Goal: Task Accomplishment & Management: Use online tool/utility

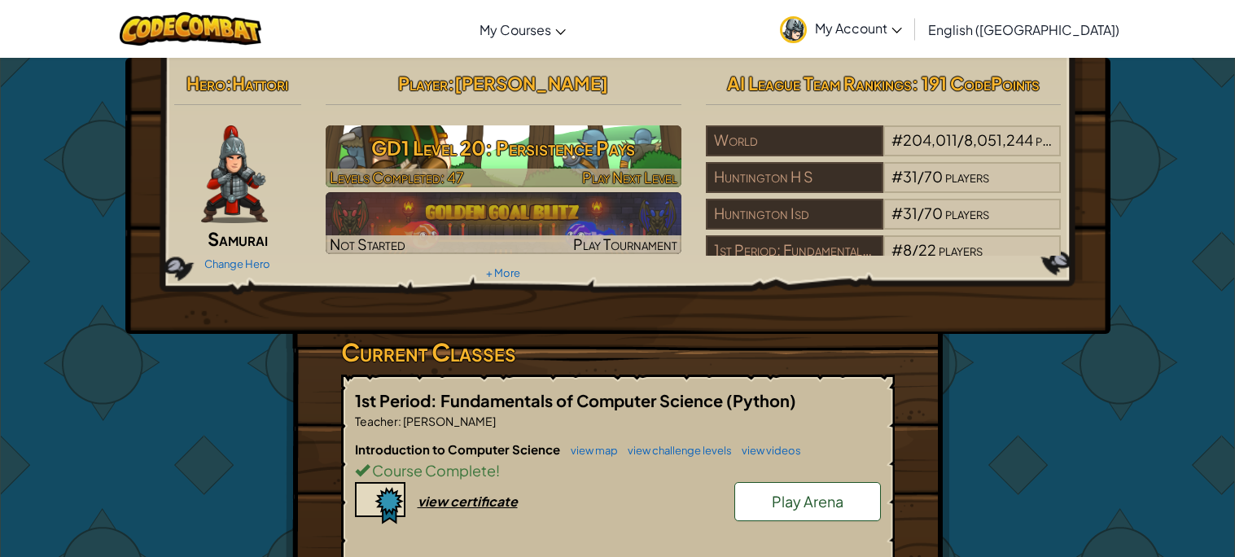
click at [568, 154] on h3 "GD1 Level 20: Persistence Pays" at bounding box center [504, 147] width 356 height 37
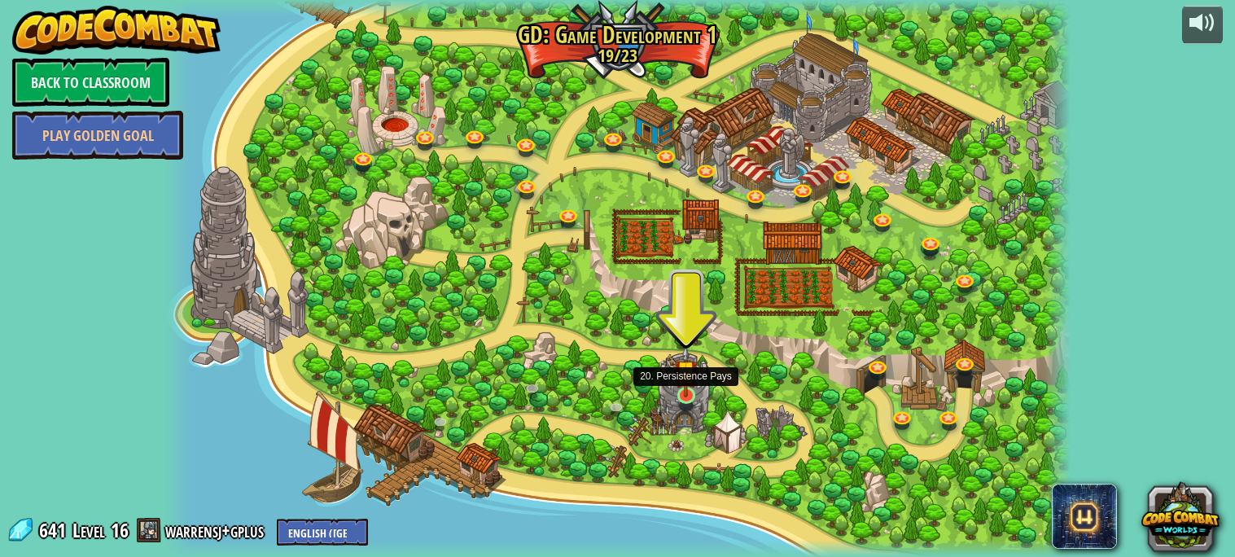
click at [677, 396] on img at bounding box center [686, 370] width 23 height 51
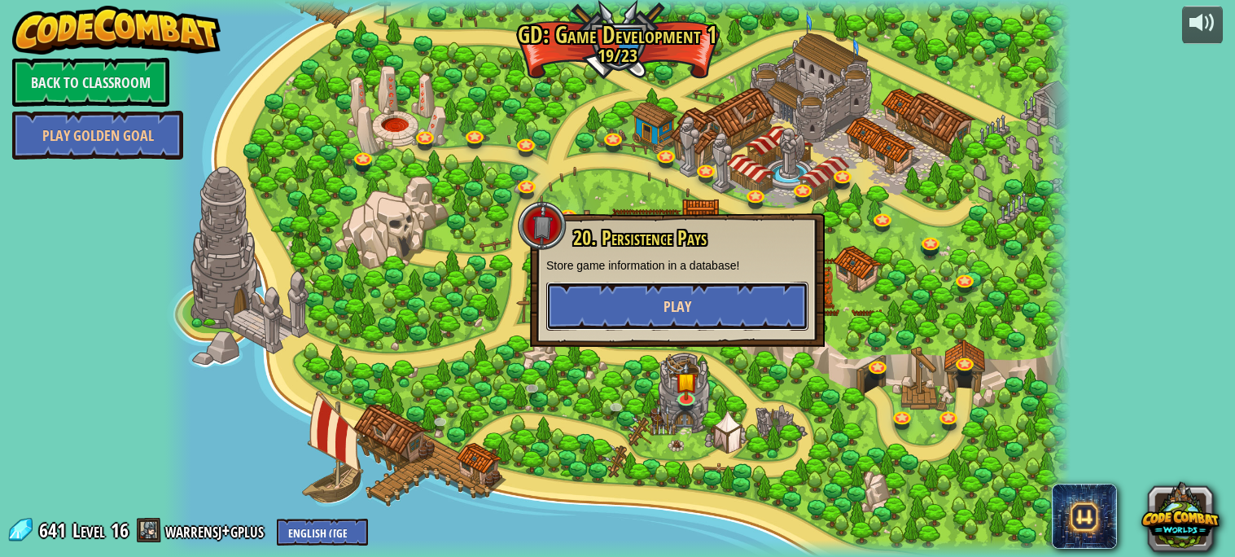
click at [640, 307] on button "Play" at bounding box center [677, 306] width 262 height 49
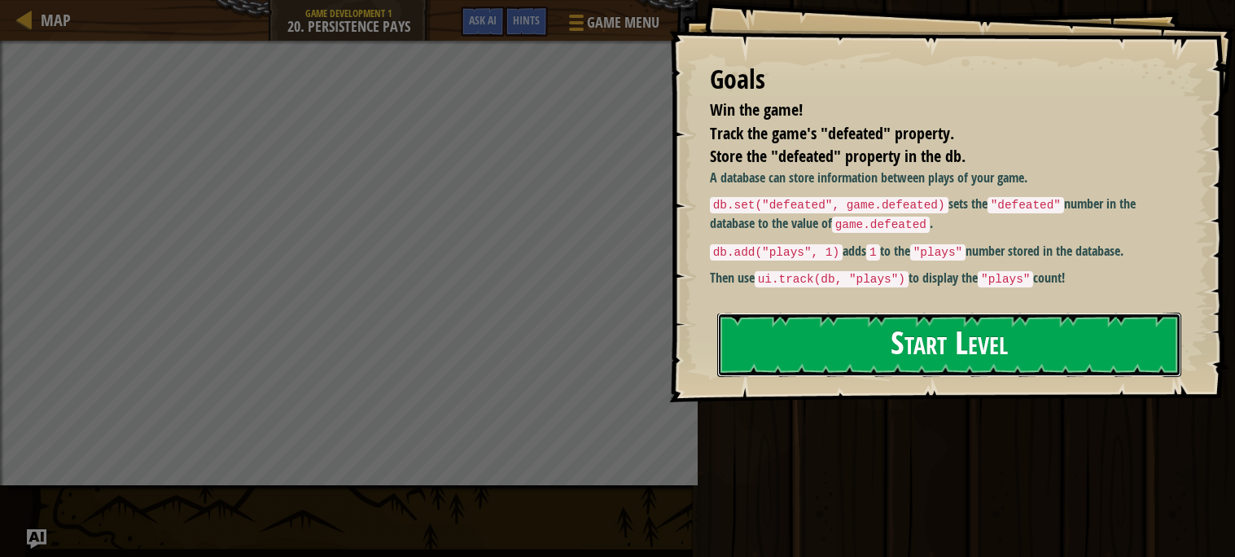
click at [839, 313] on button "Start Level" at bounding box center [949, 345] width 464 height 64
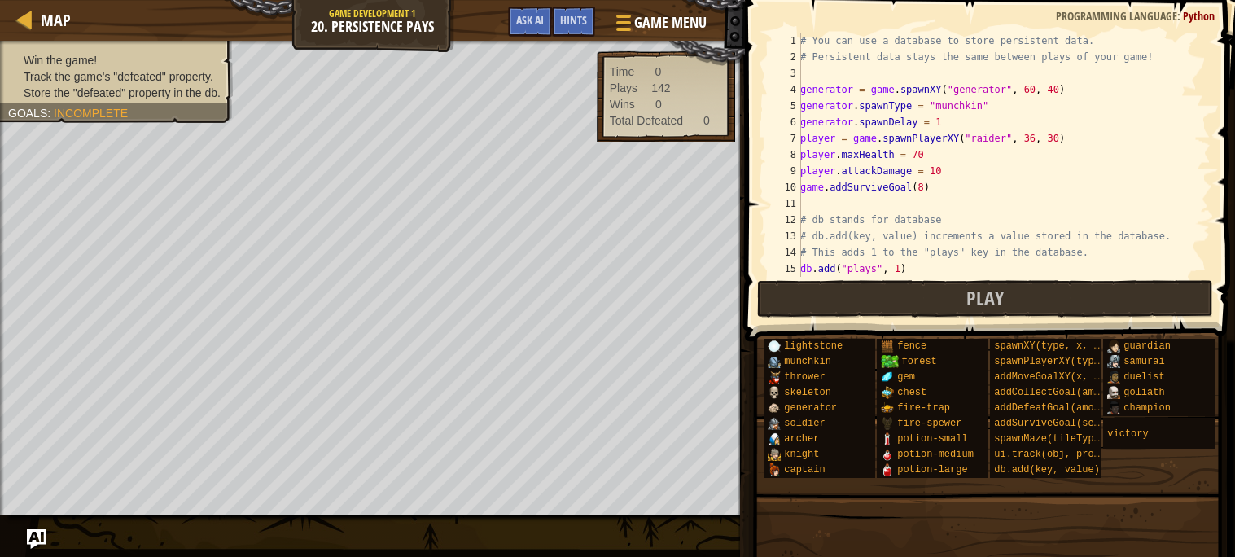
scroll to position [243, 0]
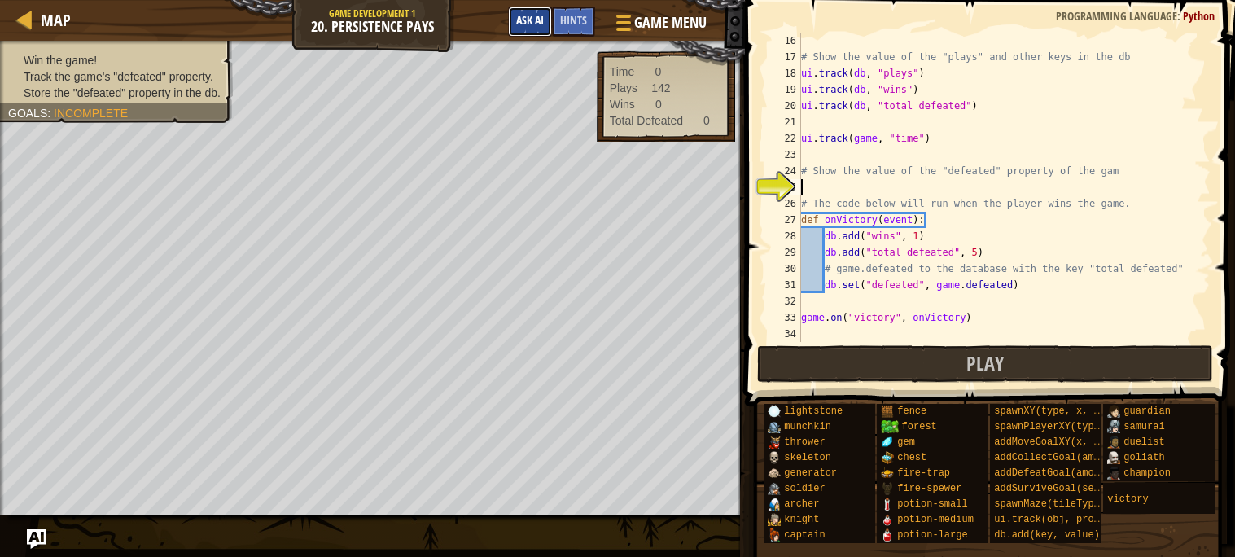
click at [526, 17] on span "Ask AI" at bounding box center [530, 19] width 28 height 15
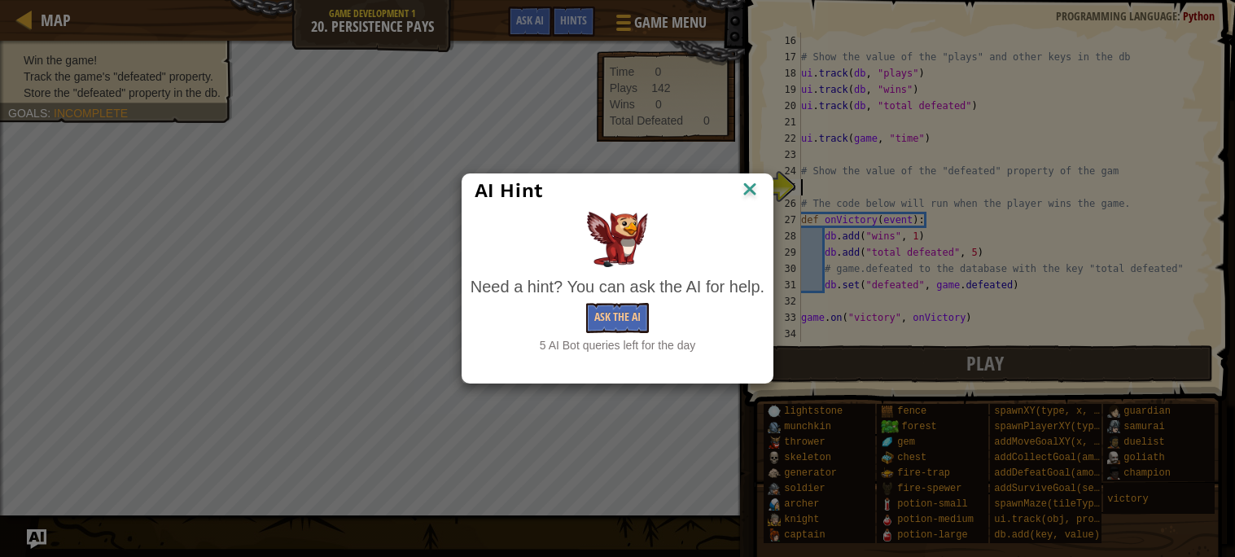
click at [752, 190] on img at bounding box center [749, 190] width 21 height 24
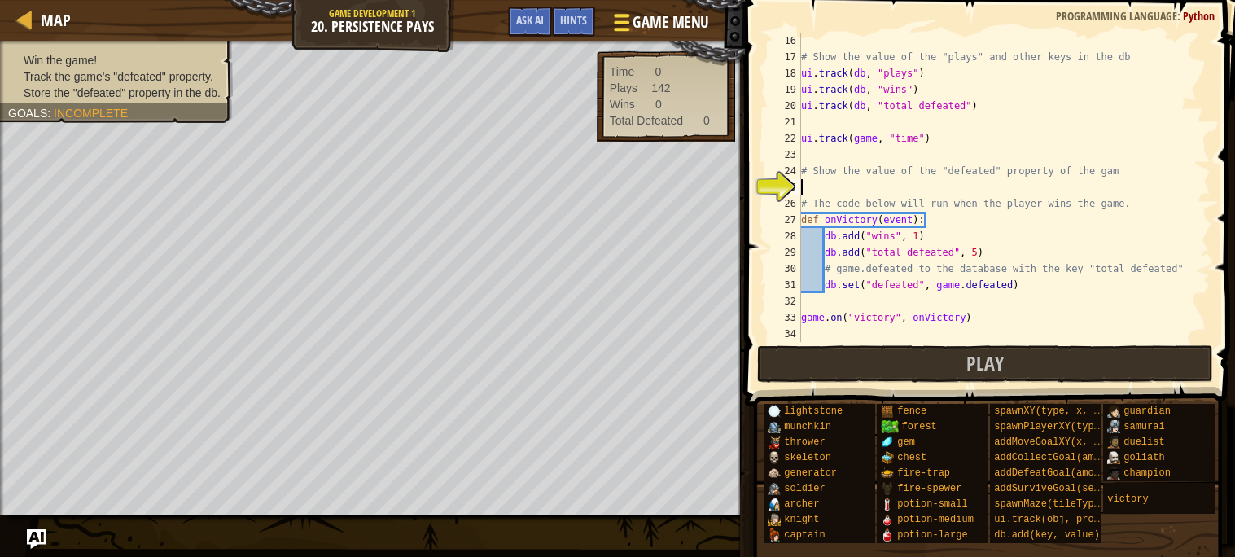
click at [627, 28] on span at bounding box center [621, 29] width 15 height 3
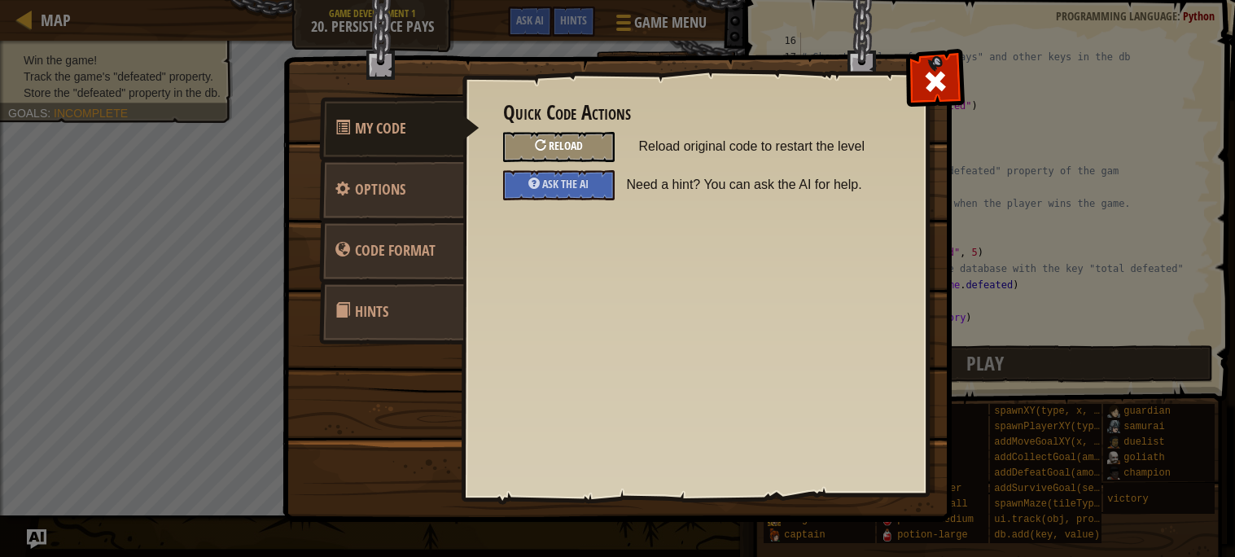
click at [558, 156] on div "Reload" at bounding box center [559, 147] width 112 height 30
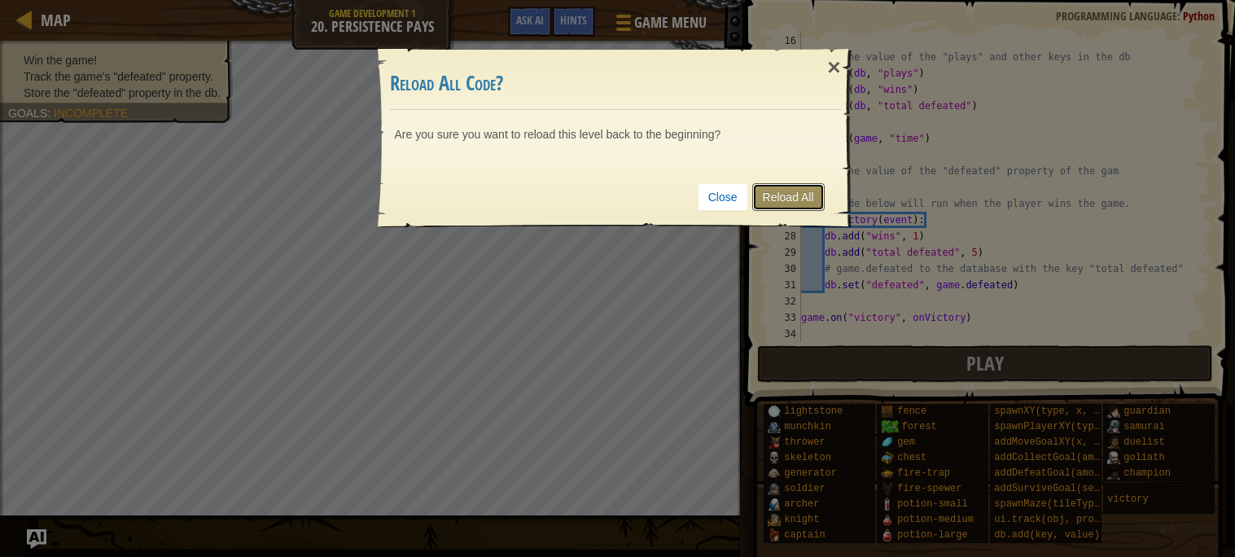
click at [784, 204] on link "Reload All" at bounding box center [788, 197] width 72 height 28
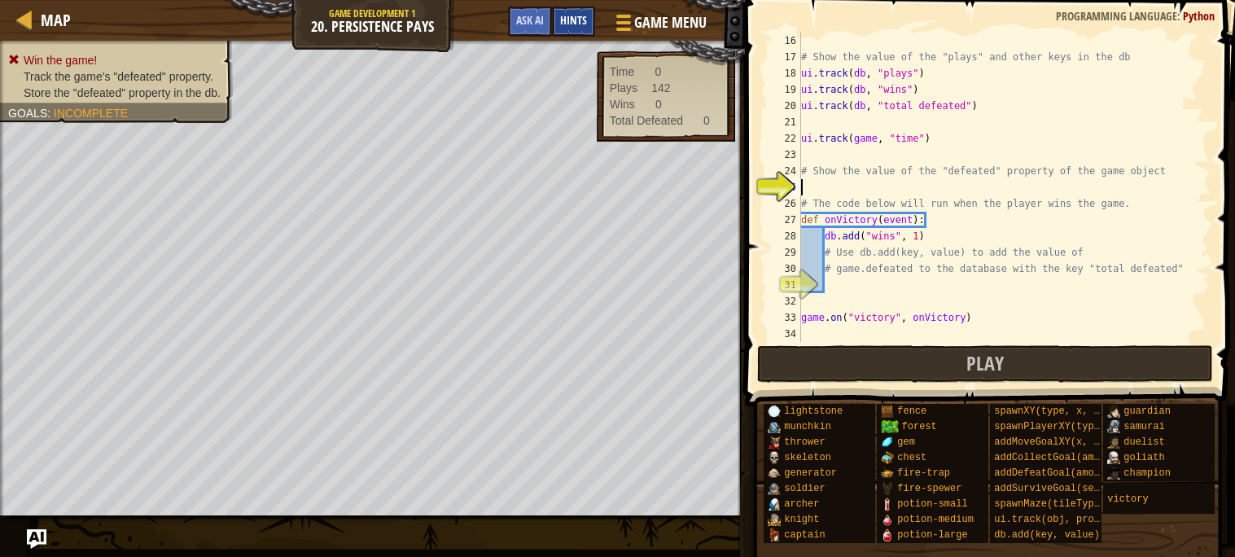
click at [566, 26] on span "Hints" at bounding box center [573, 19] width 27 height 15
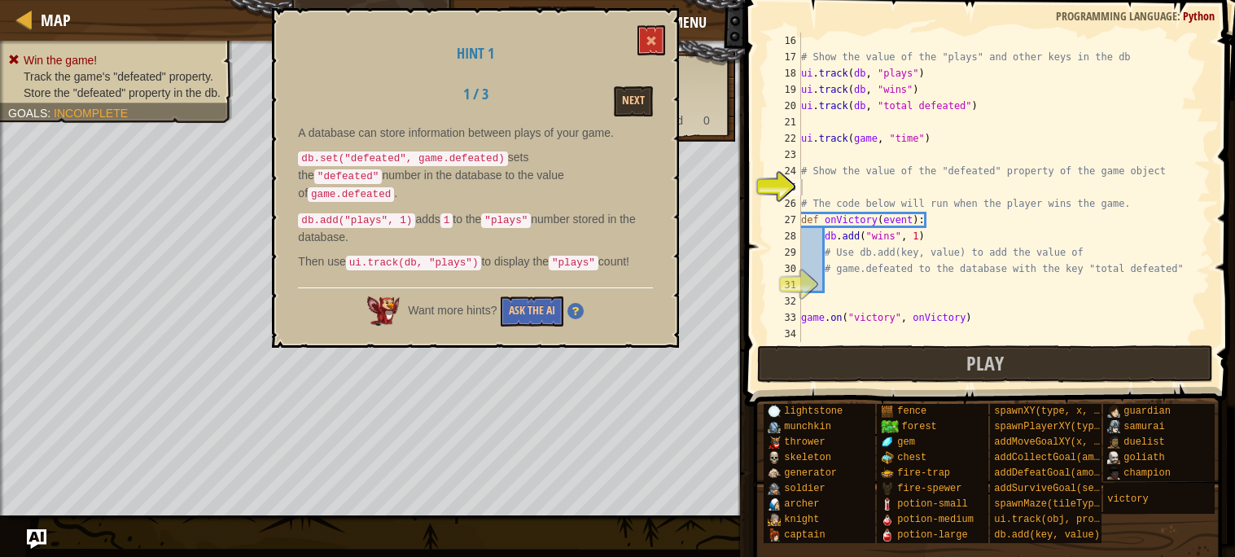
drag, startPoint x: 297, startPoint y: 156, endPoint x: 420, endPoint y: 159, distance: 122.9
click at [420, 159] on code "db.set("defeated", game.defeated)" at bounding box center [402, 158] width 209 height 15
type textarea "# The code below will run when the player wins the game."
click at [811, 198] on div "# Show the value of the "plays" and other keys in the db ui . track ( db , "pla…" at bounding box center [1004, 204] width 413 height 342
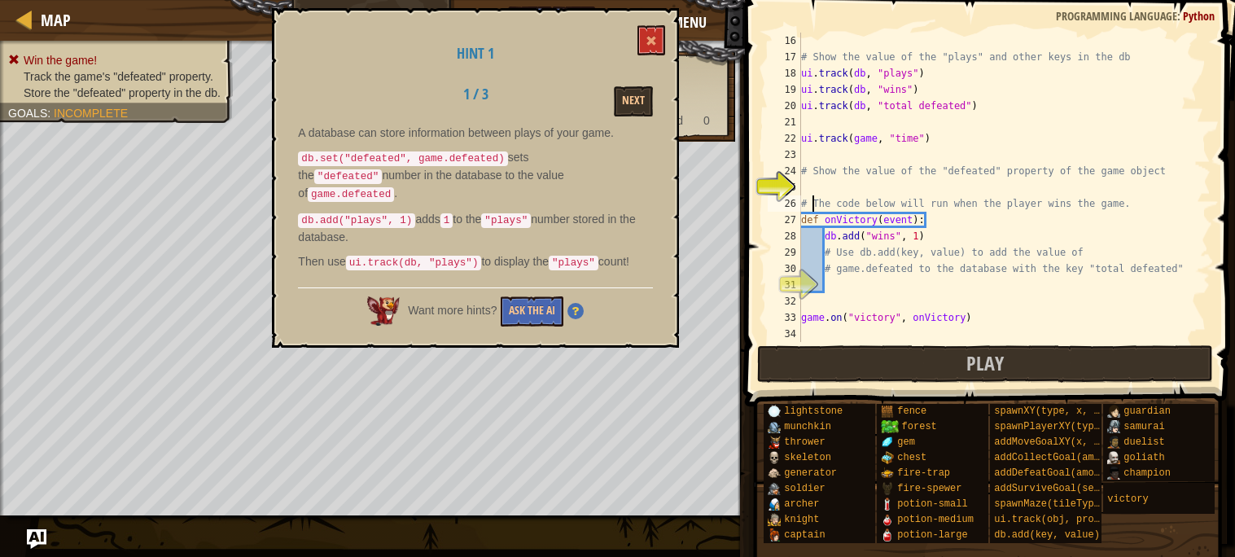
click at [811, 191] on div "# Show the value of the "plays" and other keys in the db ui . track ( db , "pla…" at bounding box center [1004, 204] width 413 height 342
type textarea "D"
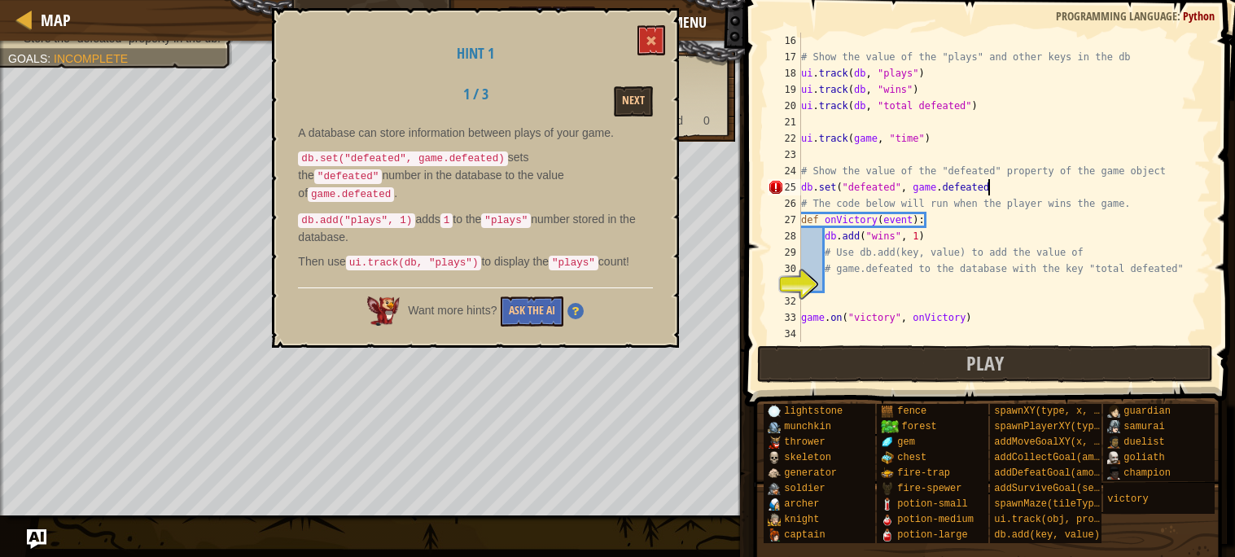
scroll to position [7, 14]
type textarea "db.set("defeated", game.defeated)"
click at [842, 280] on div "# Show the value of the "plays" and other keys in the db ui . track ( db , "pla…" at bounding box center [1004, 204] width 413 height 342
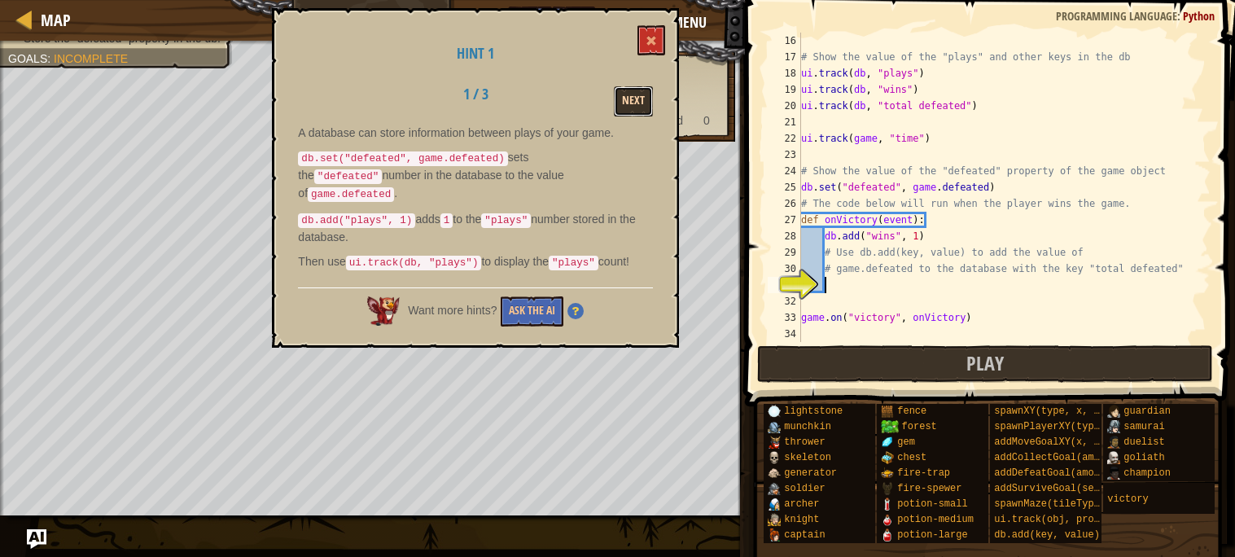
click at [632, 90] on button "Next" at bounding box center [633, 101] width 39 height 30
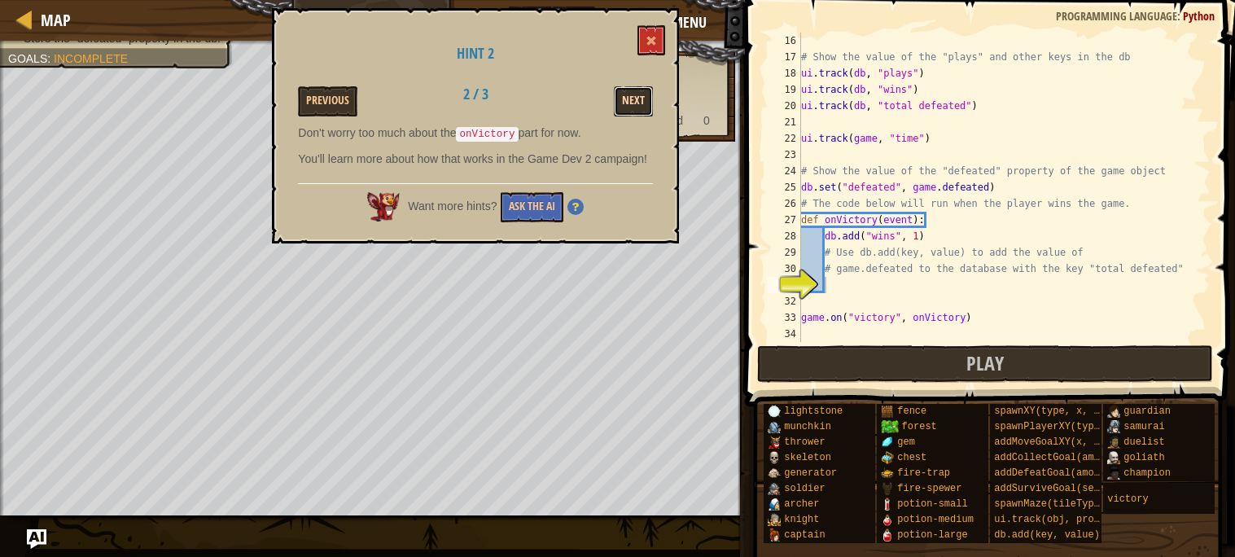
click at [653, 102] on button "Next" at bounding box center [633, 101] width 39 height 30
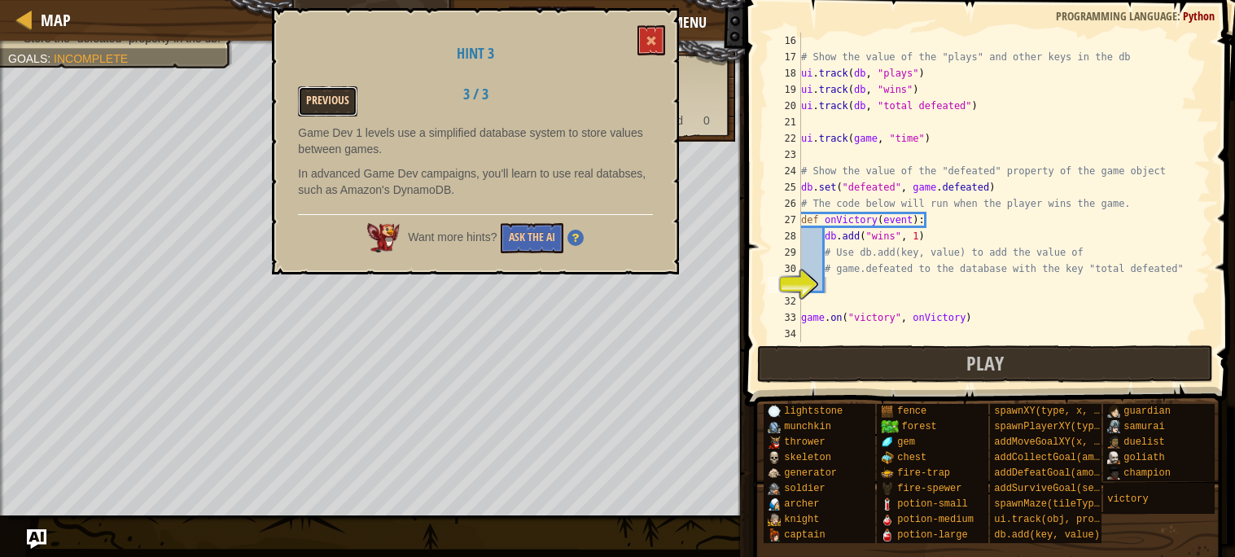
click at [315, 104] on button "Previous" at bounding box center [327, 101] width 59 height 30
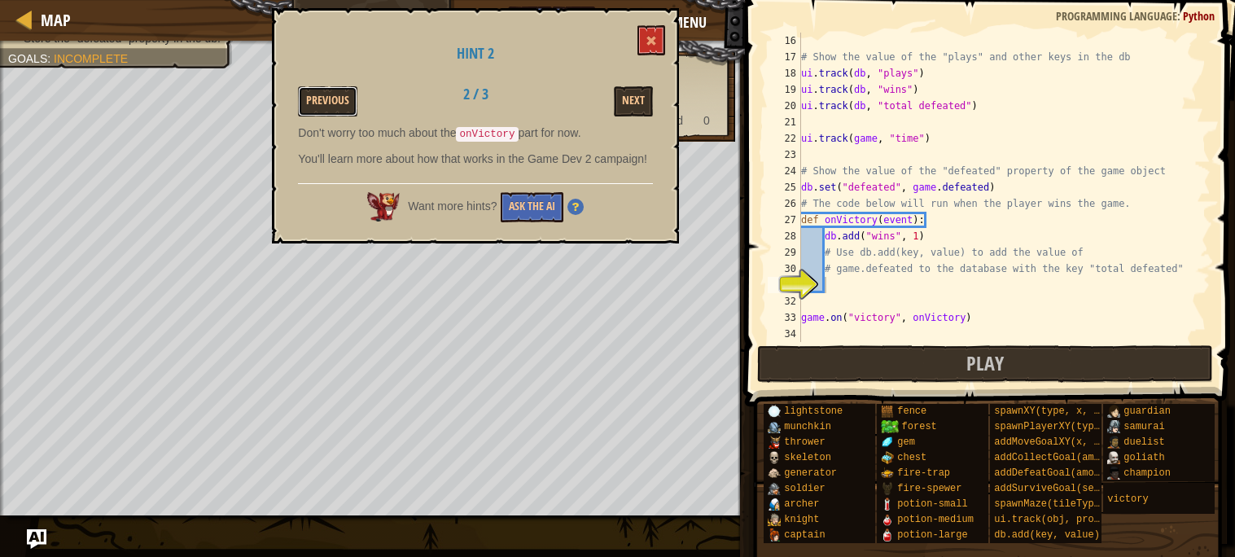
click at [315, 104] on button "Previous" at bounding box center [327, 101] width 59 height 30
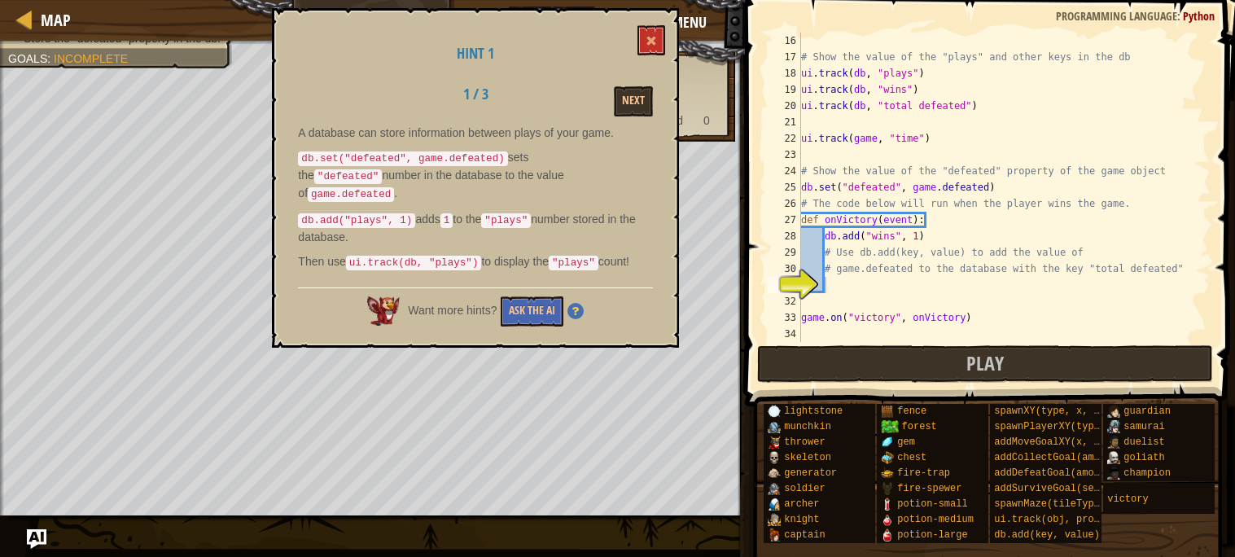
type textarea "# game.defeated to the database with the key "total defeated""
click at [853, 276] on div "# Show the value of the "plays" and other keys in the db ui . track ( db , "pla…" at bounding box center [1004, 204] width 413 height 342
click at [852, 281] on div "# Show the value of the "plays" and other keys in the db ui . track ( db , "pla…" at bounding box center [1004, 204] width 413 height 342
click at [545, 300] on button "Ask the AI" at bounding box center [532, 311] width 63 height 30
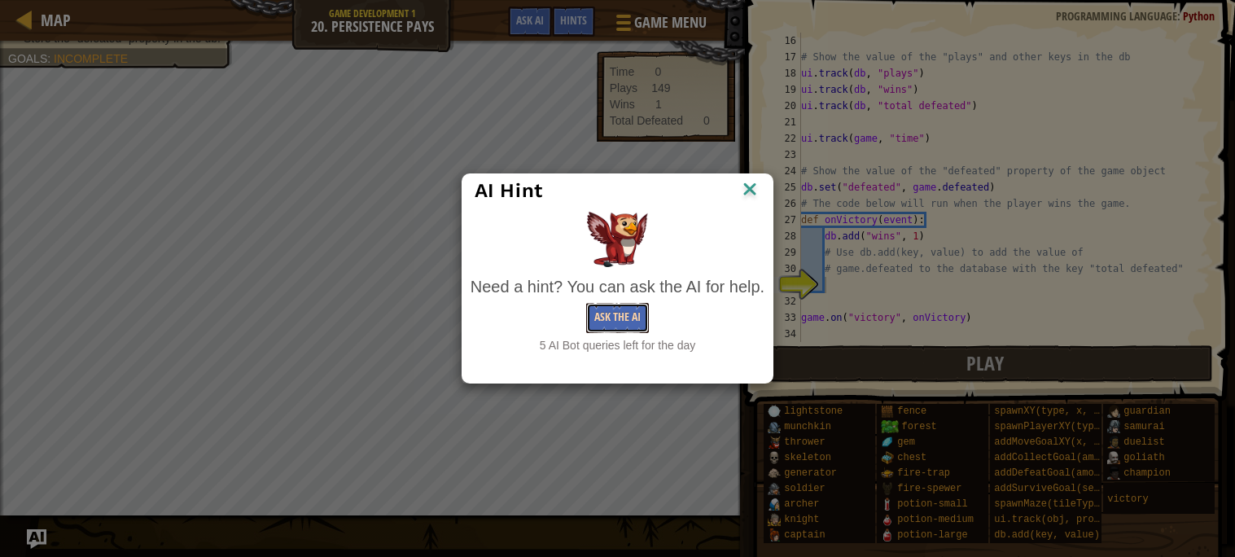
click at [634, 308] on button "Ask the AI" at bounding box center [617, 318] width 63 height 30
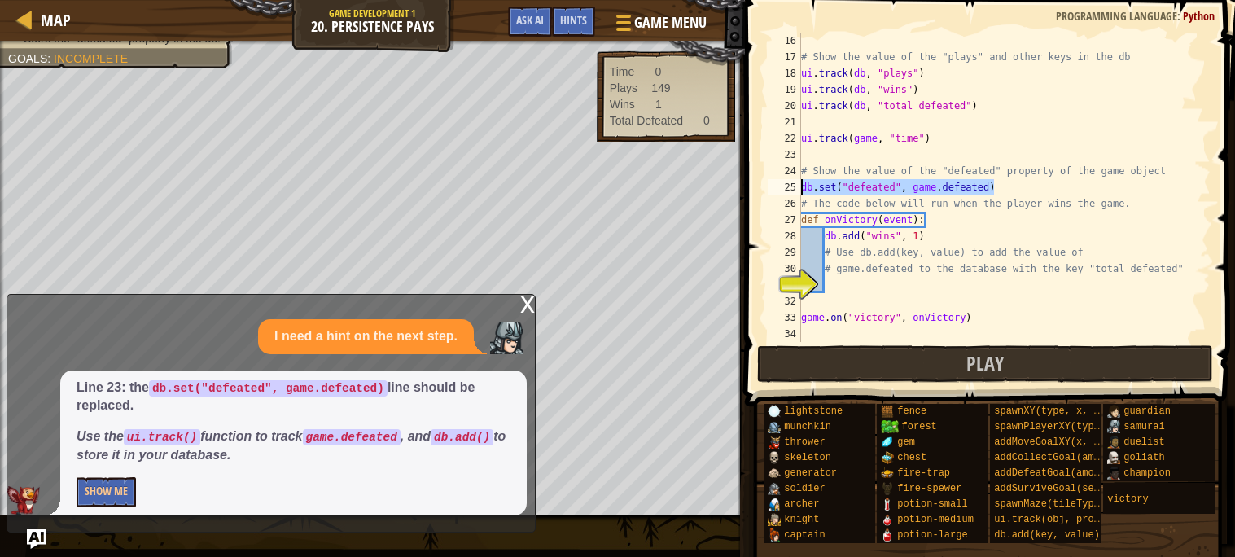
drag, startPoint x: 1011, startPoint y: 179, endPoint x: 798, endPoint y: 185, distance: 212.5
click at [798, 185] on div "16 17 18 19 20 21 22 23 24 25 26 27 28 29 30 31 32 33 34 # Show the value of th…" at bounding box center [987, 187] width 446 height 309
type textarea "db.set("defeated", game.defeated)"
click at [859, 283] on div "# Show the value of the "plays" and other keys in the db ui . track ( db , "pla…" at bounding box center [1004, 204] width 413 height 342
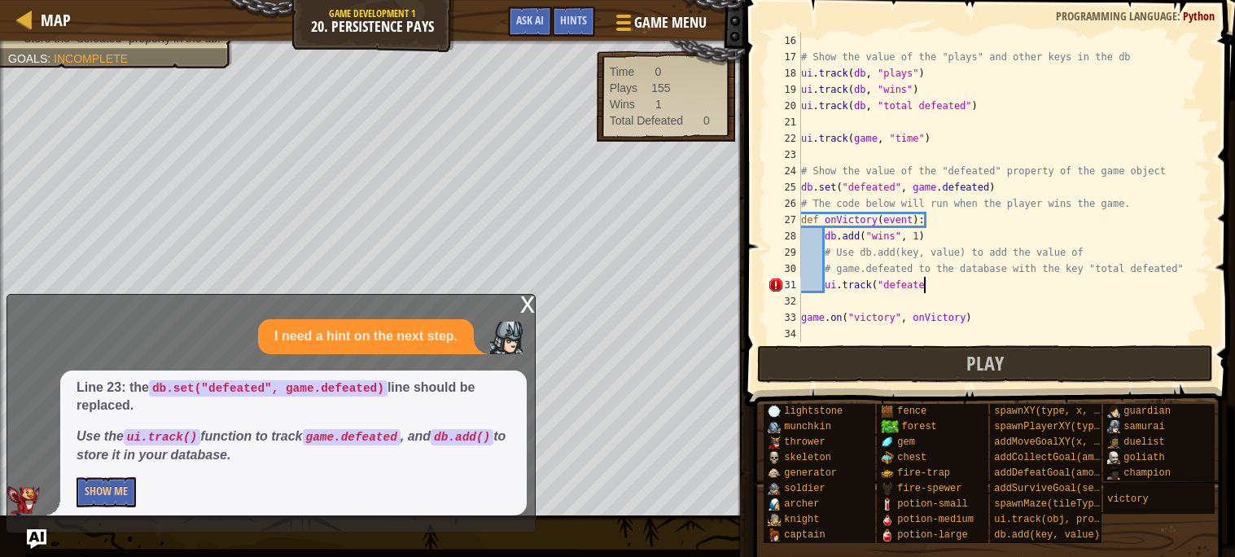
scroll to position [7, 10]
click at [885, 283] on div "# Show the value of the "plays" and other keys in the db ui . track ( db , "pla…" at bounding box center [1004, 204] width 413 height 342
click at [977, 285] on div "# Show the value of the "plays" and other keys in the db ui . track ( db , "pla…" at bounding box center [1004, 204] width 413 height 342
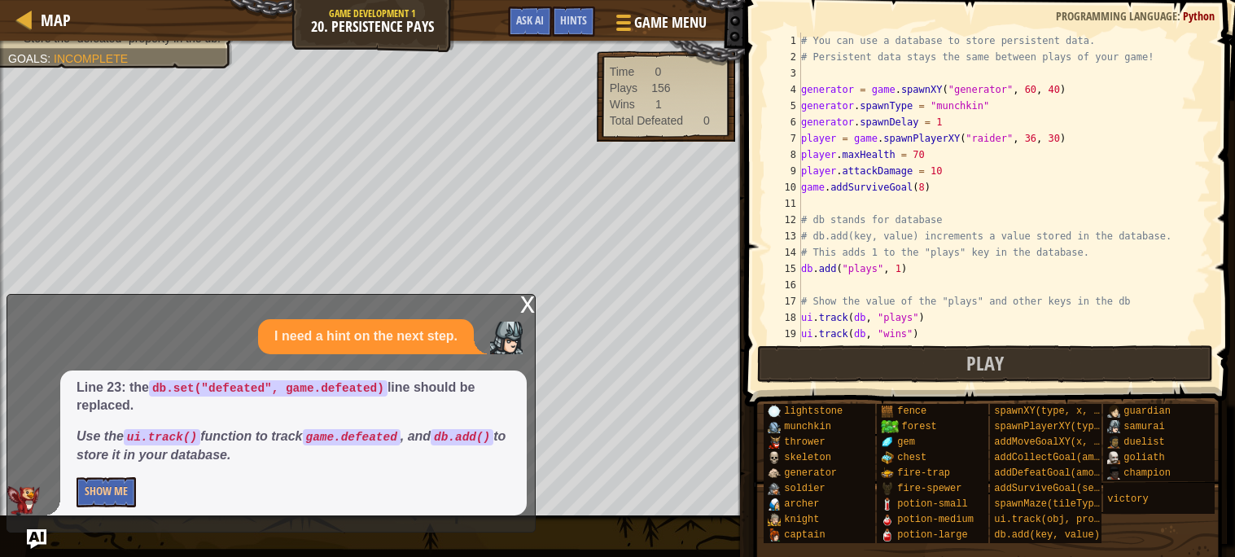
scroll to position [243, 0]
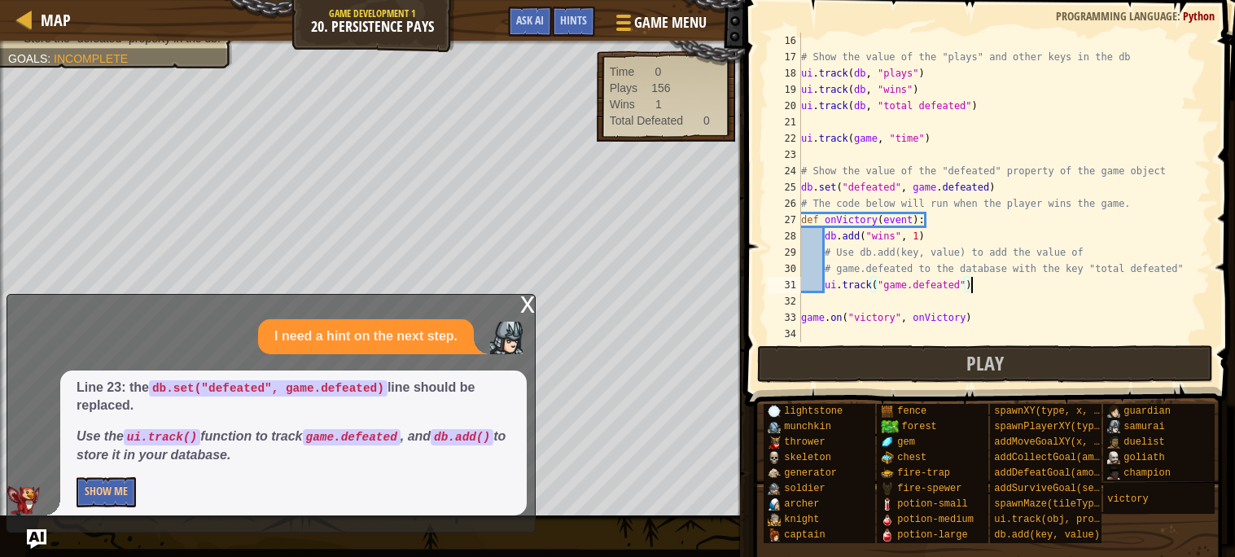
click at [528, 296] on div "x" at bounding box center [527, 303] width 15 height 16
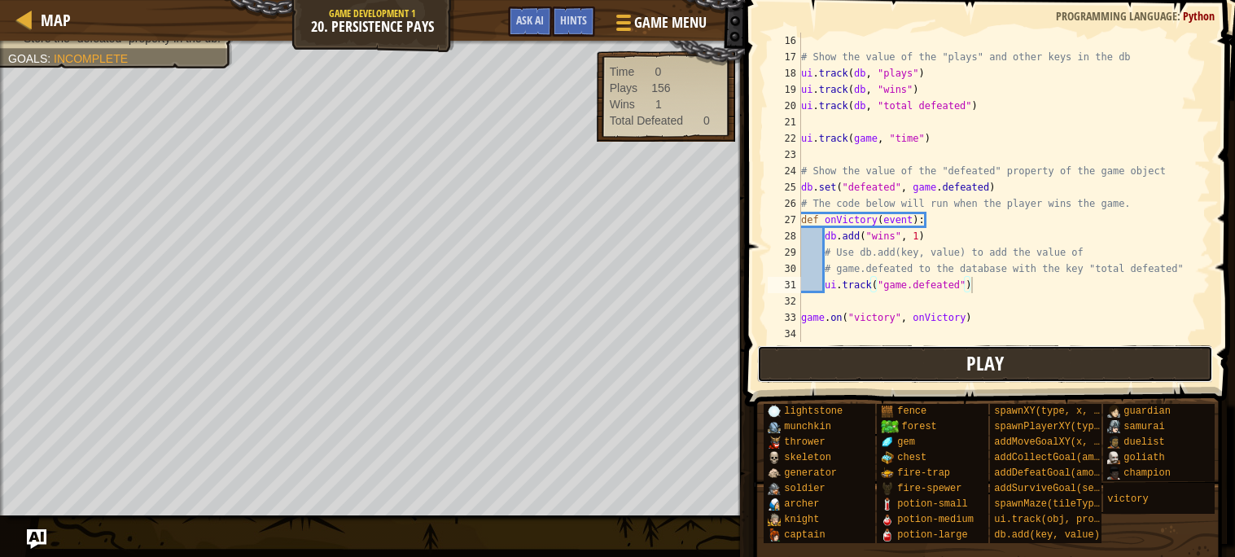
click at [835, 369] on button "Play" at bounding box center [985, 363] width 457 height 37
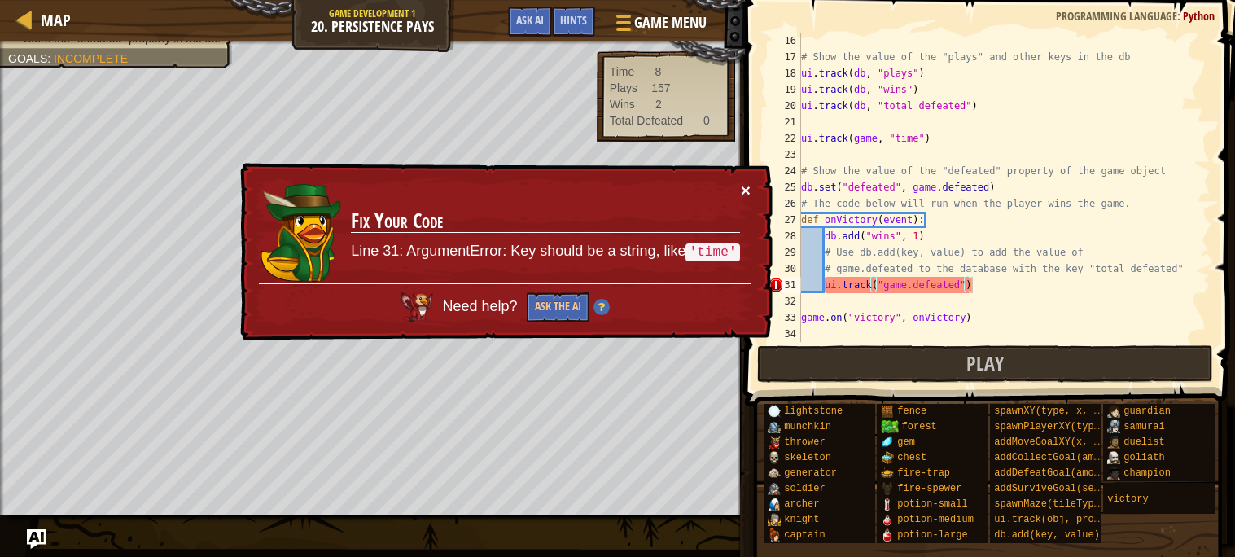
click at [749, 192] on button "×" at bounding box center [746, 189] width 10 height 17
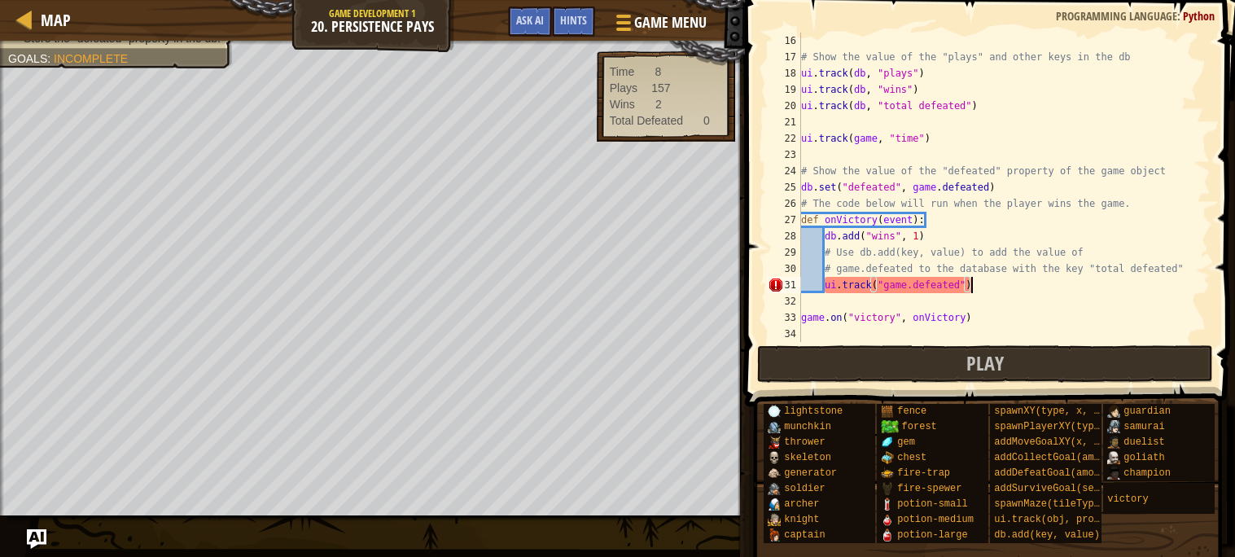
click at [904, 287] on div "# Show the value of the "plays" and other keys in the db ui . track ( db , "pla…" at bounding box center [1004, 204] width 413 height 342
click at [912, 288] on div "# Show the value of the "plays" and other keys in the db ui . track ( db , "pla…" at bounding box center [1004, 204] width 413 height 342
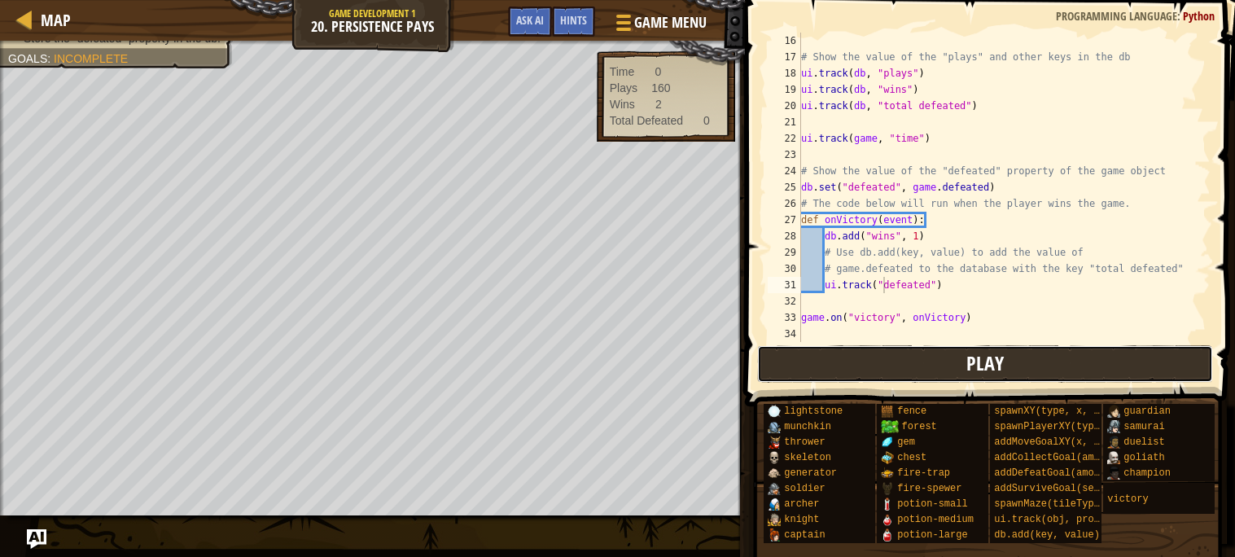
click at [870, 356] on button "Play" at bounding box center [985, 363] width 457 height 37
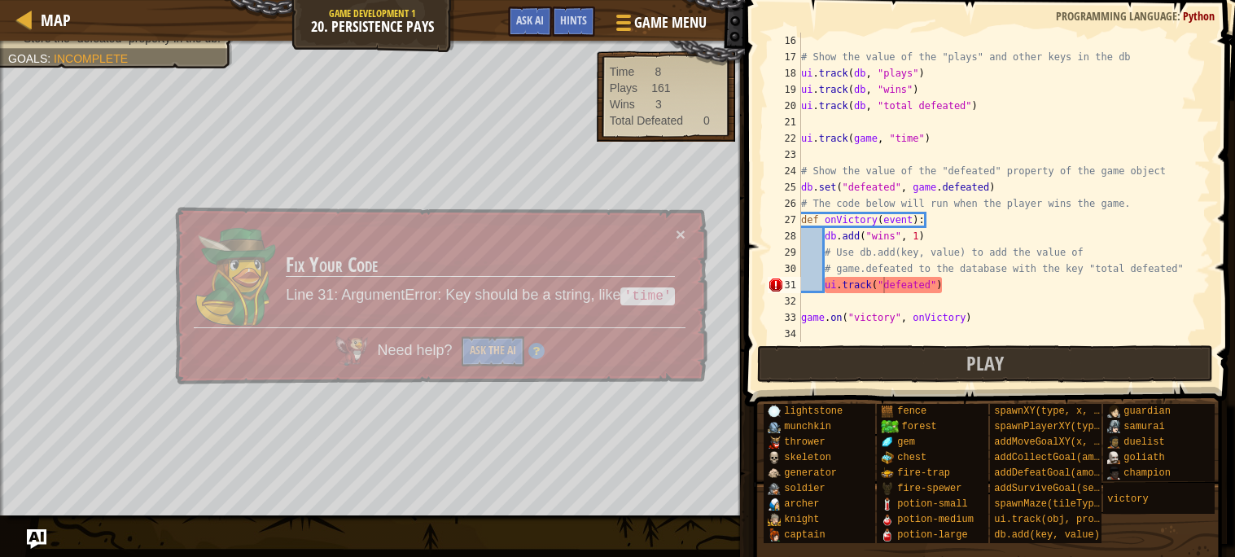
click at [319, 284] on td "Fix Your Code Line 31: ArgumentError: Key should be a string, like 'time'" at bounding box center [480, 276] width 391 height 102
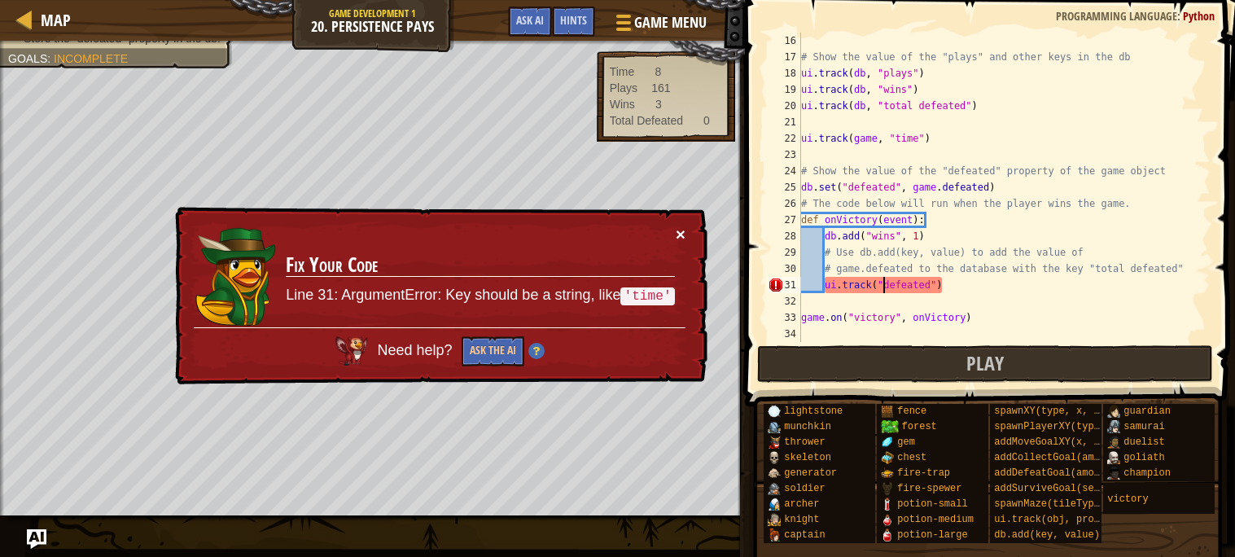
click at [676, 231] on button "×" at bounding box center [681, 233] width 10 height 17
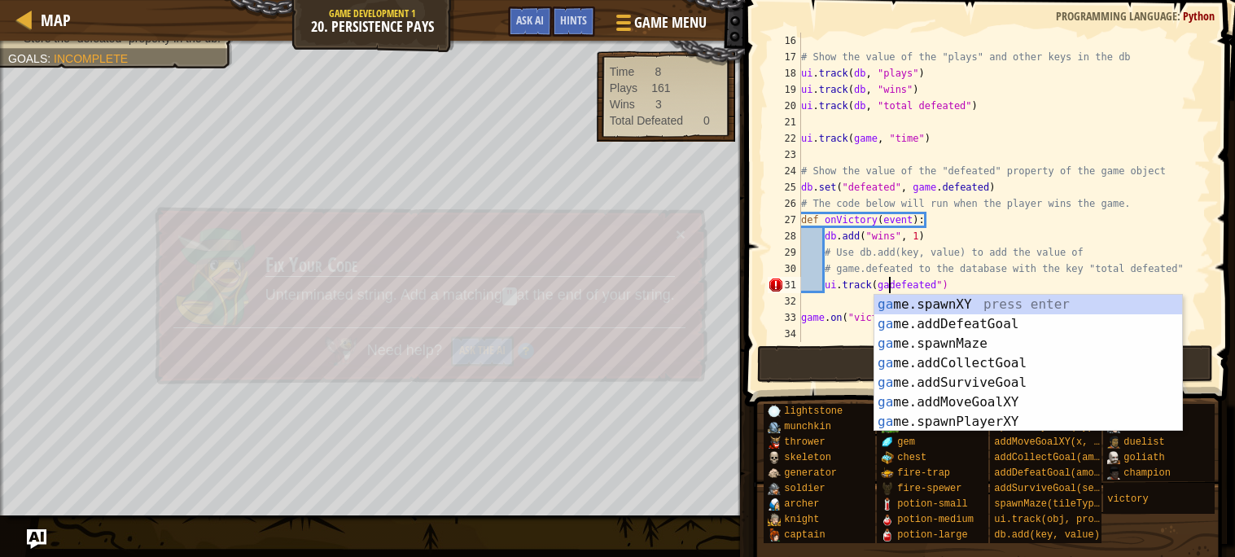
scroll to position [7, 7]
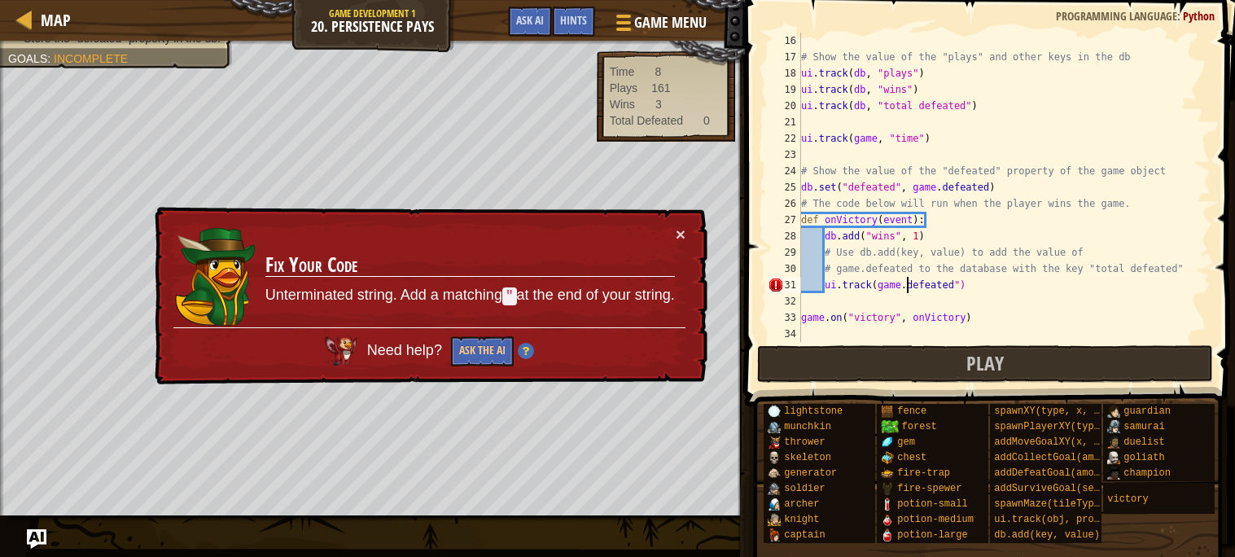
click at [960, 278] on div "# Show the value of the "plays" and other keys in the db ui . track ( db , "pla…" at bounding box center [1004, 204] width 413 height 342
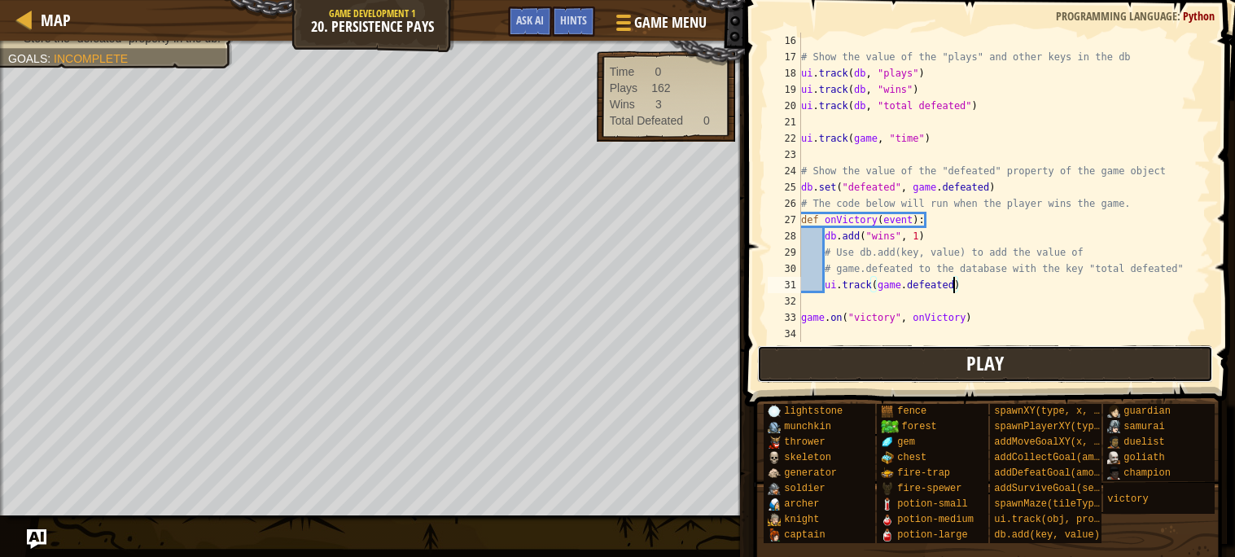
click at [930, 356] on button "Play" at bounding box center [985, 363] width 457 height 37
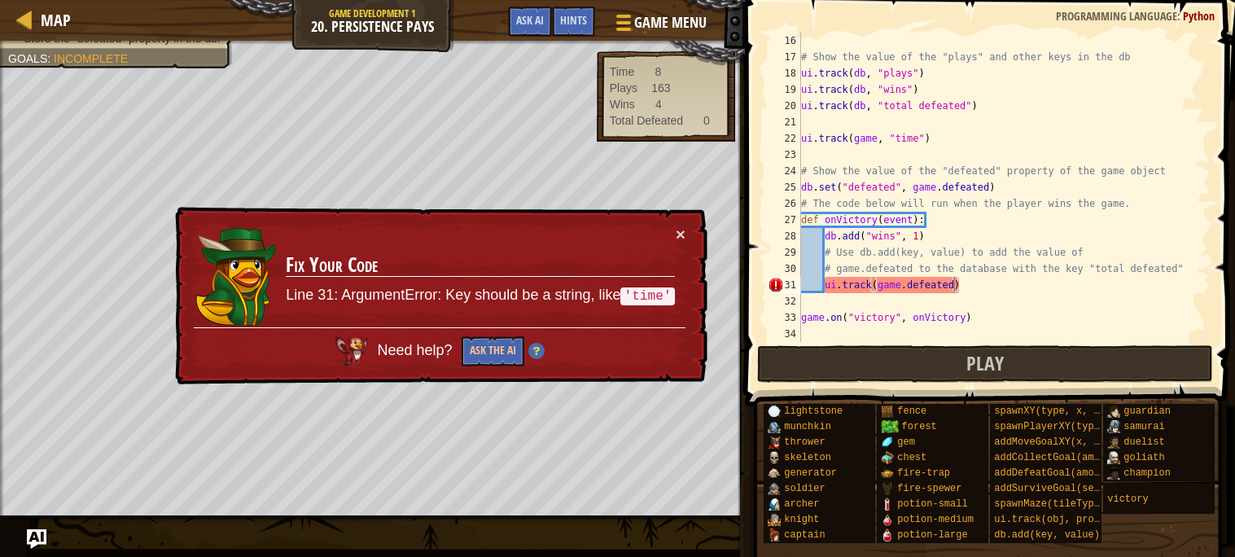
click at [677, 221] on div "× Fix Your Code Line 31: ArgumentError: Key should be a string, like 'time' Nee…" at bounding box center [440, 296] width 536 height 178
click at [689, 239] on div "× Fix Your Code Line 31: ArgumentError: Key should be a string, like 'time' Nee…" at bounding box center [440, 296] width 536 height 178
click at [685, 234] on div "× Fix Your Code Line 31: ArgumentError: Key should be a string, like 'time' Nee…" at bounding box center [440, 296] width 536 height 178
click at [684, 229] on button "×" at bounding box center [681, 233] width 10 height 17
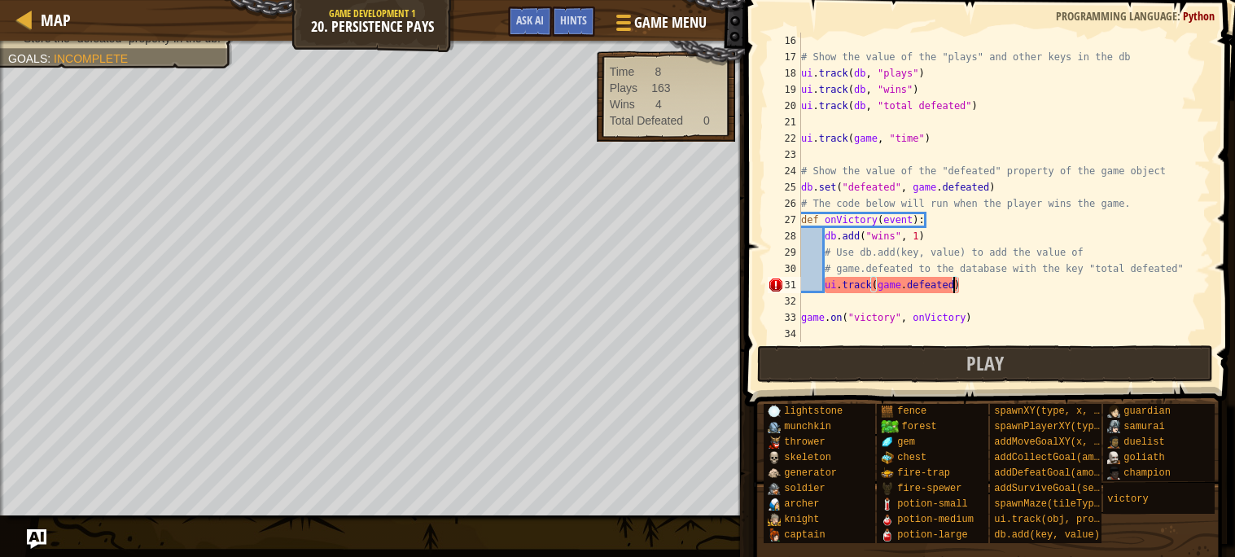
click at [849, 184] on div "# Show the value of the "plays" and other keys in the db ui . track ( db , "pla…" at bounding box center [1004, 204] width 413 height 342
click at [910, 282] on div "# Show the value of the "plays" and other keys in the db ui . track ( db , "pla…" at bounding box center [1004, 204] width 413 height 342
click at [908, 286] on div "# Show the value of the "plays" and other keys in the db ui . track ( db , "pla…" at bounding box center [1004, 204] width 413 height 342
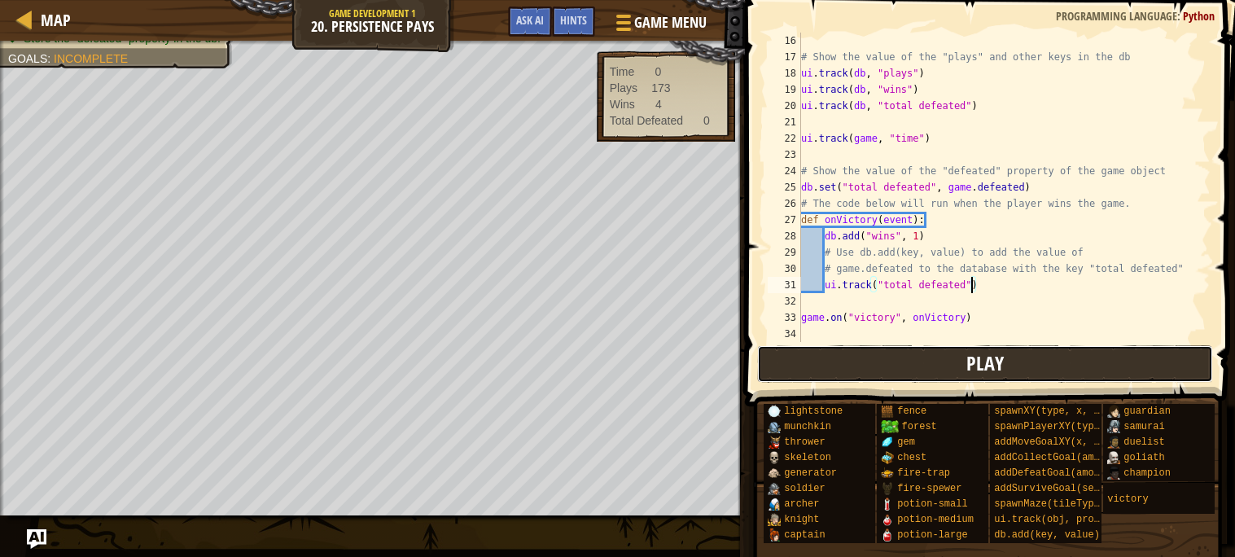
click at [867, 369] on button "Play" at bounding box center [985, 363] width 457 height 37
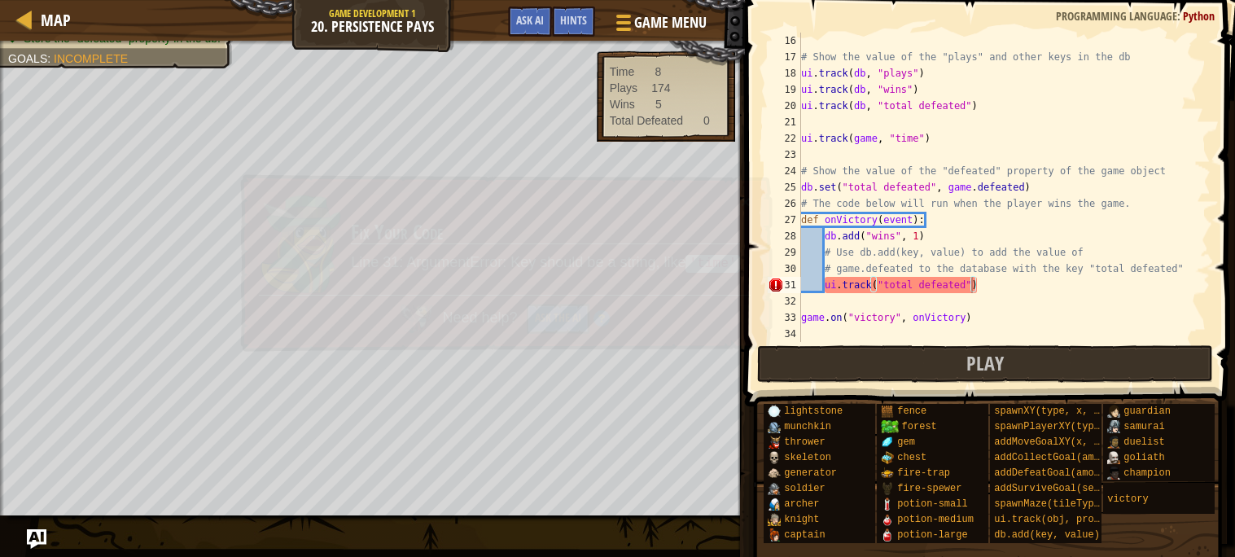
click at [335, 291] on img at bounding box center [300, 244] width 81 height 100
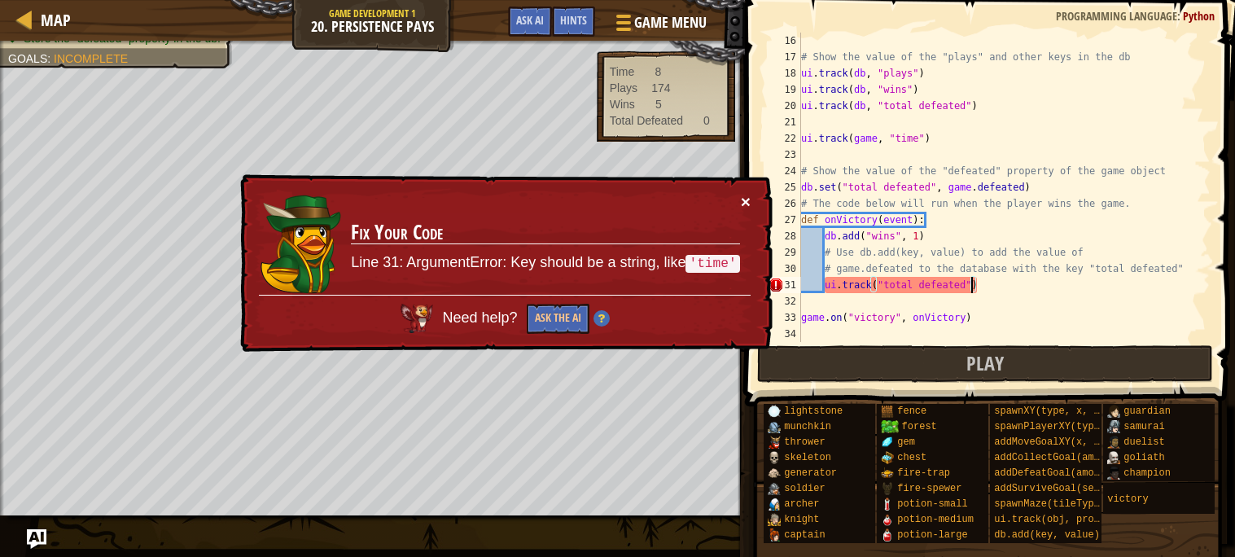
click at [744, 193] on button "×" at bounding box center [746, 201] width 10 height 17
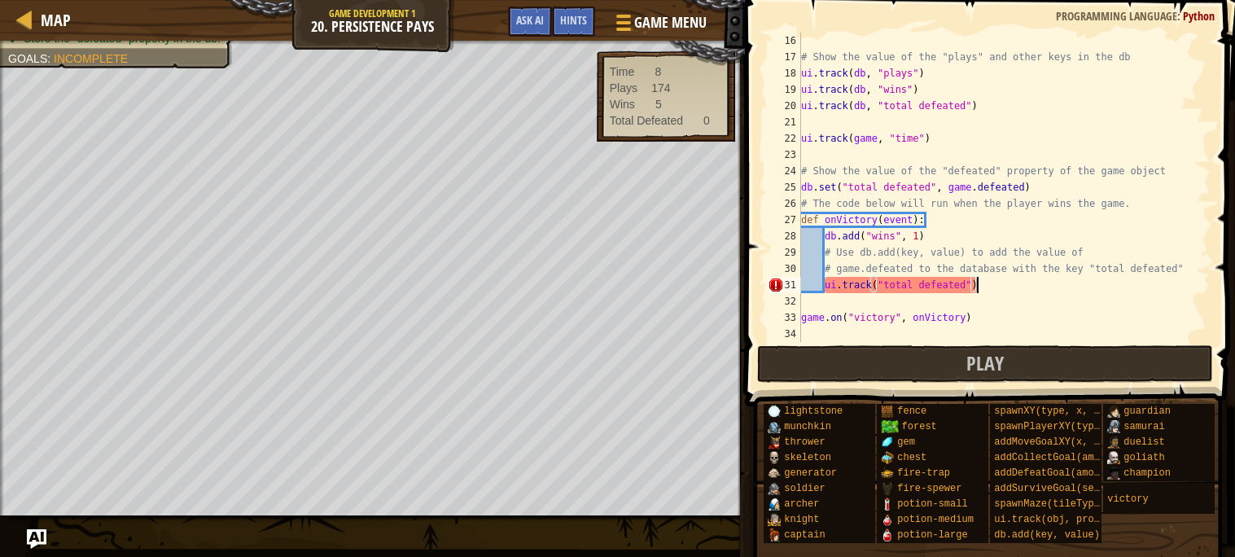
click at [994, 283] on div "# Show the value of the "plays" and other keys in the db ui . track ( db , "pla…" at bounding box center [1004, 204] width 413 height 342
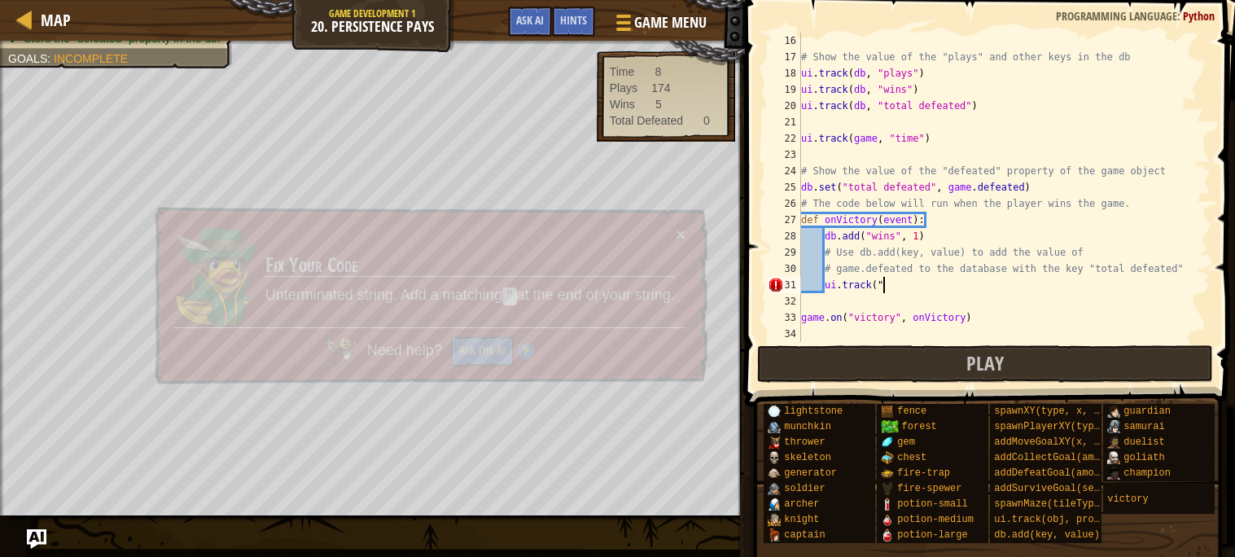
scroll to position [7, 5]
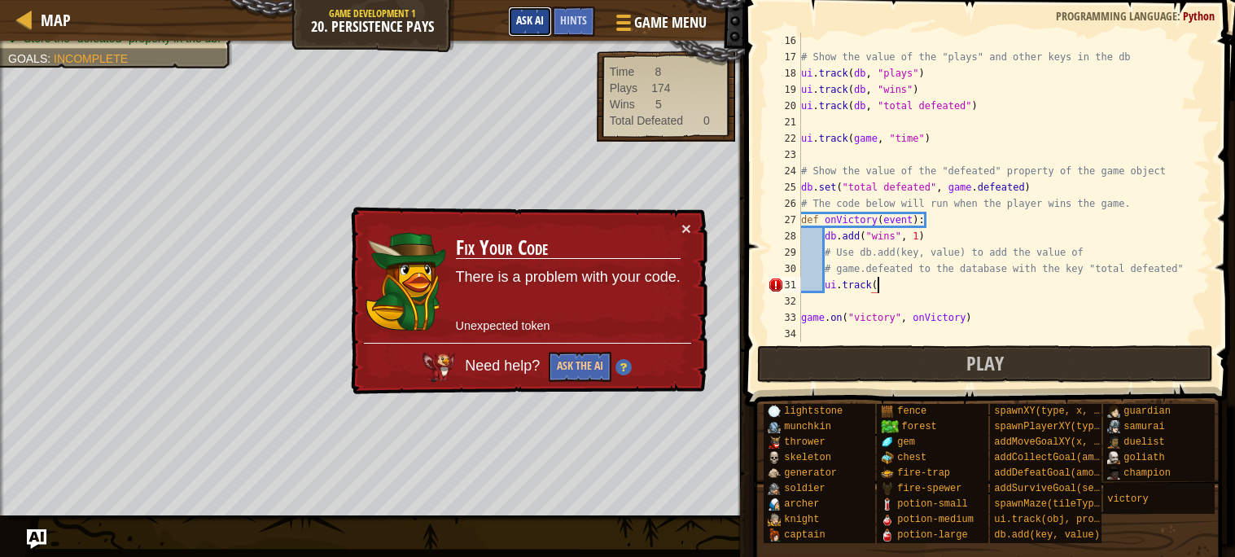
click at [522, 11] on button "Ask AI" at bounding box center [530, 22] width 44 height 30
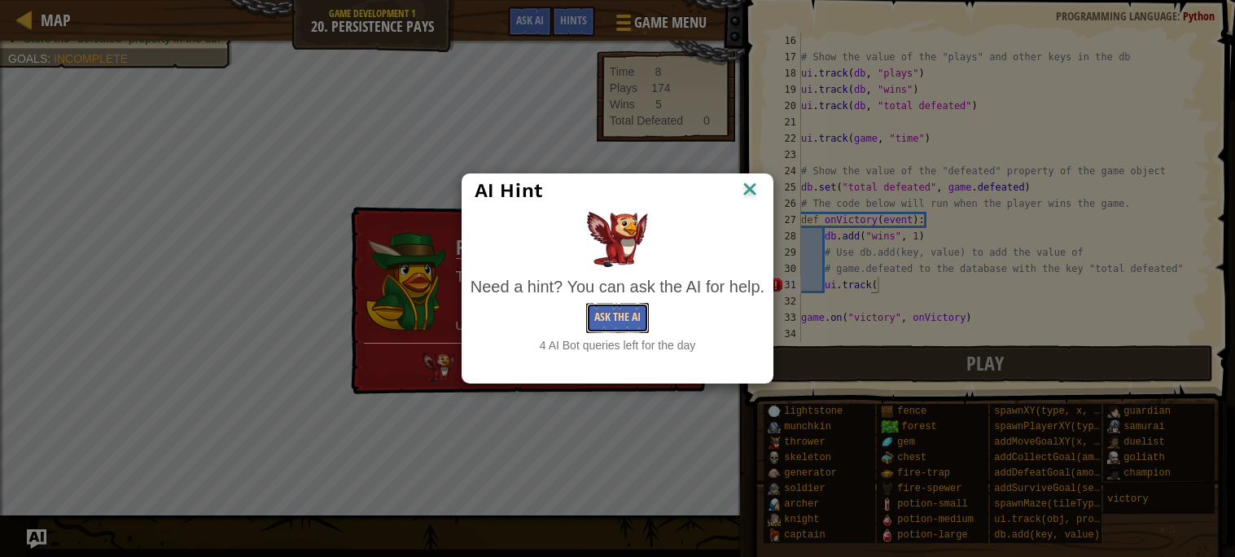
click at [629, 324] on button "Ask the AI" at bounding box center [617, 318] width 63 height 30
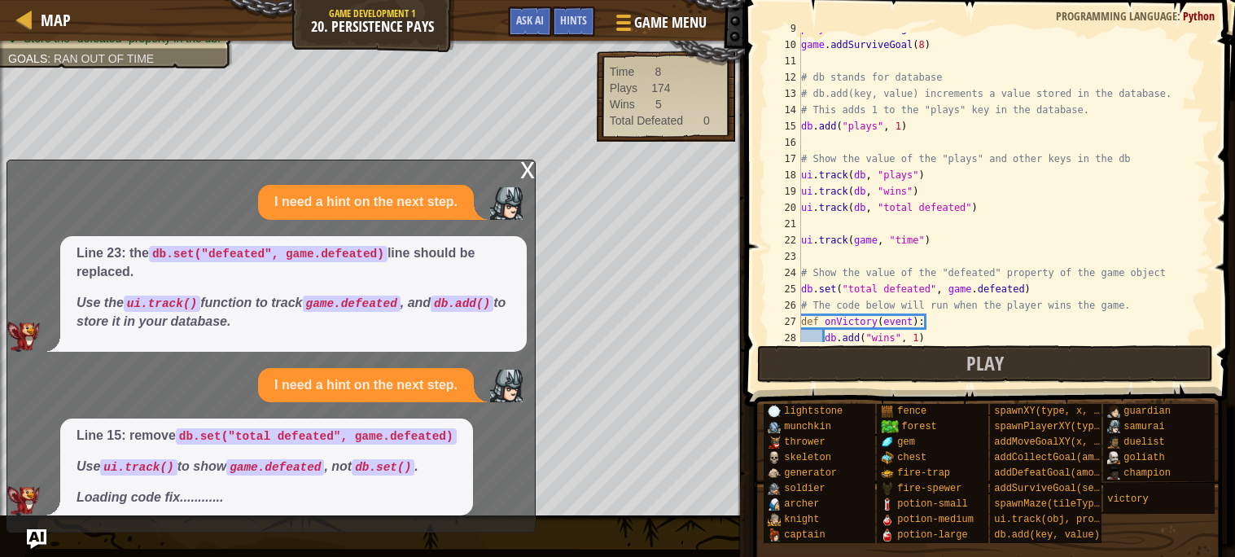
scroll to position [125, 0]
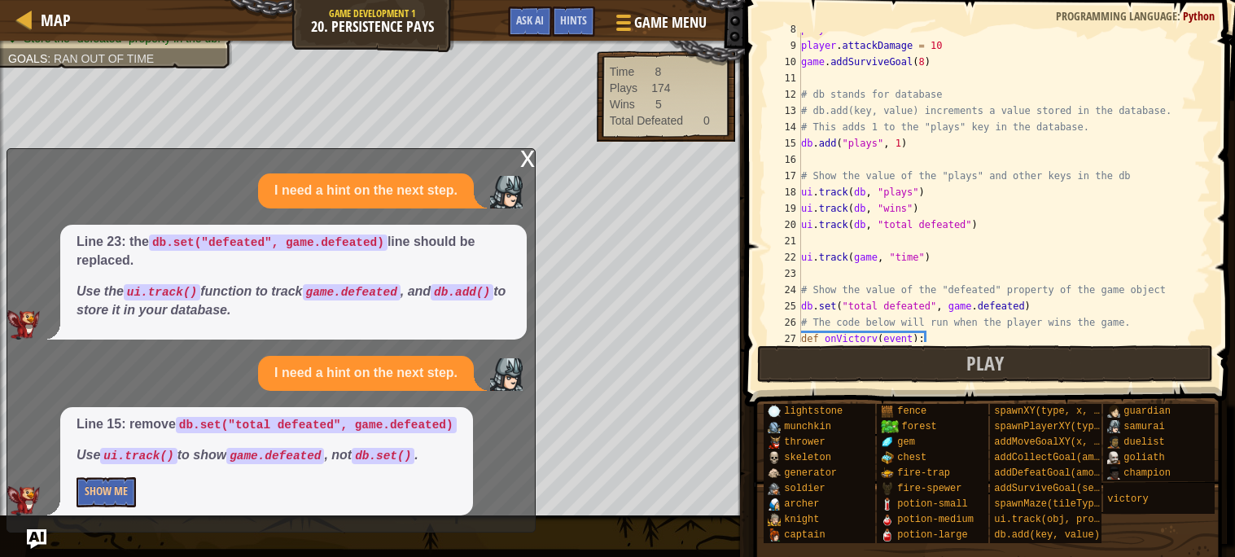
click at [911, 222] on div "player . maxHealth = 70 player . attackDamage = 10 game . addSurviveGoal ( 8 ) …" at bounding box center [1004, 192] width 413 height 342
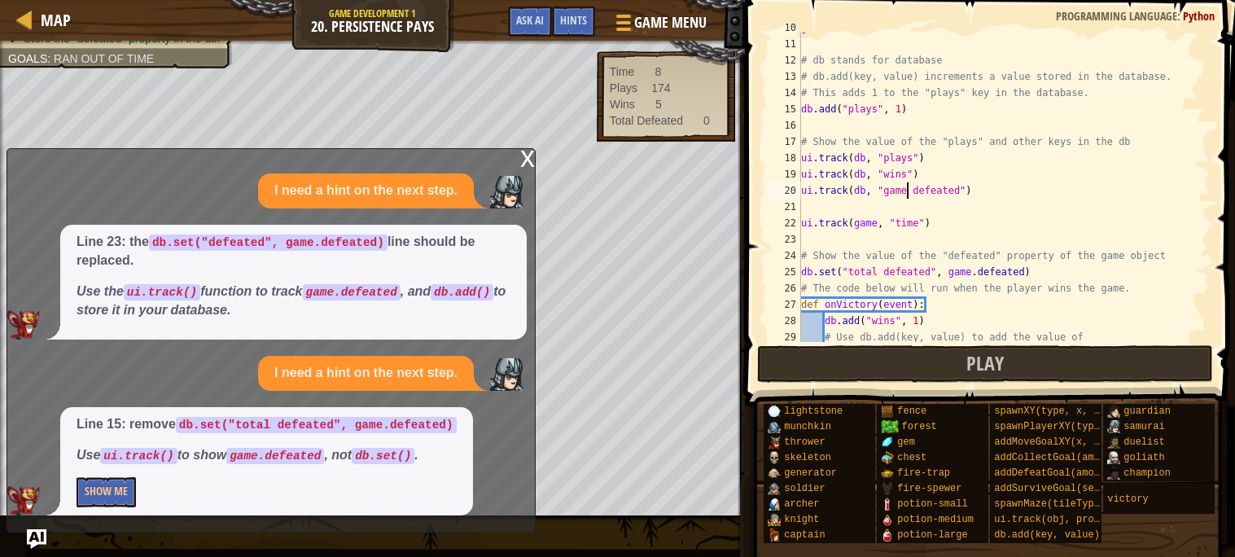
scroll to position [243, 0]
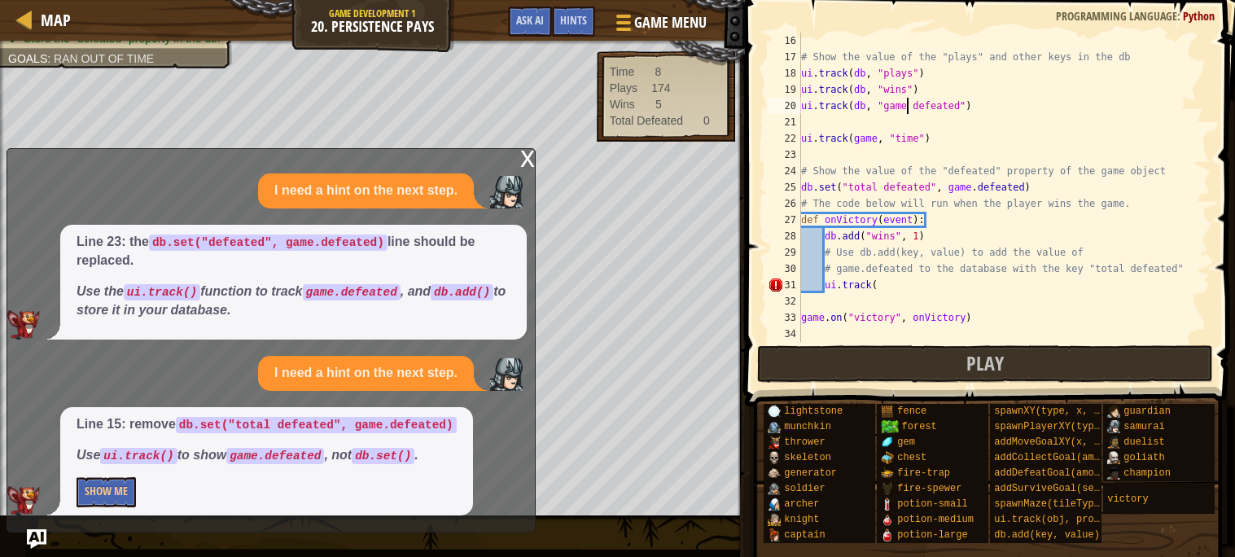
click at [890, 281] on div "# Show the value of the "plays" and other keys in the db ui . track ( db , "pla…" at bounding box center [1004, 204] width 413 height 342
click at [113, 480] on button "Show Me" at bounding box center [106, 492] width 59 height 30
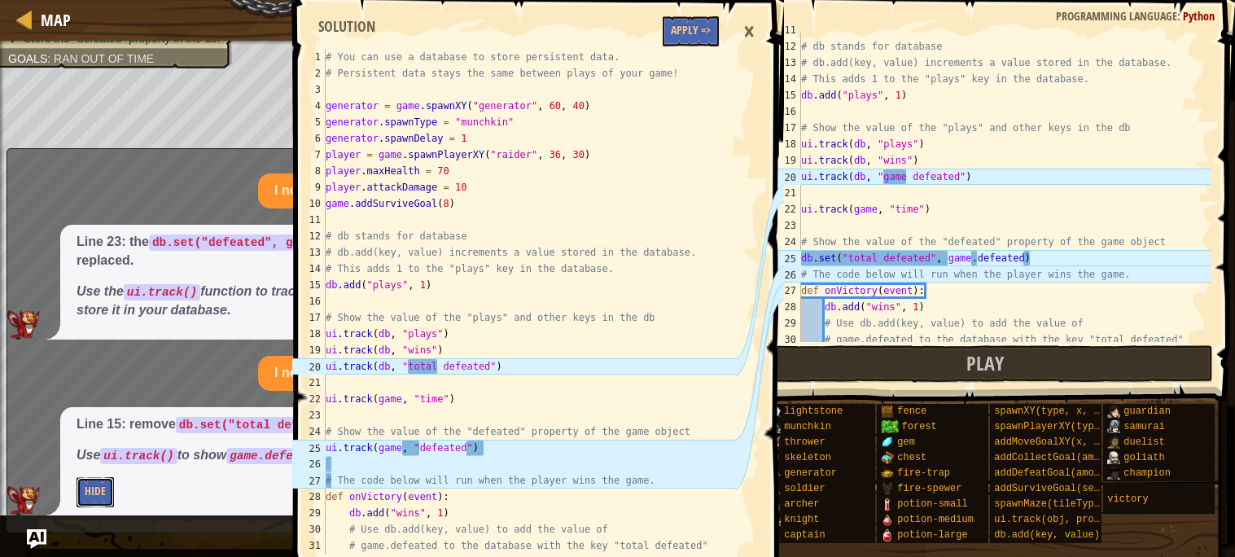
scroll to position [170, 0]
click at [906, 180] on div "# db stands for database # db.add(key, value) increments a value stored in the …" at bounding box center [1004, 195] width 413 height 342
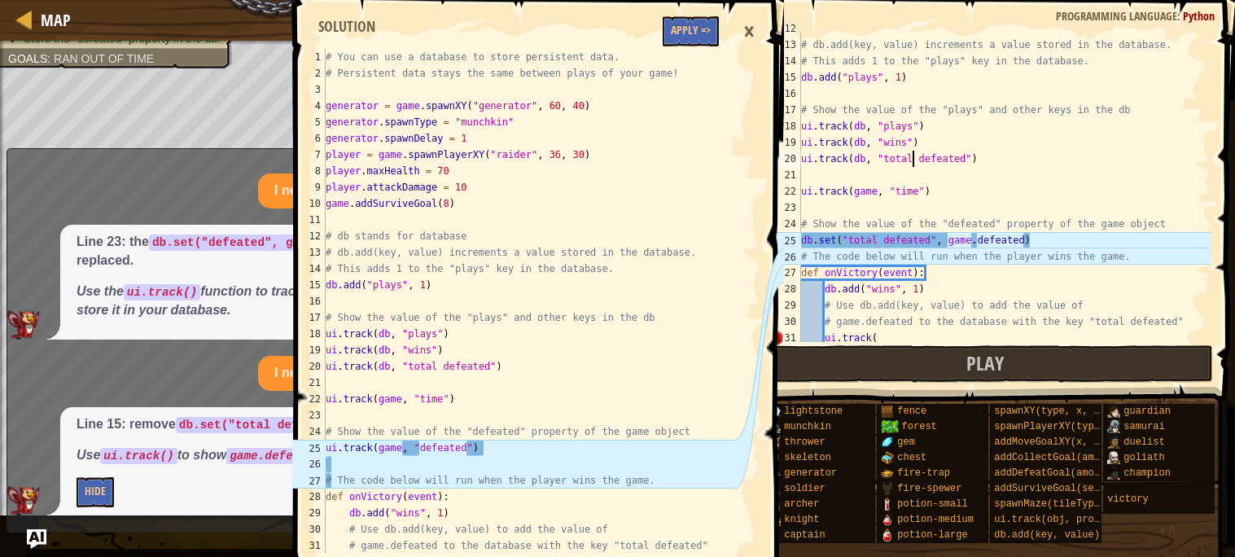
scroll to position [192, 0]
click at [970, 238] on div "# db stands for database # db.add(key, value) increments a value stored in the …" at bounding box center [1004, 191] width 413 height 342
click at [977, 239] on div "# db stands for database # db.add(key, value) increments a value stored in the …" at bounding box center [1004, 191] width 413 height 342
click at [947, 240] on div "# db stands for database # db.add(key, value) increments a value stored in the …" at bounding box center [1004, 191] width 413 height 342
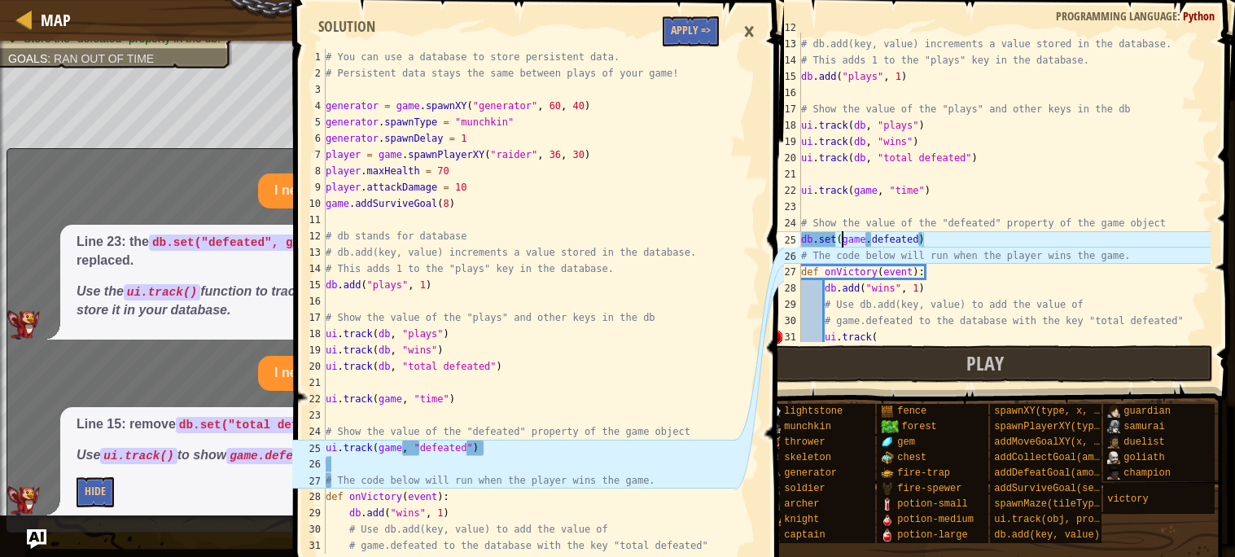
click at [836, 235] on div "# db stands for database # db.add(key, value) increments a value stored in the …" at bounding box center [1004, 191] width 413 height 342
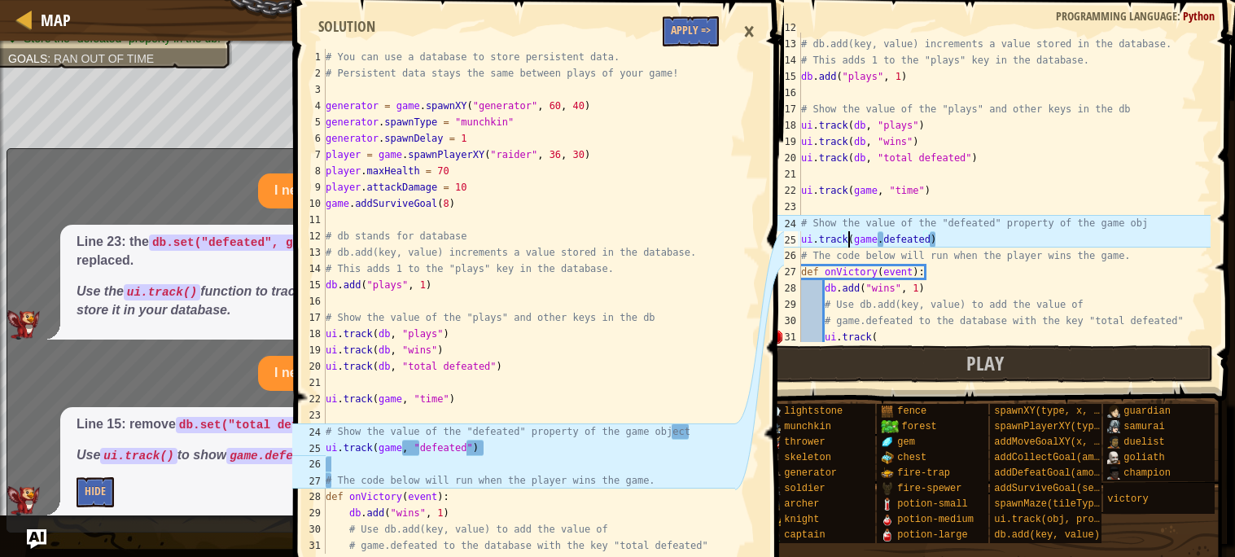
scroll to position [7, 4]
click at [882, 237] on div "# db stands for database # db.add(key, value) increments a value stored in the …" at bounding box center [1004, 191] width 413 height 342
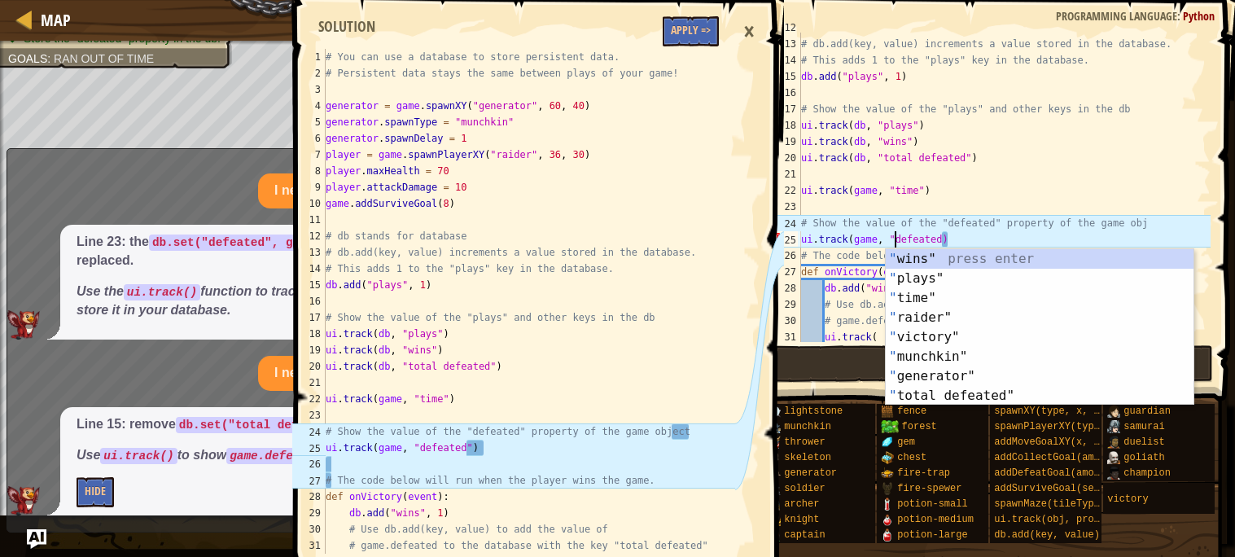
click at [940, 243] on div "# db stands for database # db.add(key, value) increments a value stored in the …" at bounding box center [1004, 191] width 413 height 342
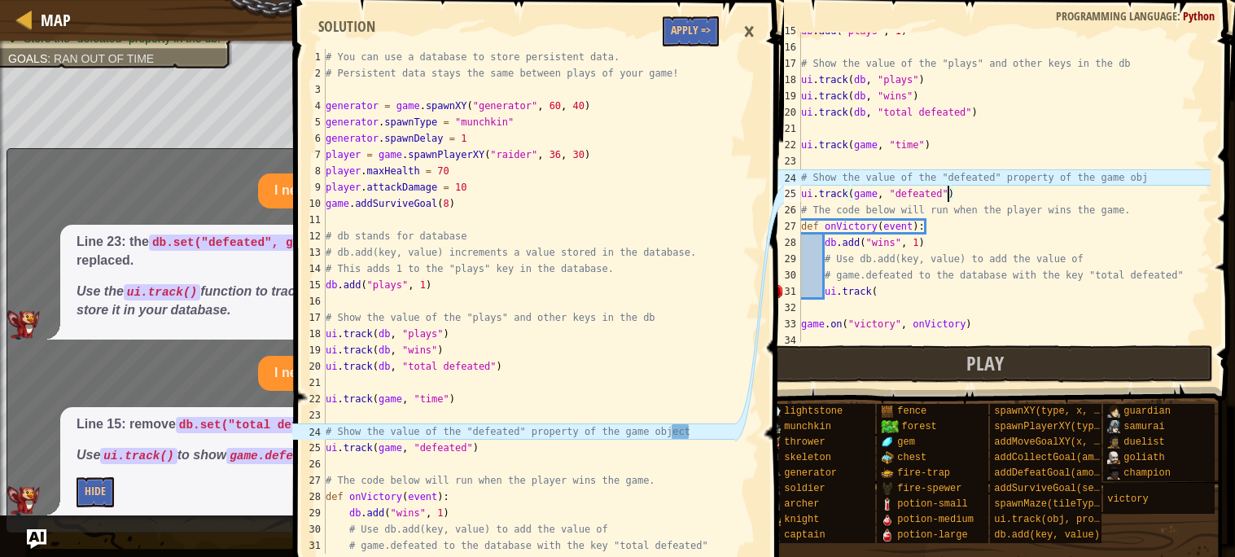
scroll to position [238, 0]
click at [1175, 173] on div "db . add ( "plays" , 1 ) # Show the value of the "plays" and other keys in the …" at bounding box center [1004, 194] width 413 height 342
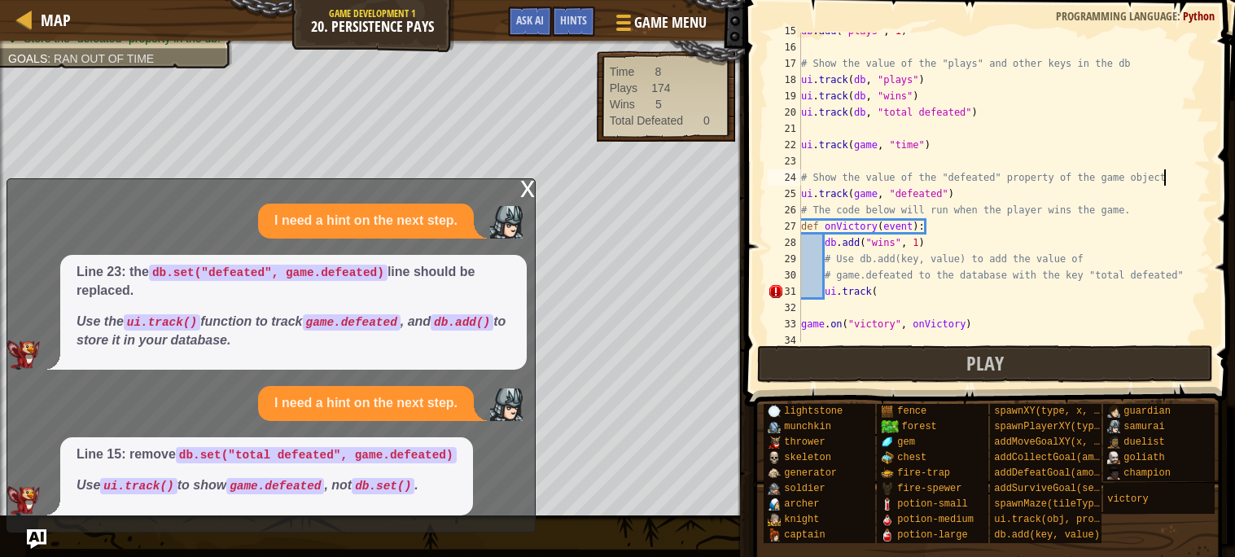
scroll to position [243, 0]
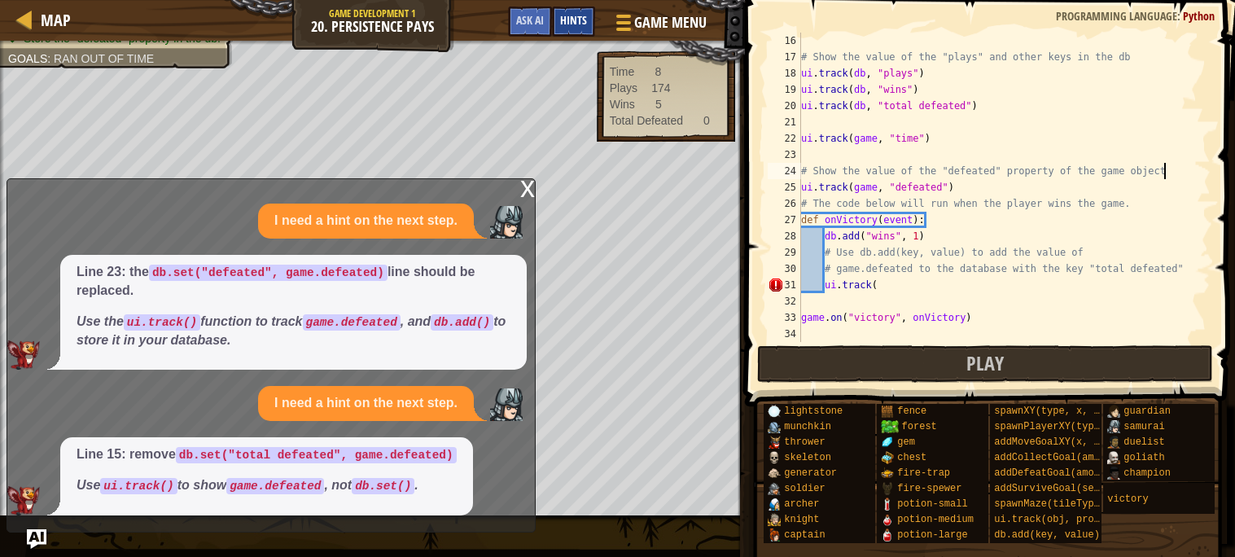
click at [590, 15] on div "Hints" at bounding box center [573, 22] width 43 height 30
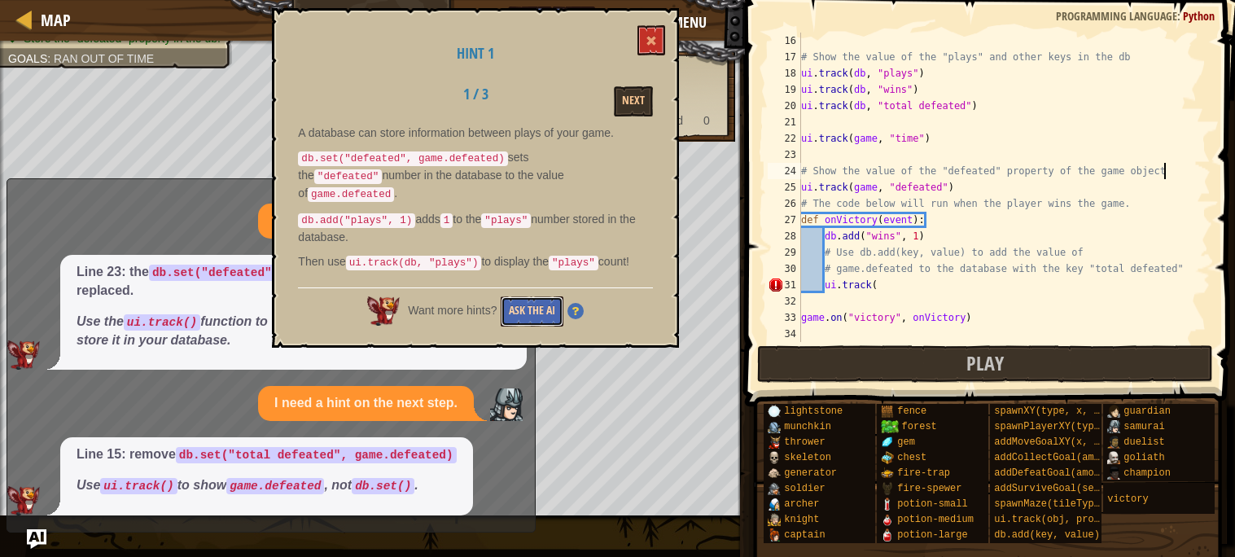
click at [534, 296] on button "Ask the AI" at bounding box center [532, 311] width 63 height 30
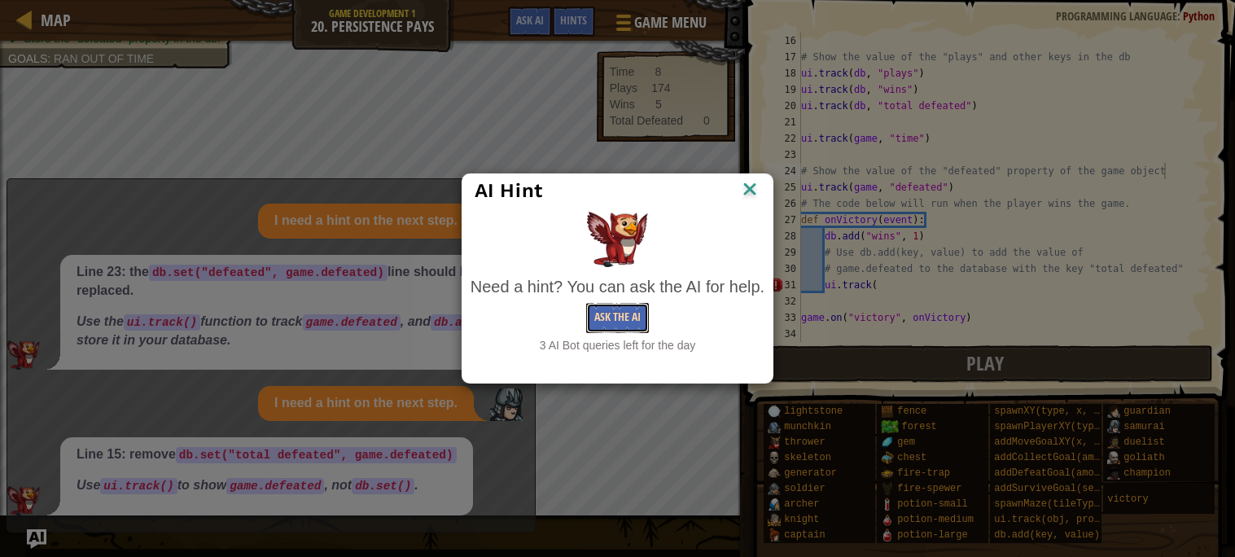
click at [633, 314] on button "Ask the AI" at bounding box center [617, 318] width 63 height 30
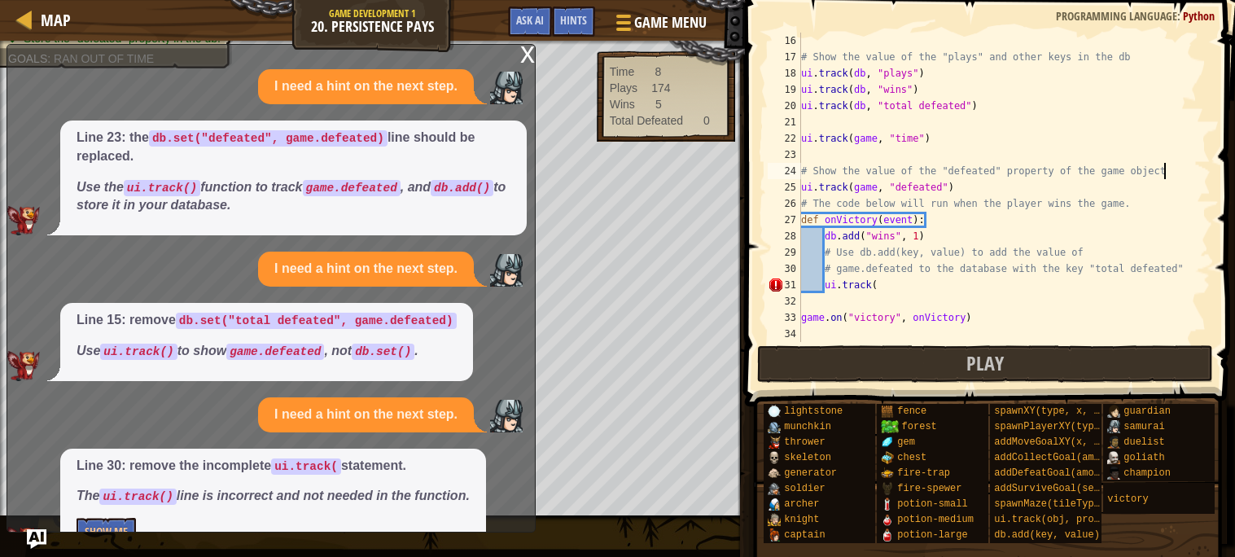
scroll to position [40, 0]
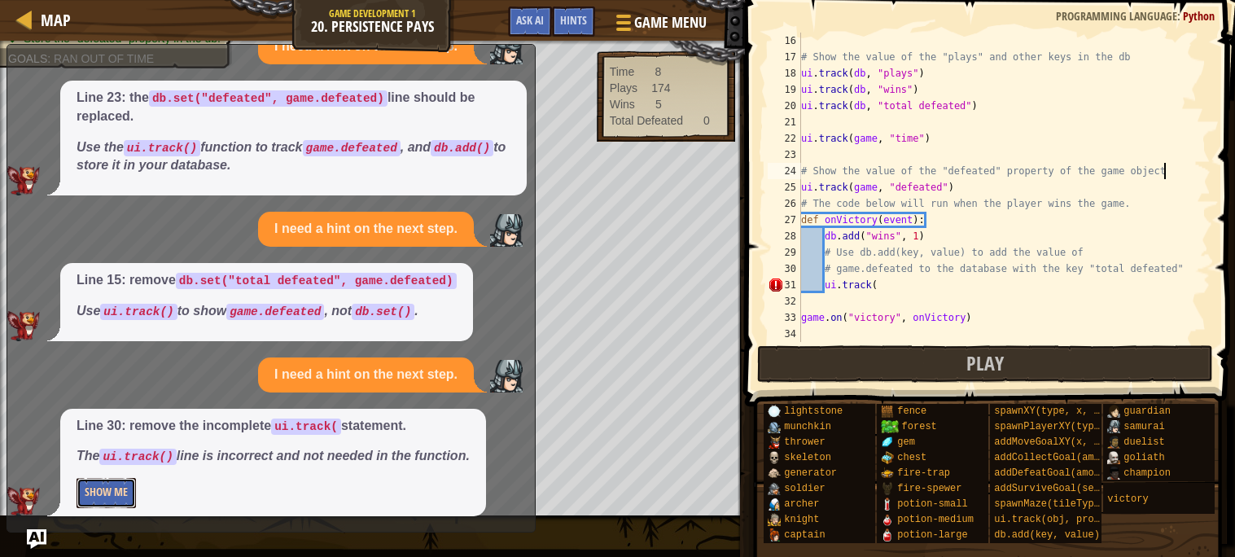
click at [102, 491] on button "Show Me" at bounding box center [106, 493] width 59 height 30
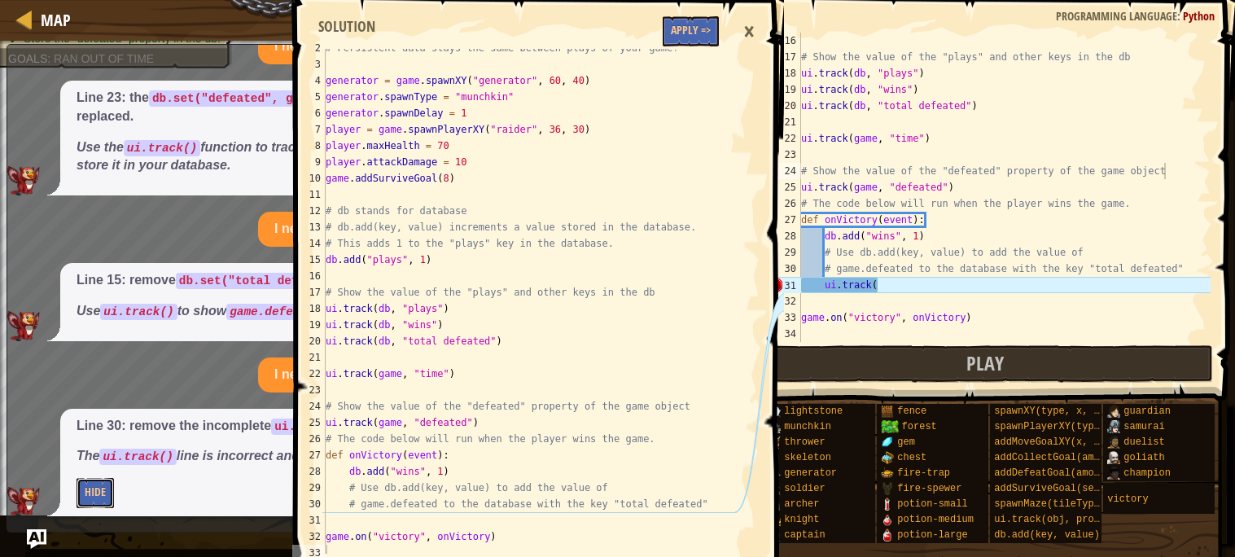
scroll to position [32, 0]
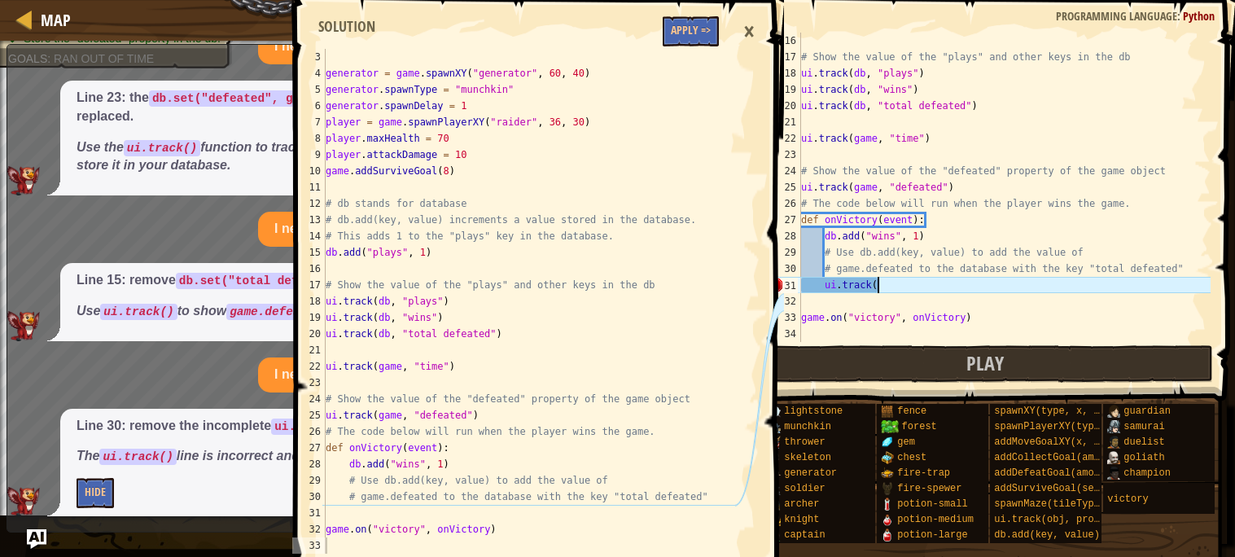
click at [892, 287] on div "# Show the value of the "plays" and other keys in the db ui . track ( db , "pla…" at bounding box center [1004, 204] width 413 height 342
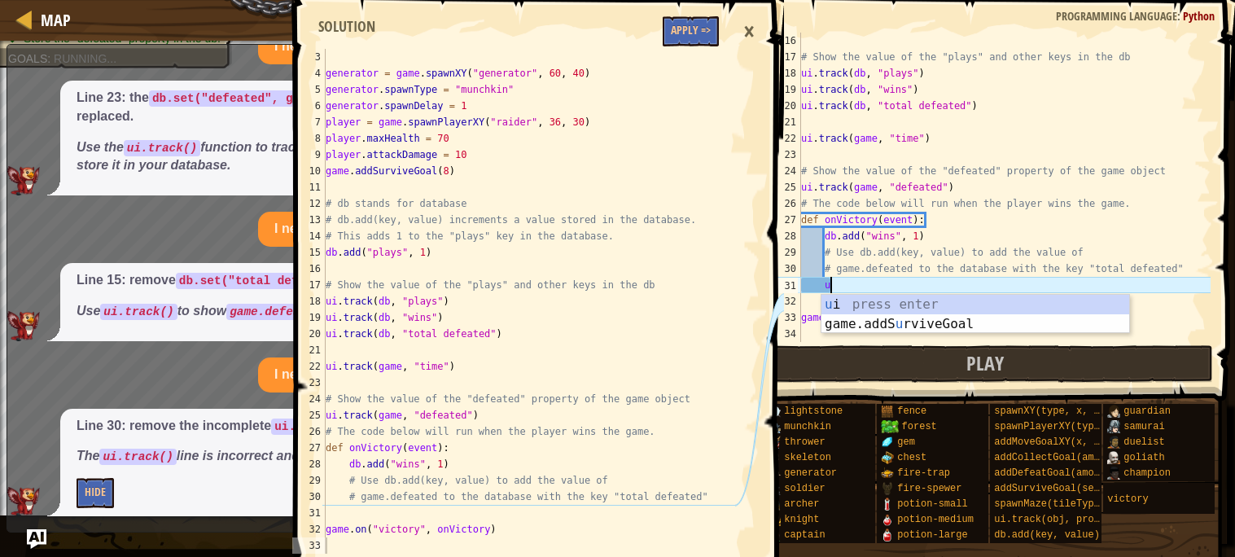
type textarea "u"
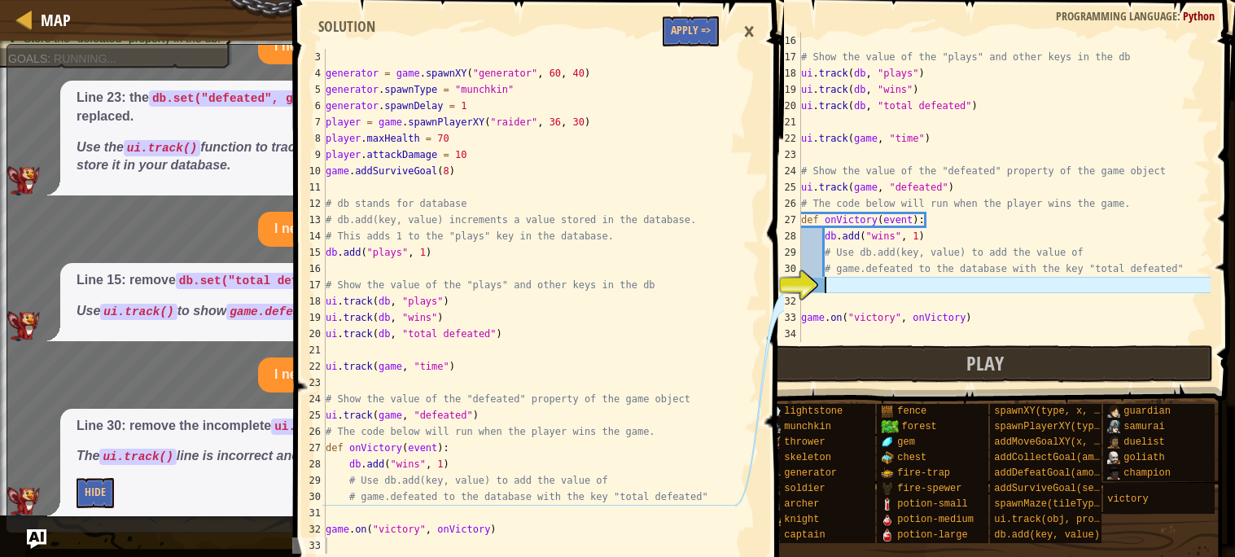
scroll to position [11, 0]
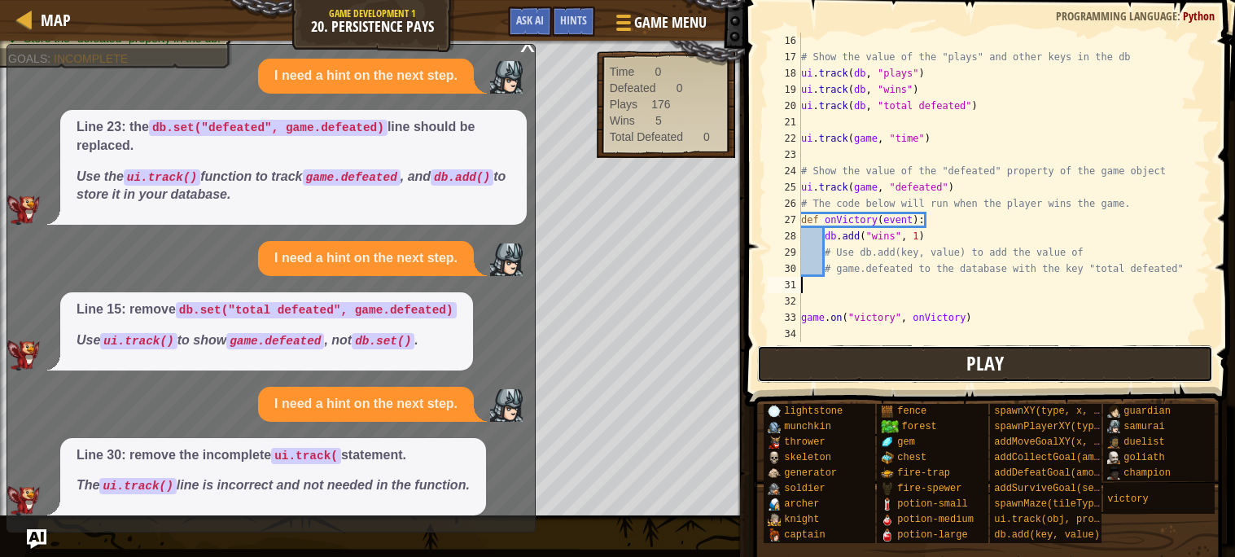
click at [866, 356] on button "Play" at bounding box center [985, 363] width 457 height 37
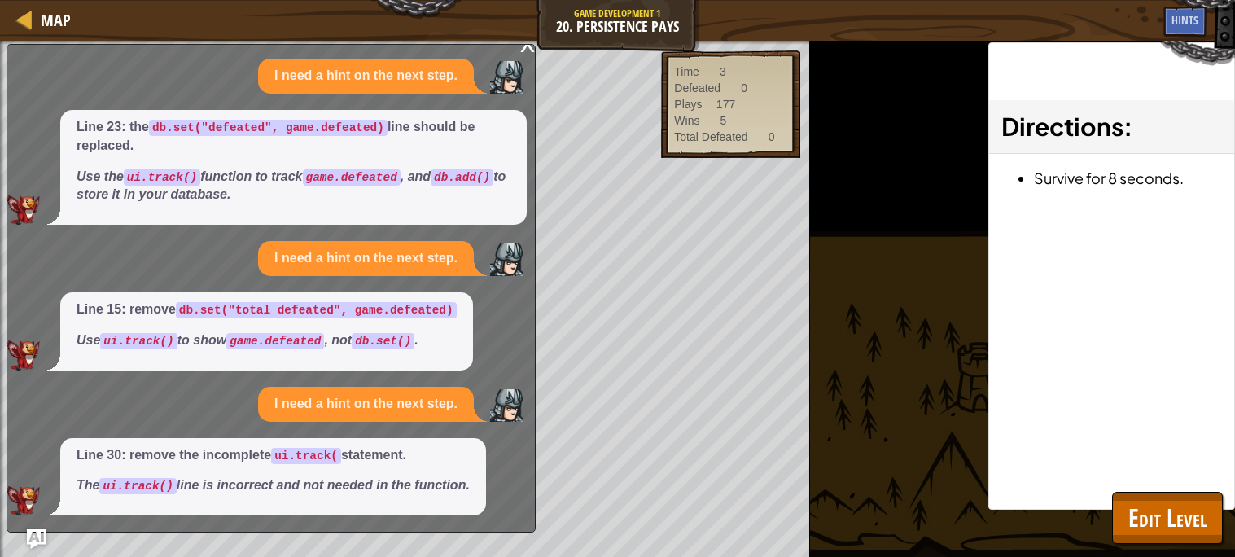
click at [527, 50] on div "x" at bounding box center [527, 42] width 15 height 16
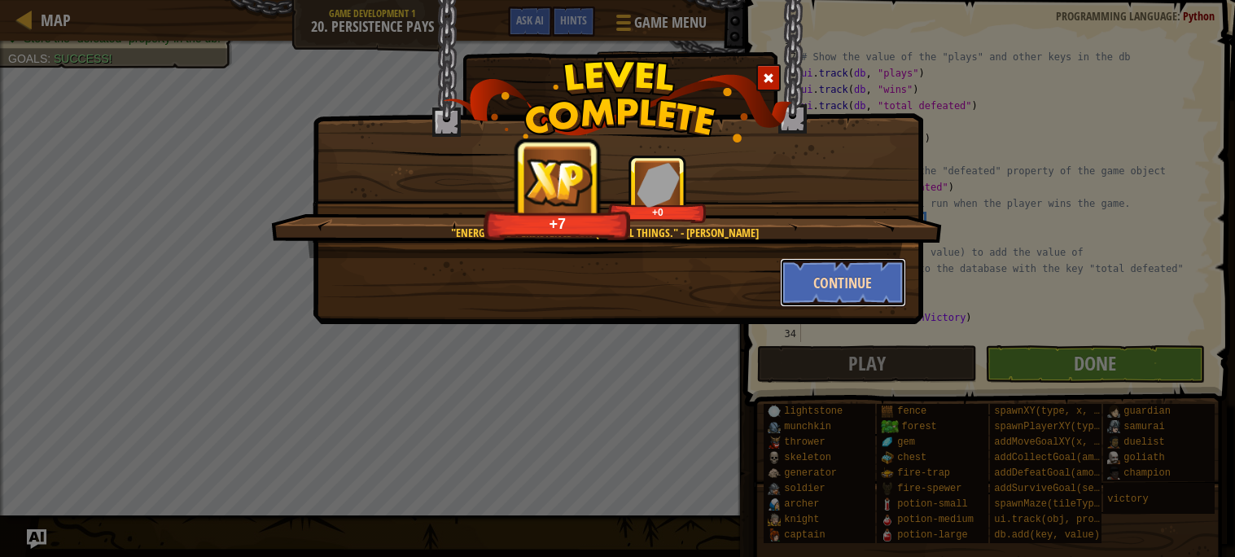
click at [874, 278] on button "Continue" at bounding box center [843, 282] width 126 height 49
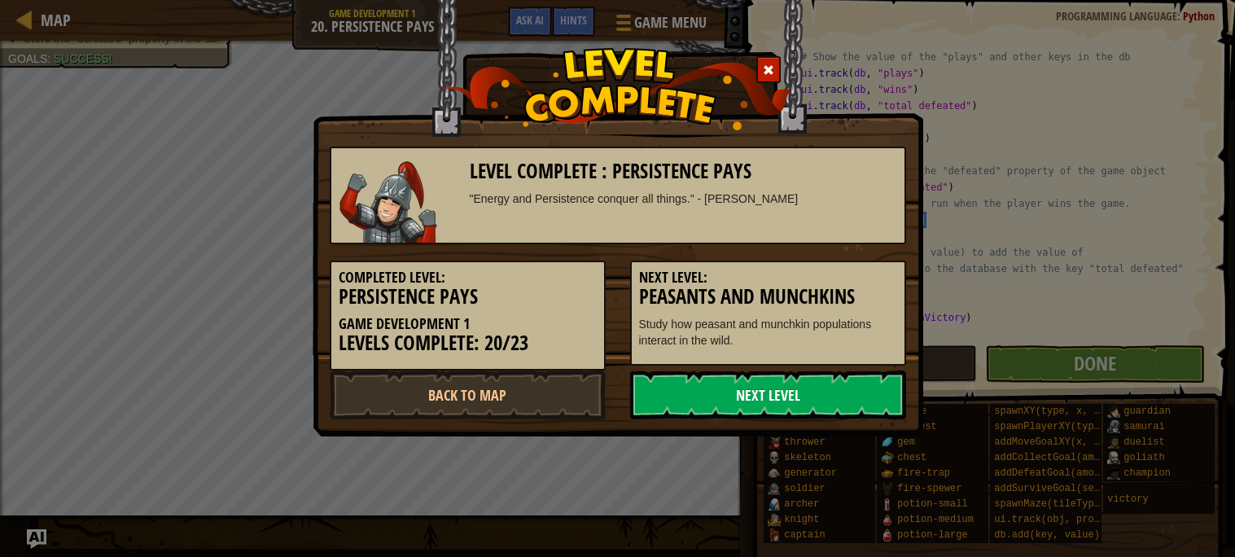
click at [773, 404] on link "Next Level" at bounding box center [768, 394] width 276 height 49
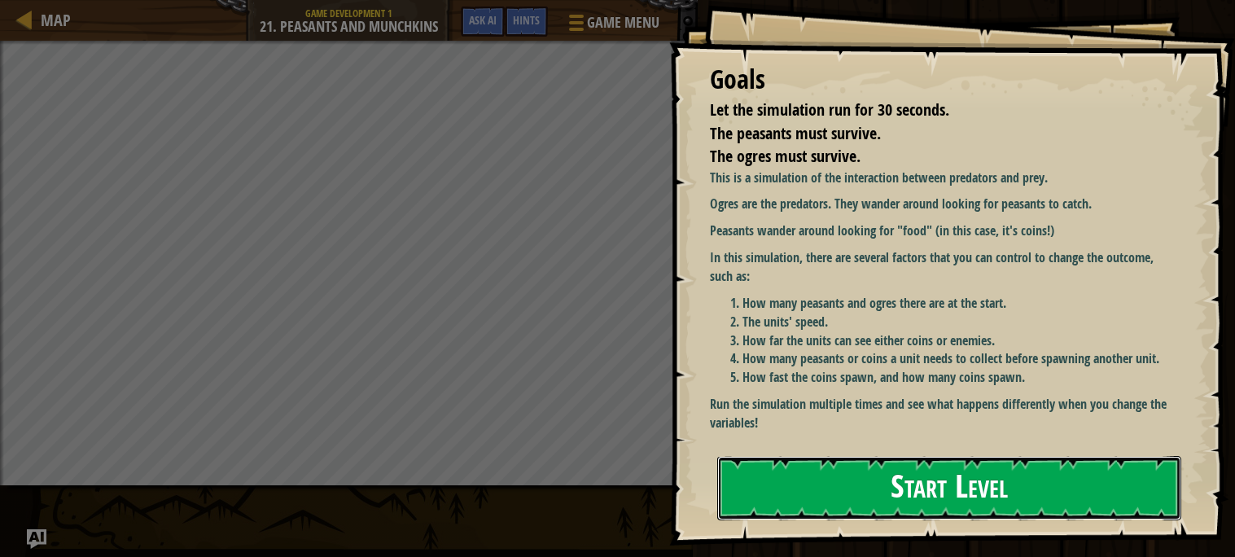
click at [861, 485] on button "Start Level" at bounding box center [949, 488] width 464 height 64
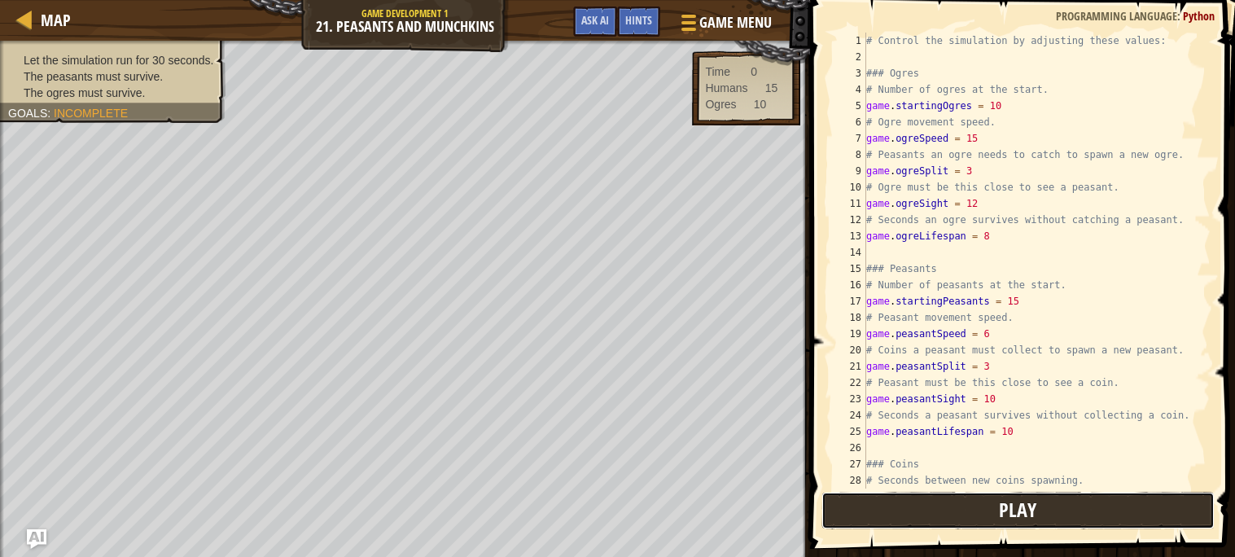
click at [929, 516] on button "Play" at bounding box center [1017, 510] width 393 height 37
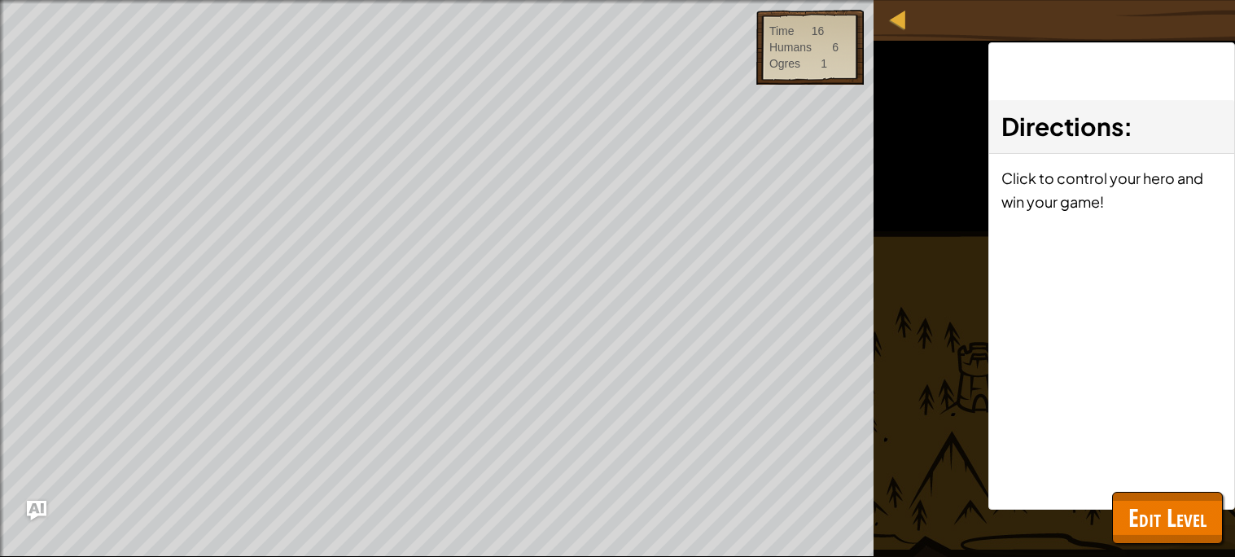
click at [0, 0] on div "Play Done" at bounding box center [0, 0] width 0 height 0
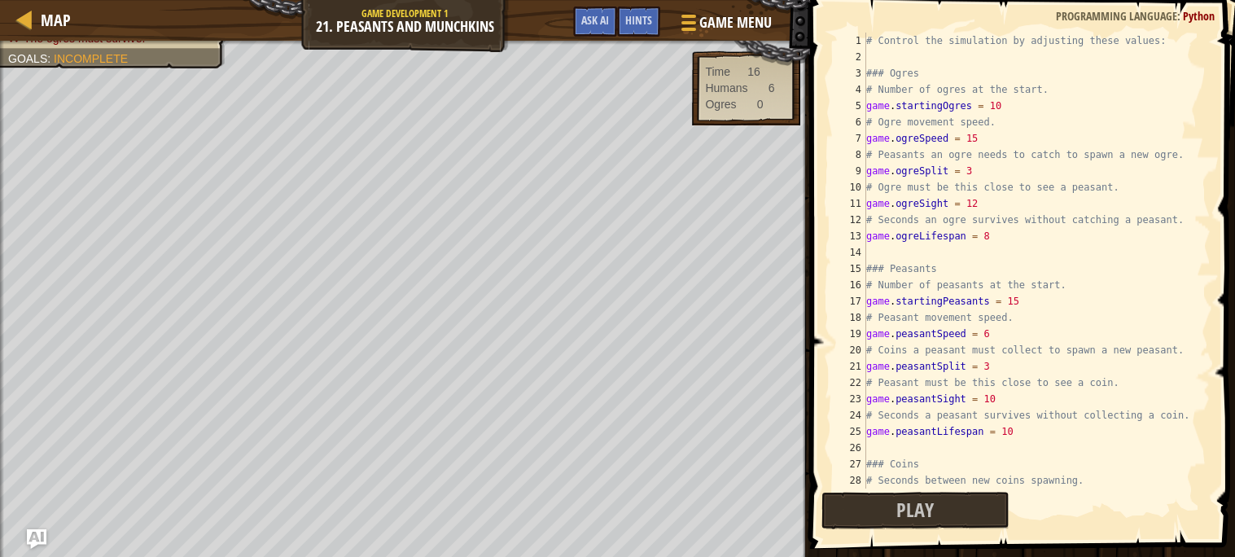
click at [995, 336] on div "# Control the simulation by adjusting these values: ### Ogres # Number of ogres…" at bounding box center [1037, 277] width 348 height 488
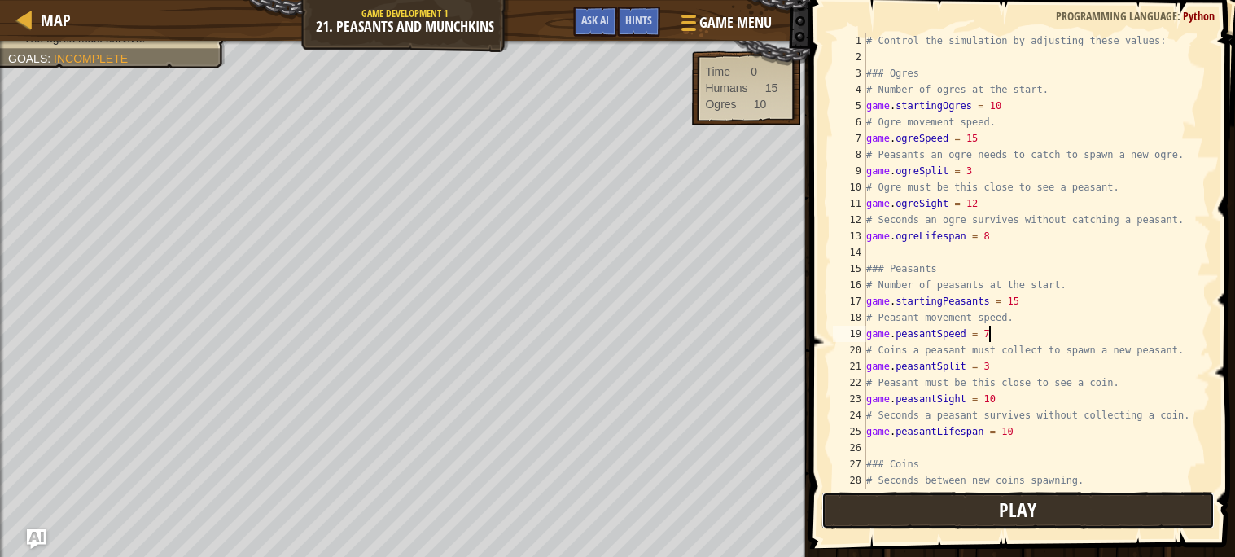
click at [881, 508] on button "Play" at bounding box center [1017, 510] width 393 height 37
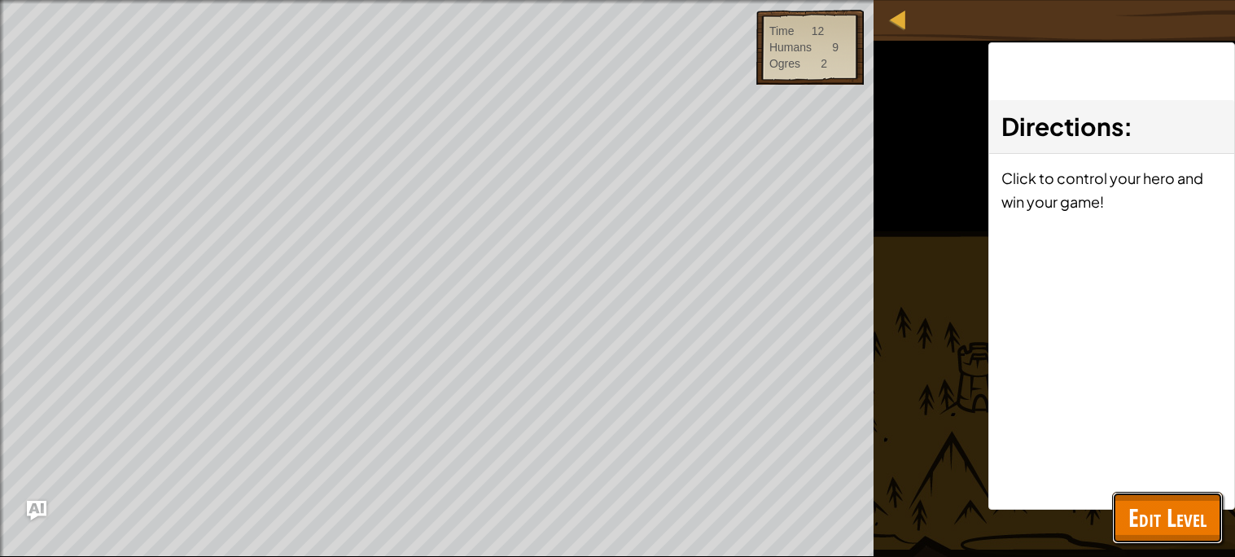
click at [1191, 531] on span "Edit Level" at bounding box center [1167, 517] width 78 height 33
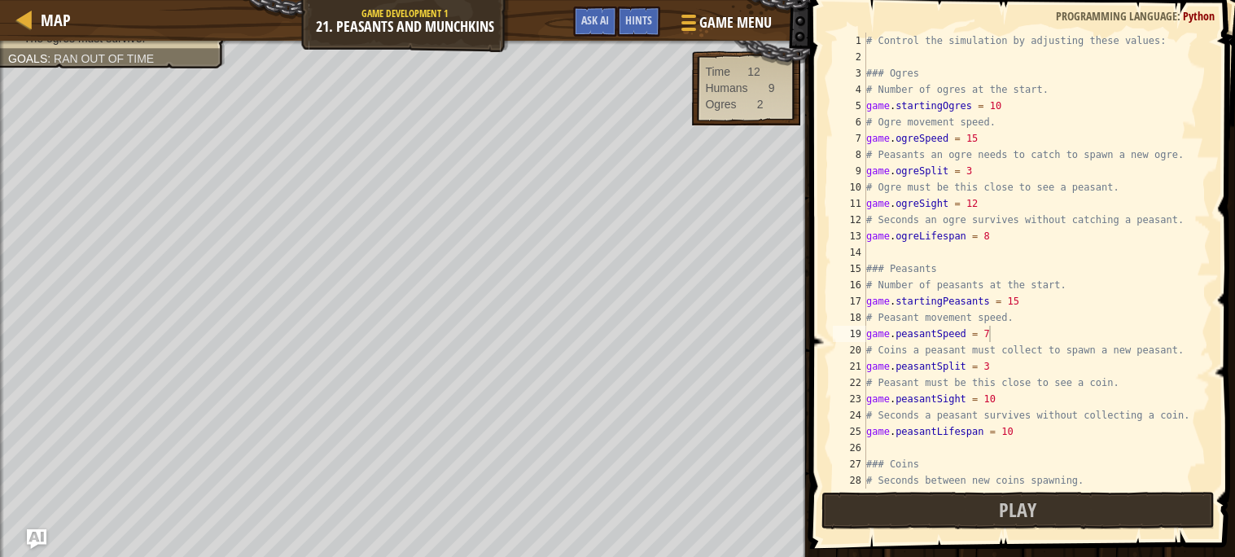
click at [982, 195] on div "# Control the simulation by adjusting these values: ### Ogres # Number of ogres…" at bounding box center [1037, 277] width 348 height 488
click at [1033, 517] on span "Play" at bounding box center [1017, 509] width 37 height 26
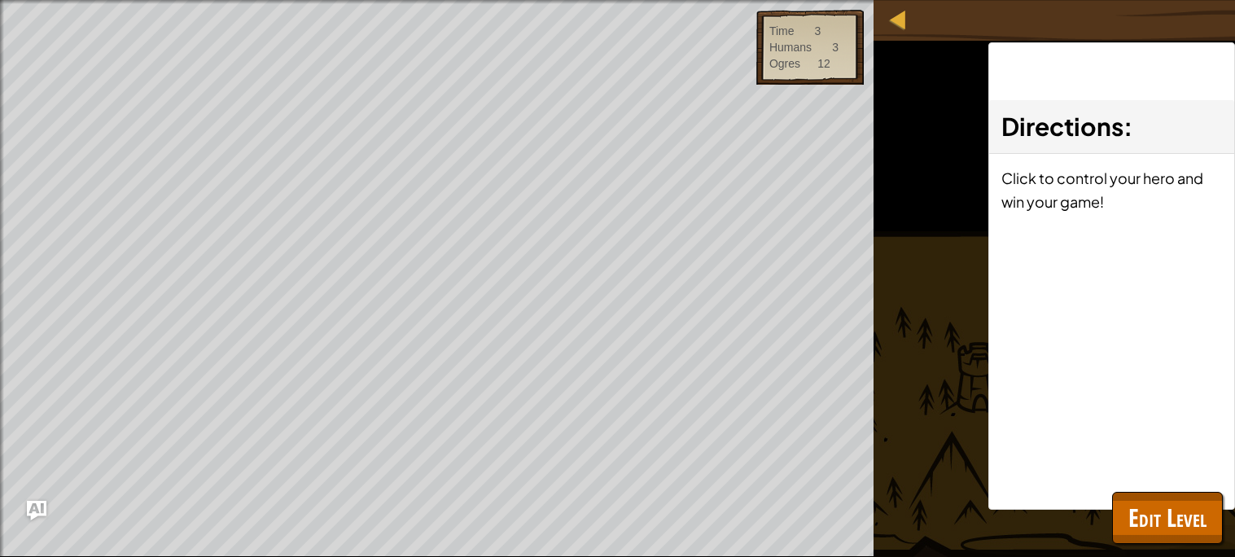
click at [1033, 517] on div "Let the simulation run for 30 seconds. The peasants must survive. The ogres mus…" at bounding box center [617, 278] width 1235 height 557
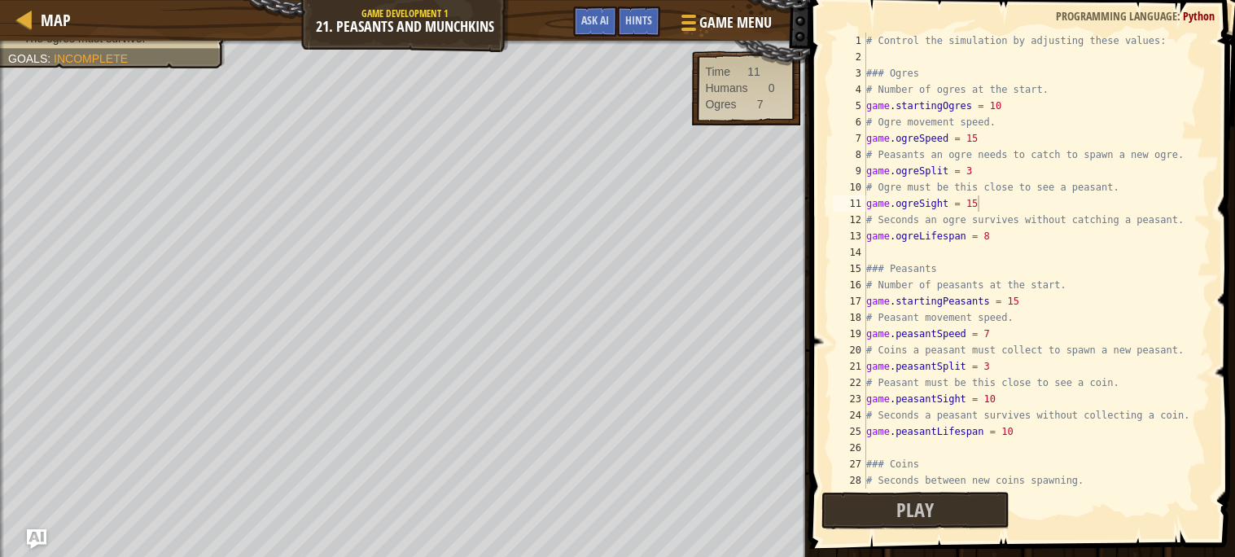
click at [1018, 434] on div "# Control the simulation by adjusting these values: ### Ogres # Number of ogres…" at bounding box center [1037, 277] width 348 height 488
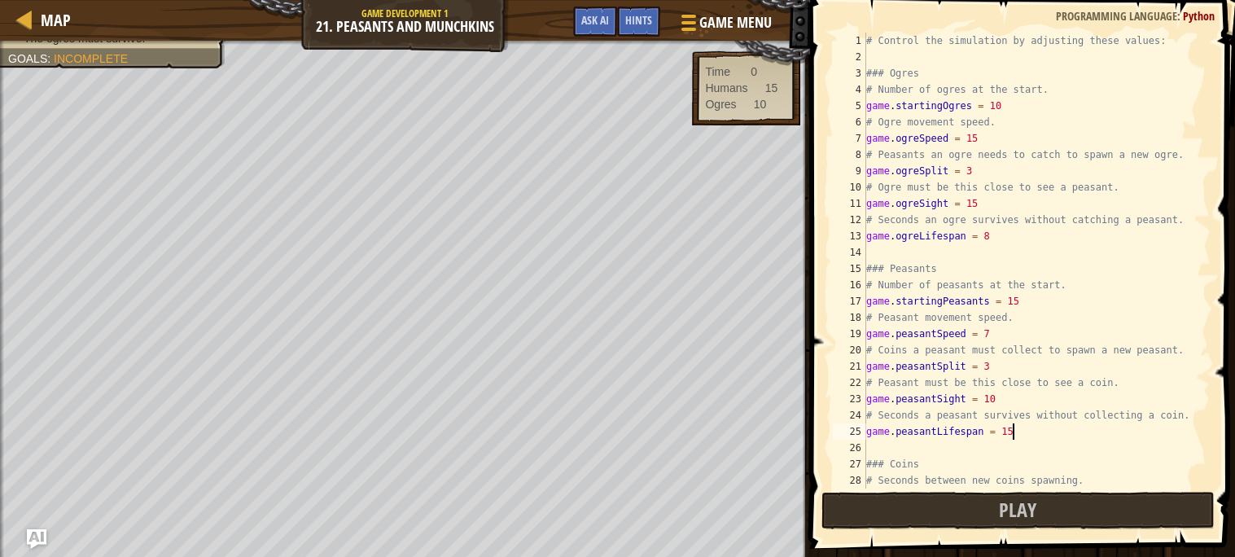
scroll to position [7, 11]
click at [936, 512] on button "Play" at bounding box center [1017, 510] width 393 height 37
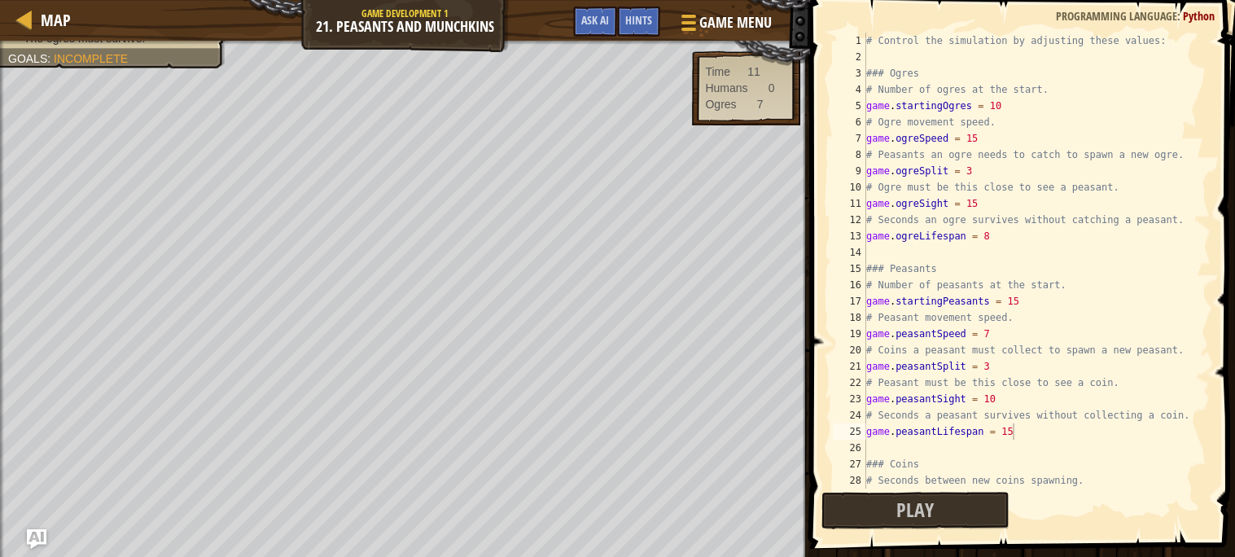
click at [1041, 299] on div "# Control the simulation by adjusting these values: ### Ogres # Number of ogres…" at bounding box center [1037, 277] width 348 height 488
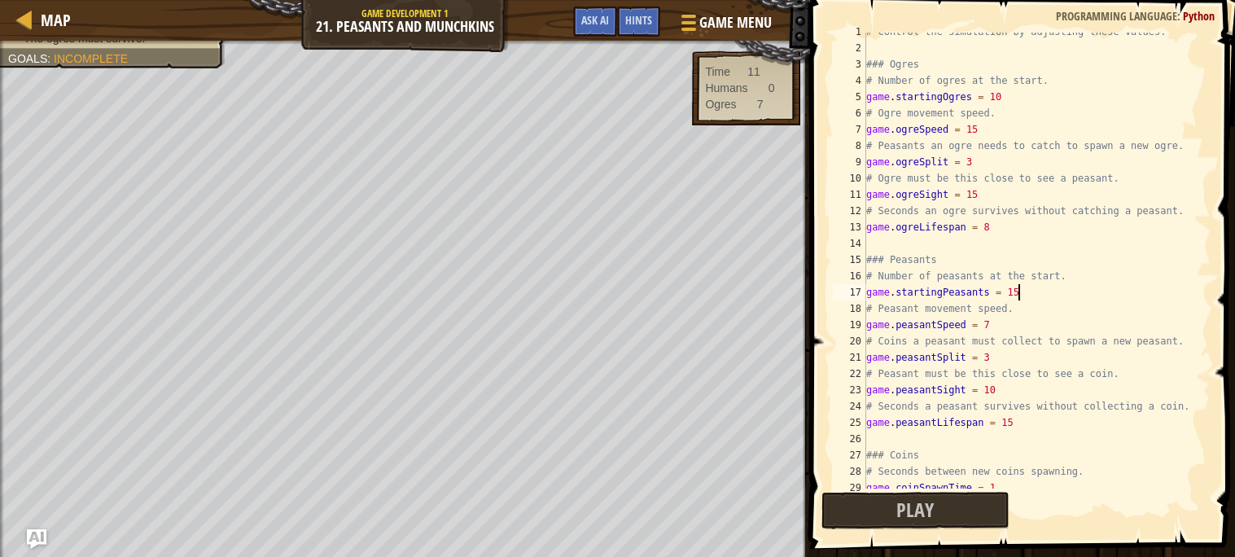
scroll to position [9, 0]
click at [1029, 102] on div "# Control the simulation by adjusting these values: ### Ogres # Number of ogres…" at bounding box center [1037, 268] width 348 height 488
click at [977, 133] on div "# Control the simulation by adjusting these values: ### Ogres # Number of ogres…" at bounding box center [1037, 268] width 348 height 488
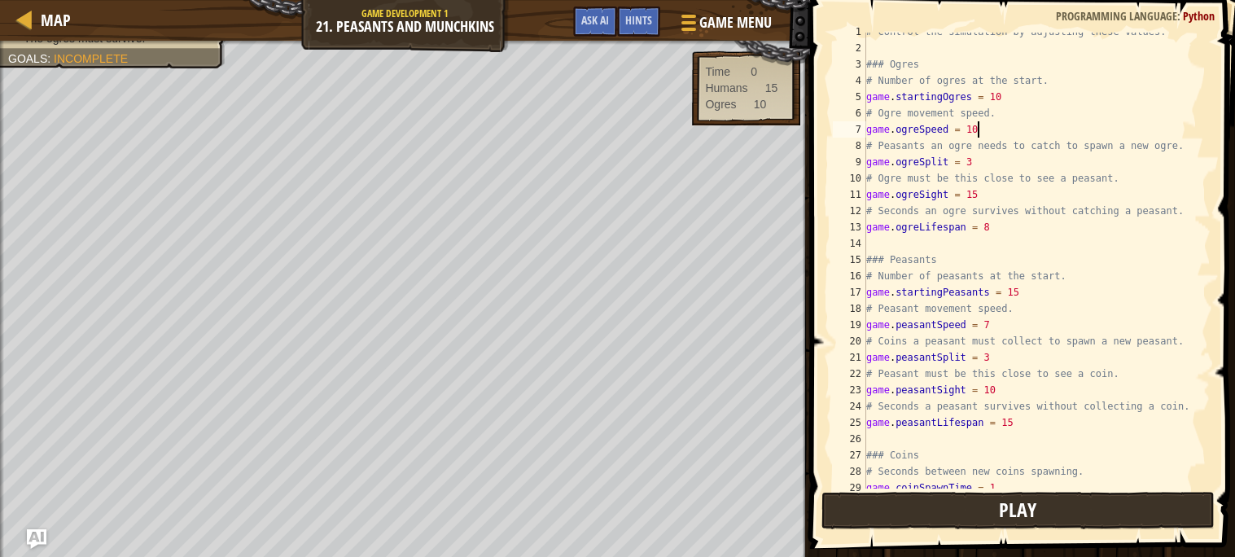
type textarea "game.ogreSpeed = 10"
click at [951, 503] on button "Play" at bounding box center [1017, 510] width 393 height 37
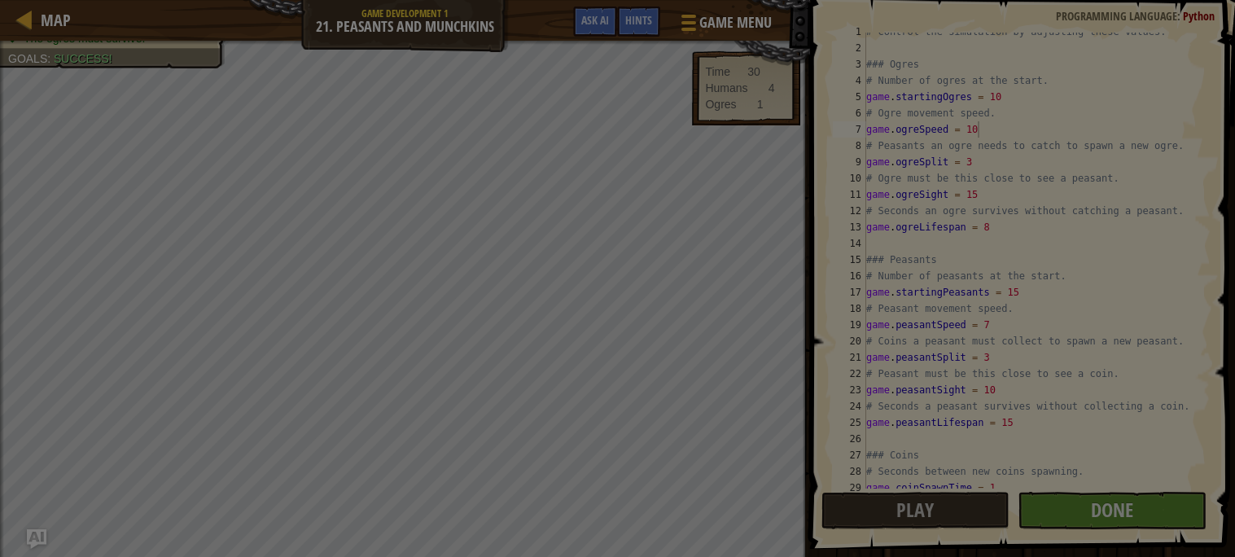
click at [1095, 499] on div at bounding box center [617, 278] width 1235 height 557
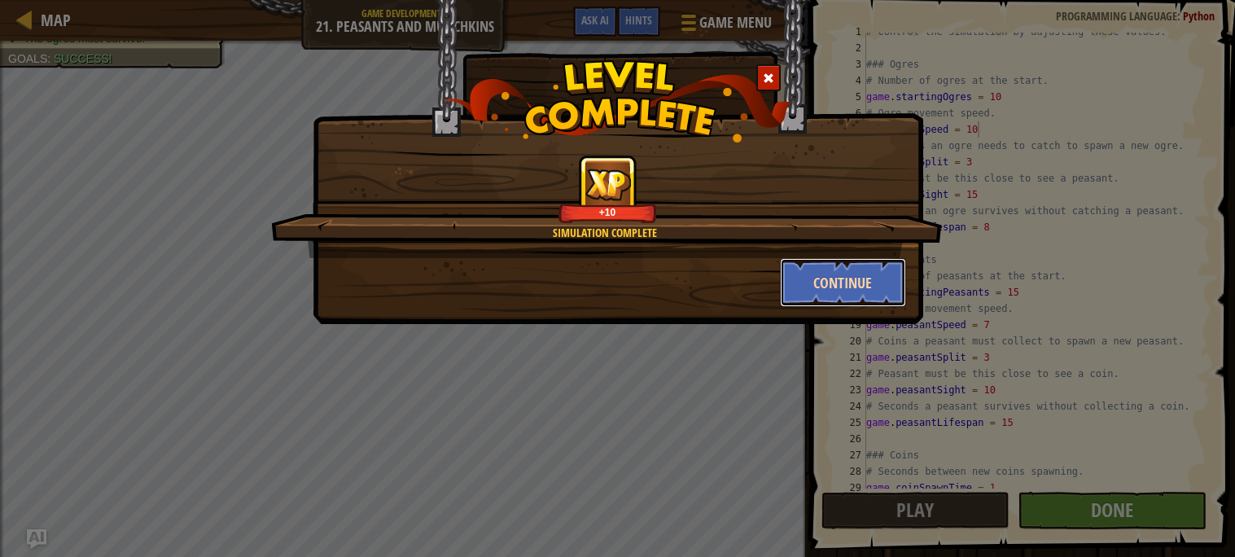
click at [837, 291] on button "Continue" at bounding box center [843, 282] width 126 height 49
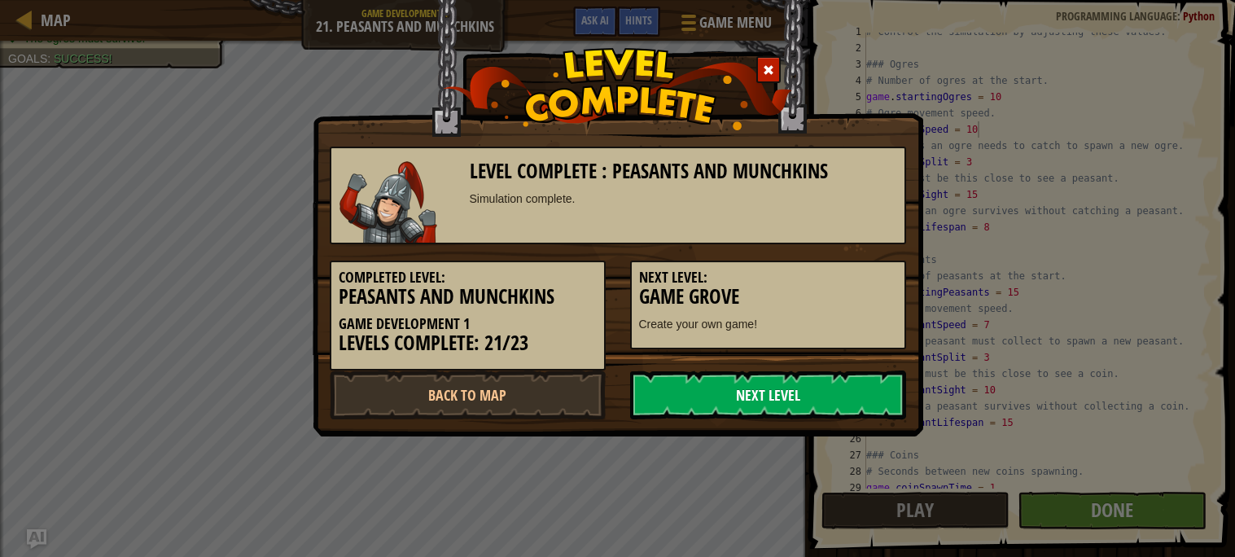
click at [746, 377] on link "Next Level" at bounding box center [768, 394] width 276 height 49
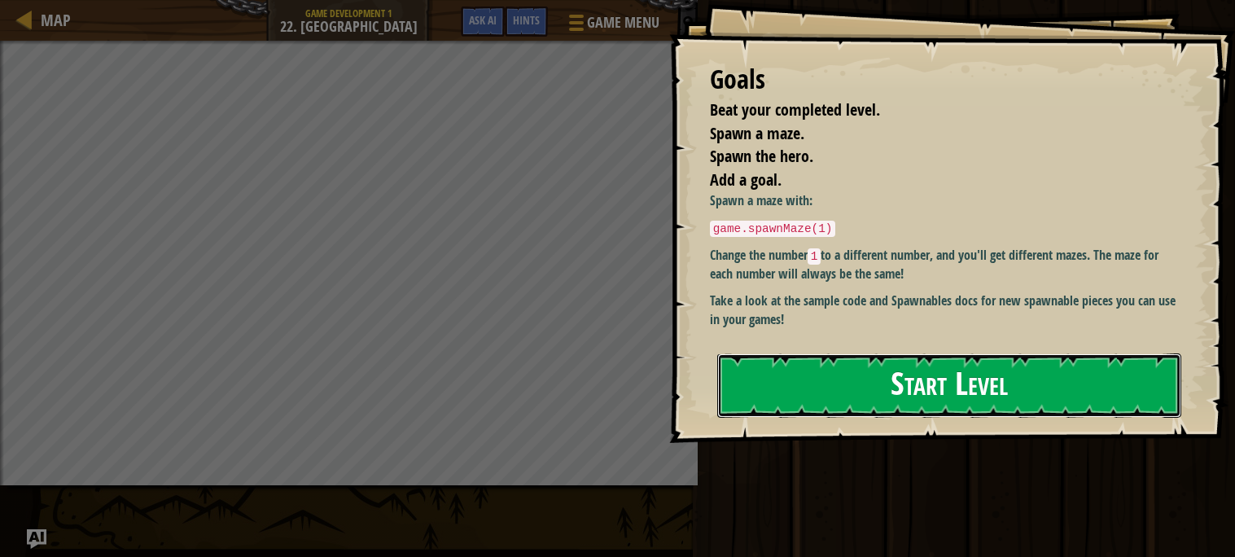
click at [746, 379] on button "Start Level" at bounding box center [949, 385] width 464 height 64
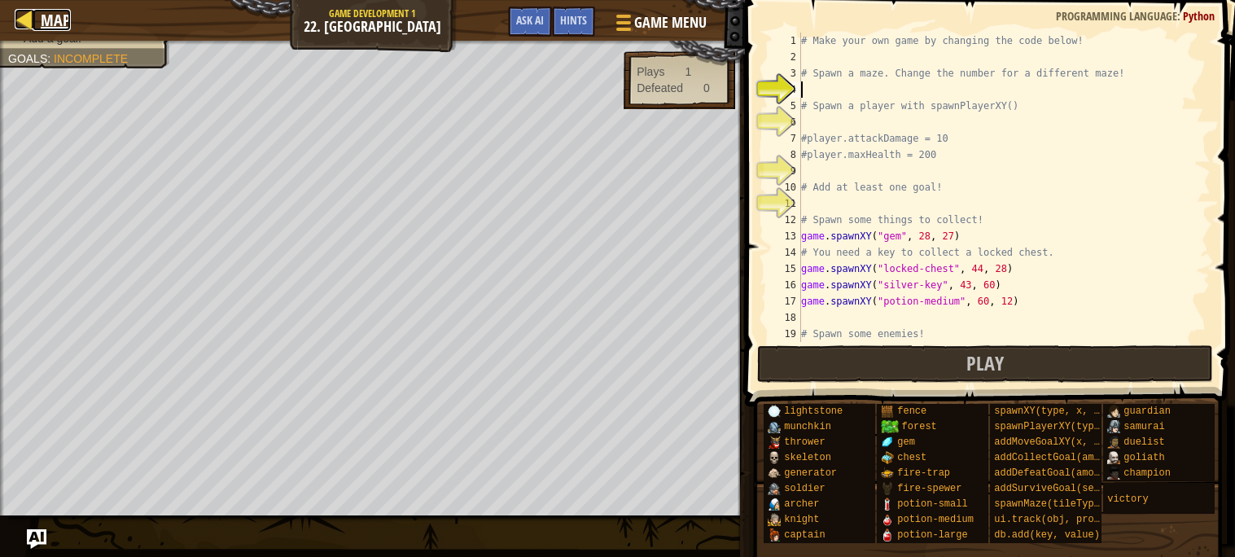
click at [43, 14] on span "Map" at bounding box center [56, 20] width 30 height 22
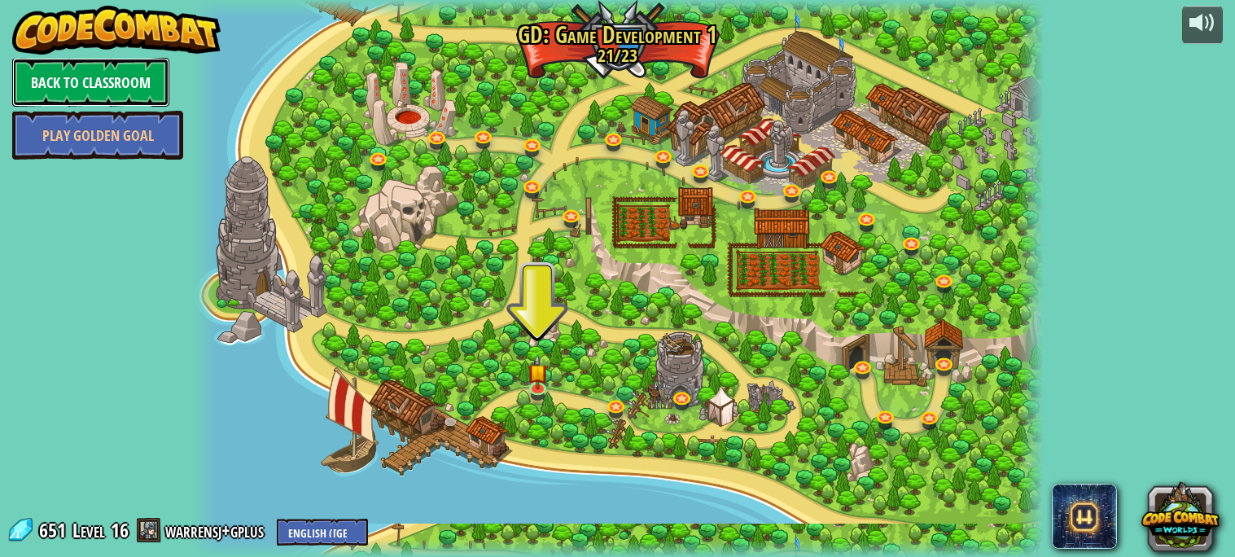
click at [122, 90] on link "Back to Classroom" at bounding box center [90, 82] width 157 height 49
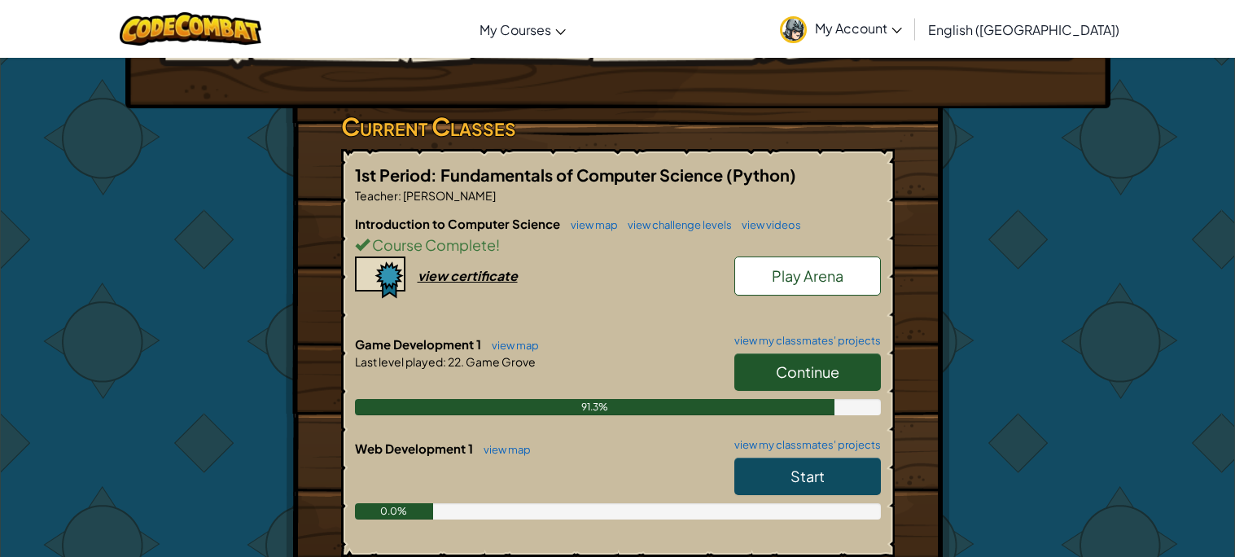
scroll to position [224, 0]
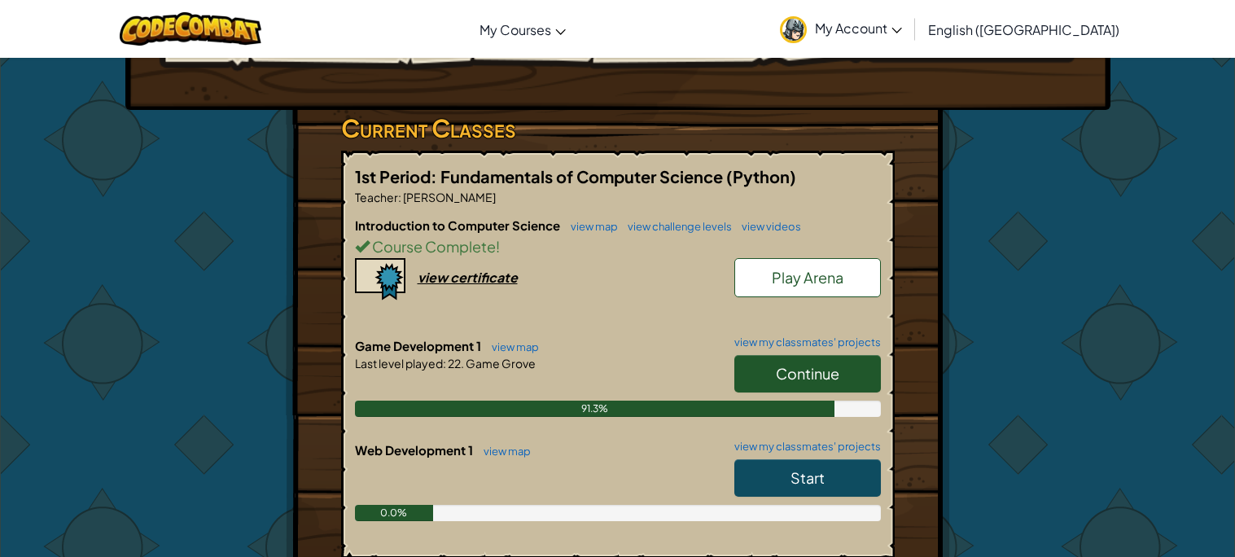
click at [784, 272] on span "Play Arena" at bounding box center [808, 277] width 72 height 19
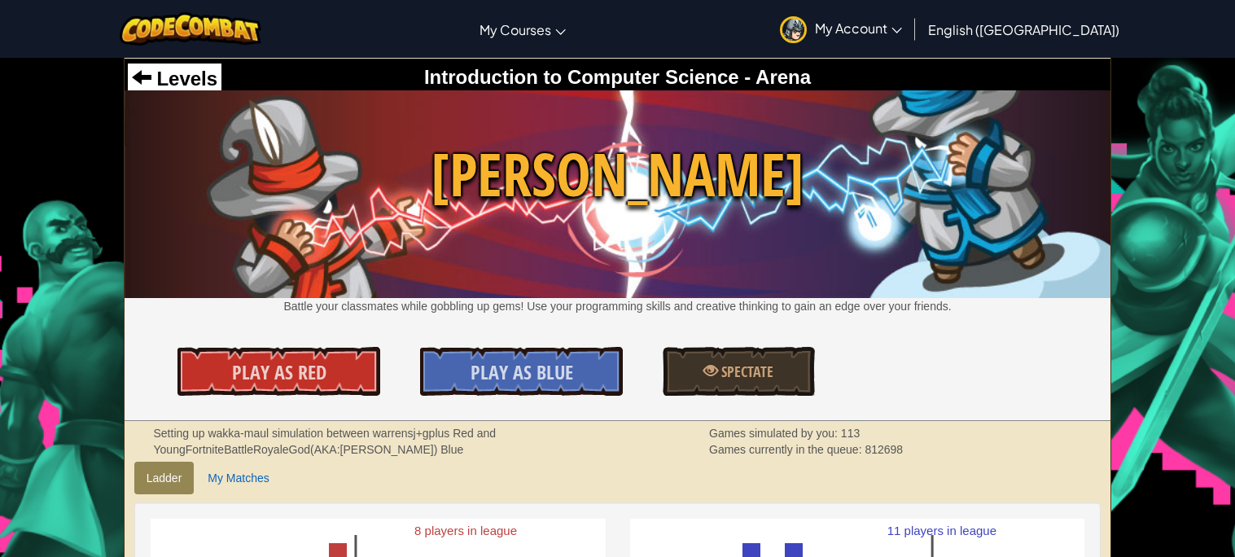
click at [784, 272] on img at bounding box center [618, 194] width 986 height 208
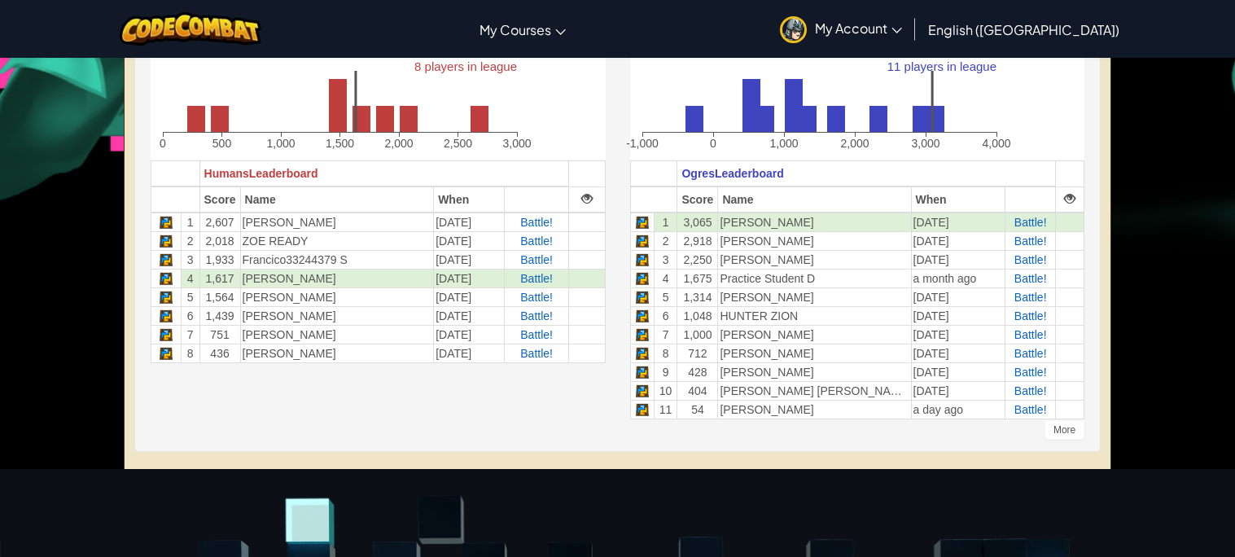
scroll to position [468, 0]
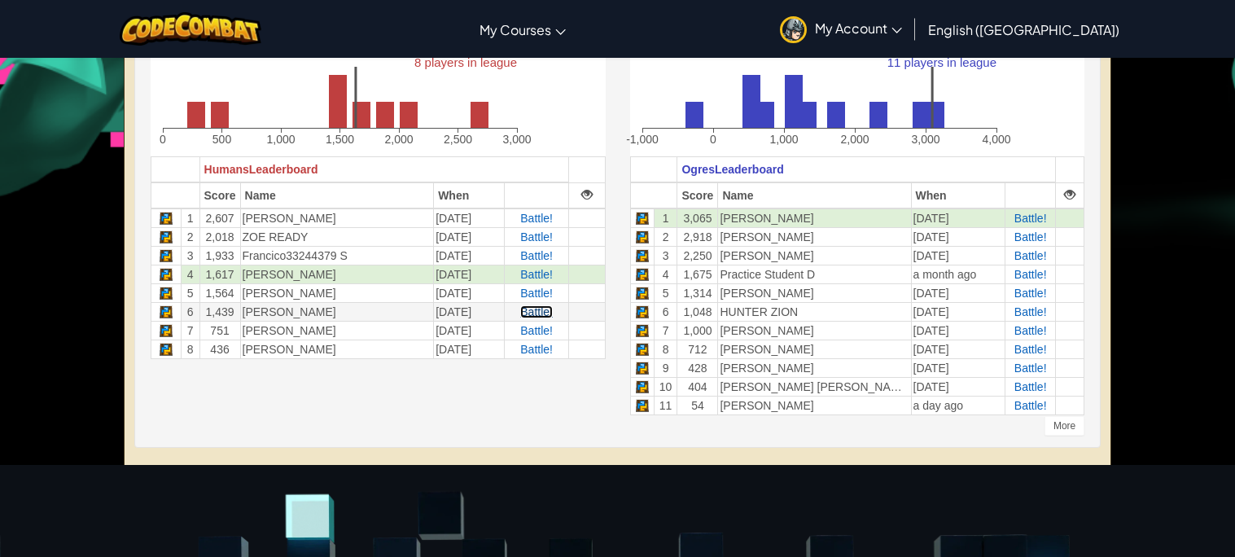
click at [551, 309] on span "Battle!" at bounding box center [536, 311] width 33 height 13
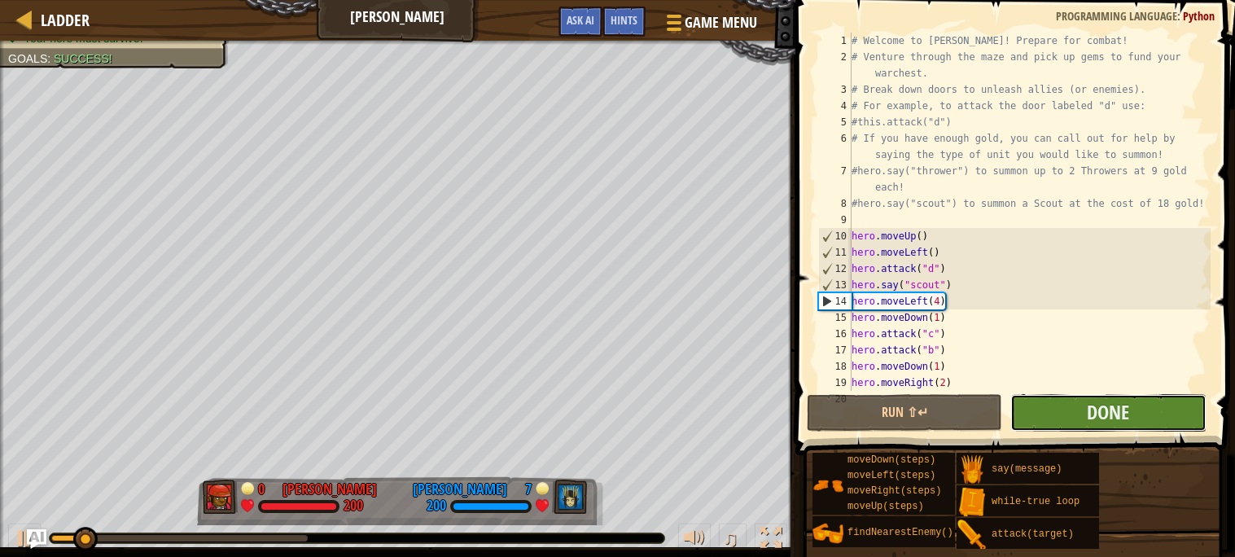
click at [1082, 404] on button "Done" at bounding box center [1107, 412] width 195 height 37
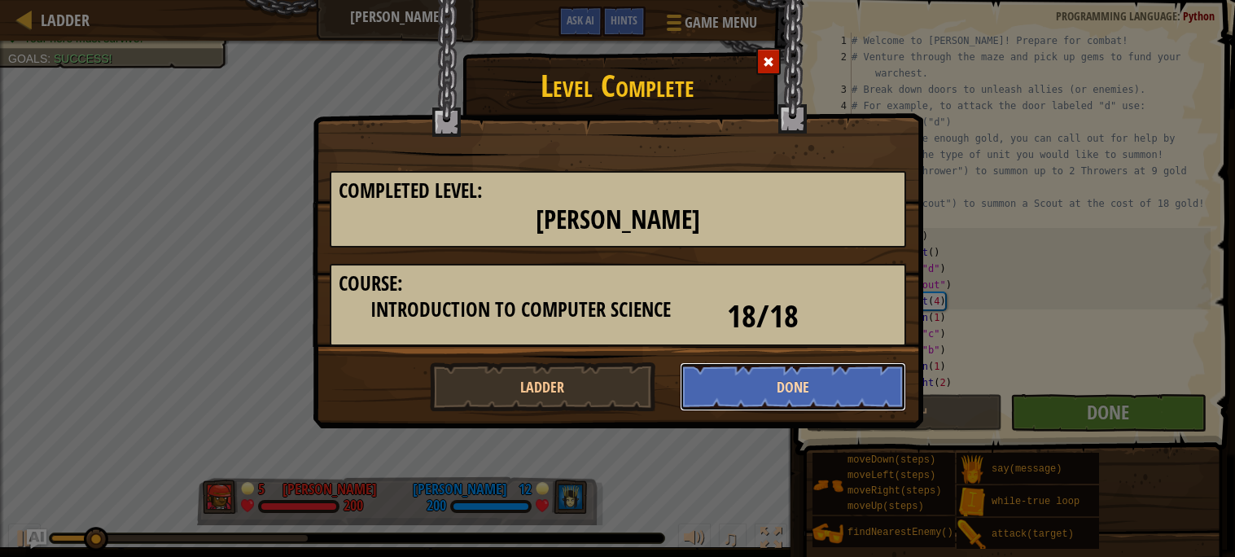
click at [822, 376] on button "Done" at bounding box center [793, 386] width 226 height 49
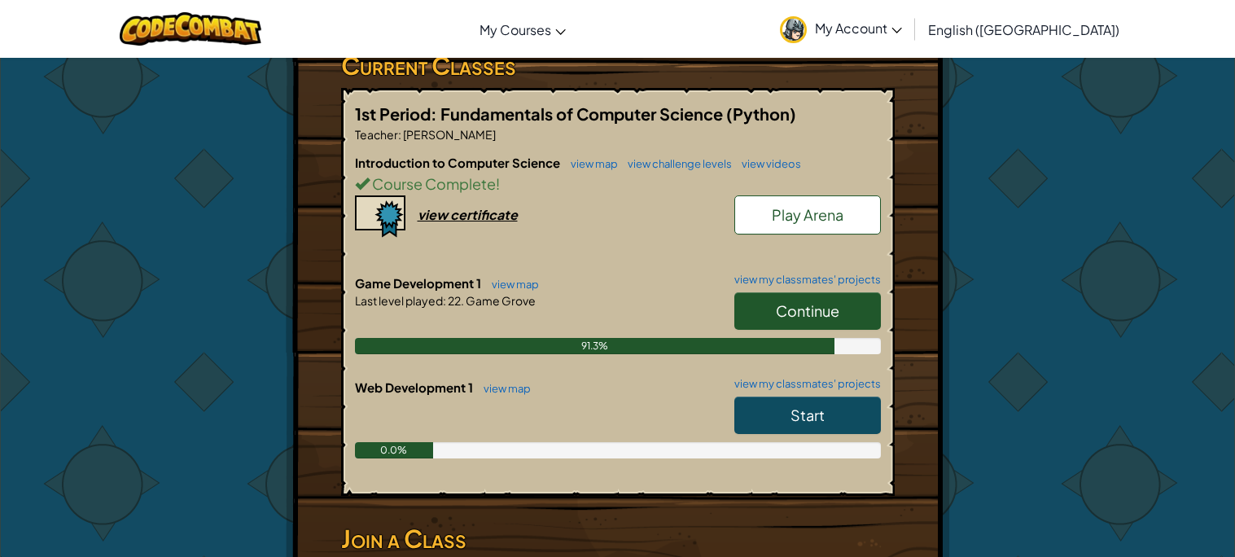
scroll to position [285, 0]
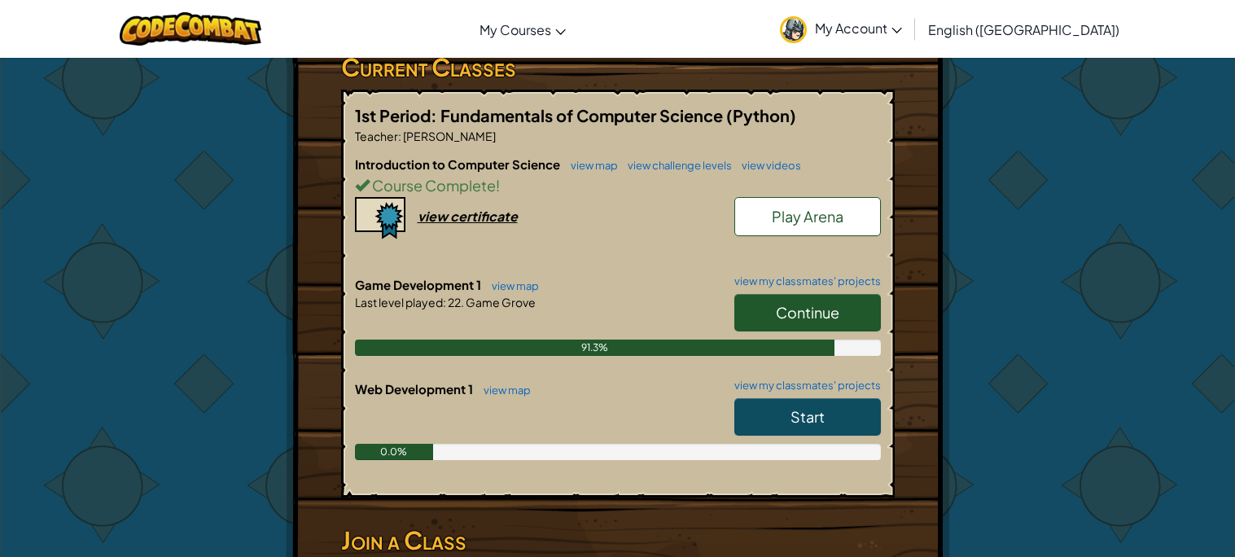
click at [833, 304] on span "Continue" at bounding box center [807, 312] width 63 height 19
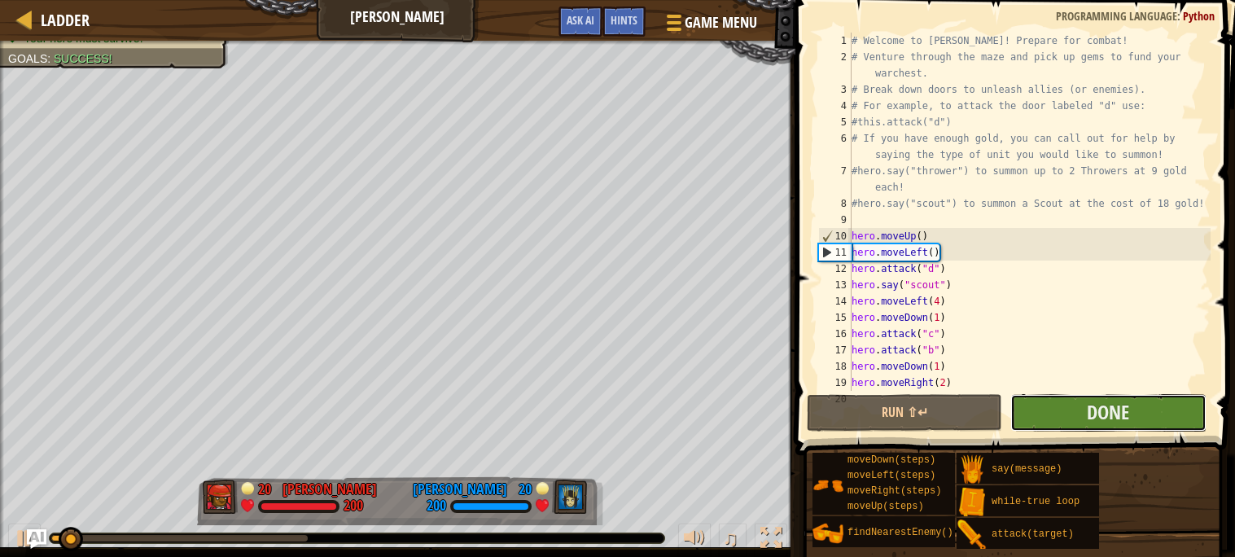
click at [1134, 409] on button "Done" at bounding box center [1107, 412] width 195 height 37
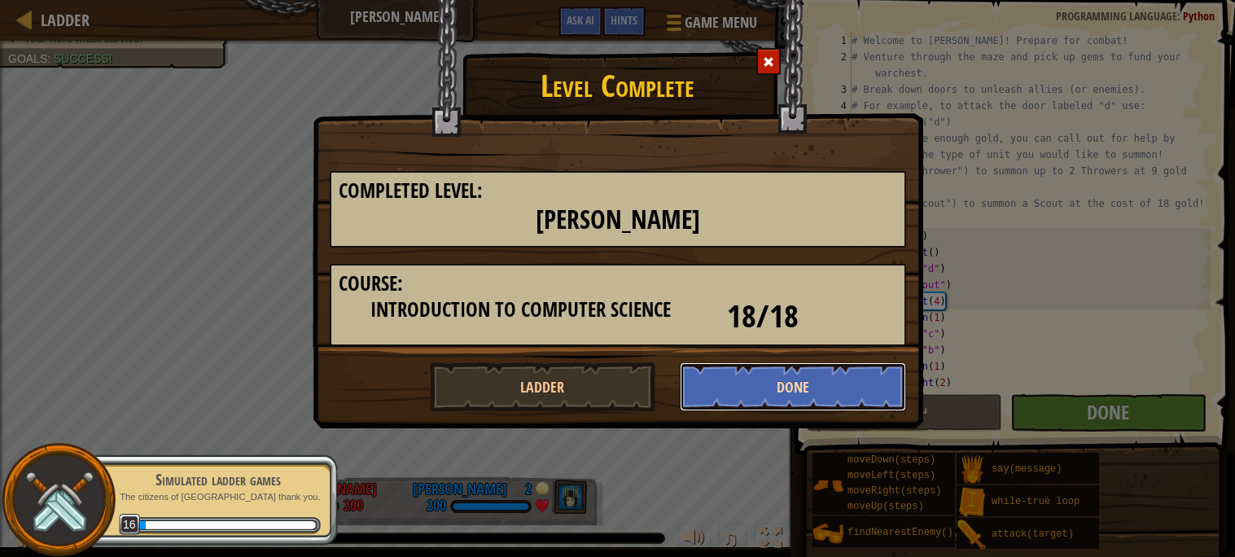
click at [753, 382] on button "Done" at bounding box center [793, 386] width 226 height 49
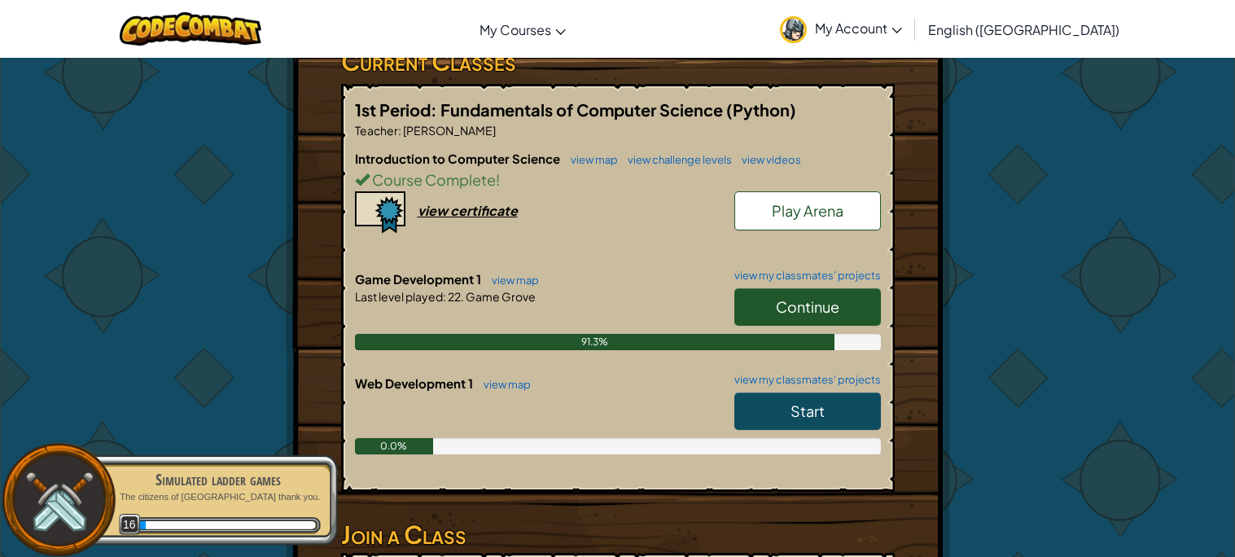
scroll to position [300, 0]
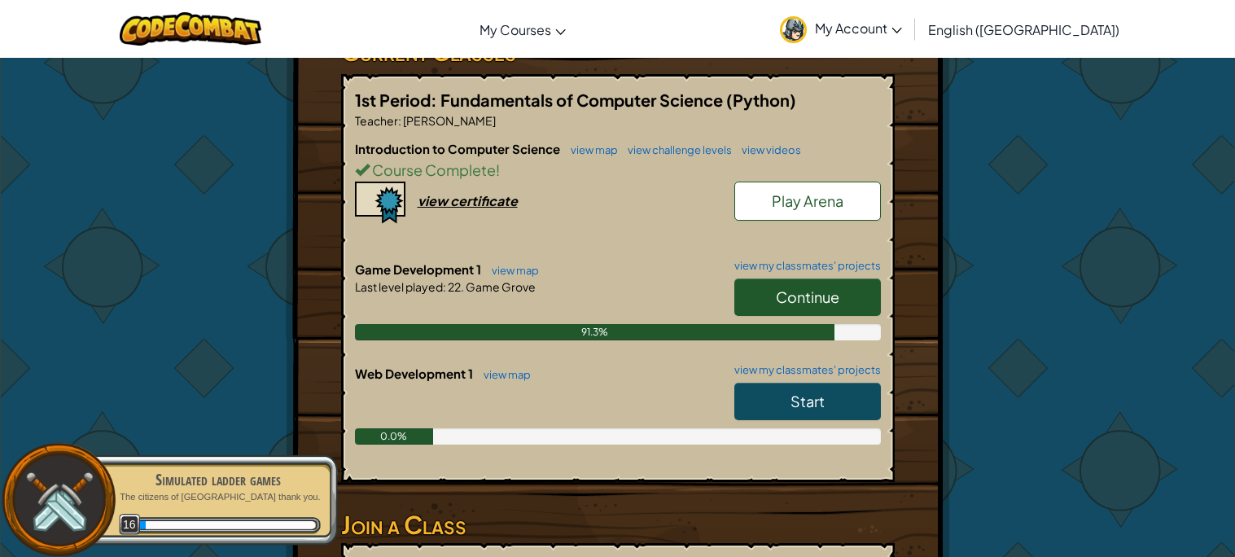
click at [826, 193] on span "Play Arena" at bounding box center [808, 200] width 72 height 19
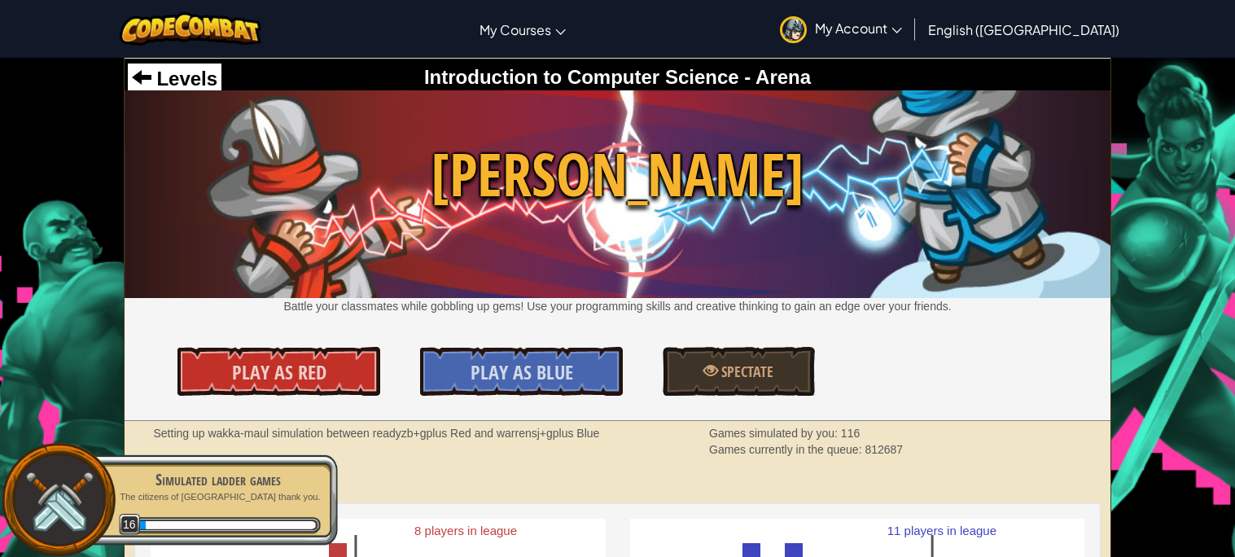
click at [826, 193] on span "[PERSON_NAME]" at bounding box center [618, 175] width 986 height 84
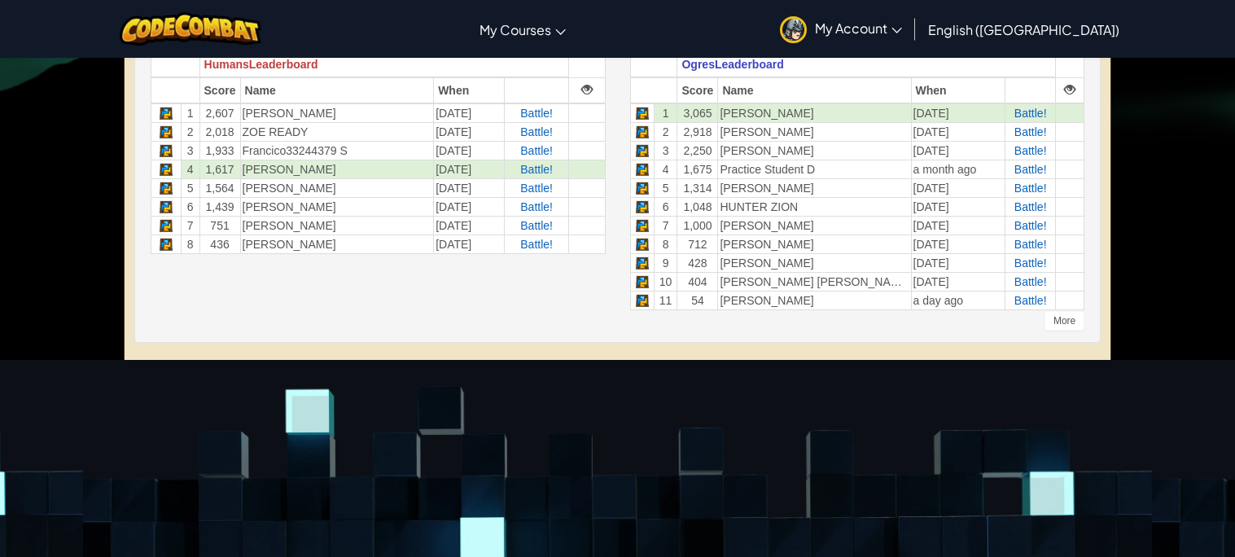
scroll to position [571, 0]
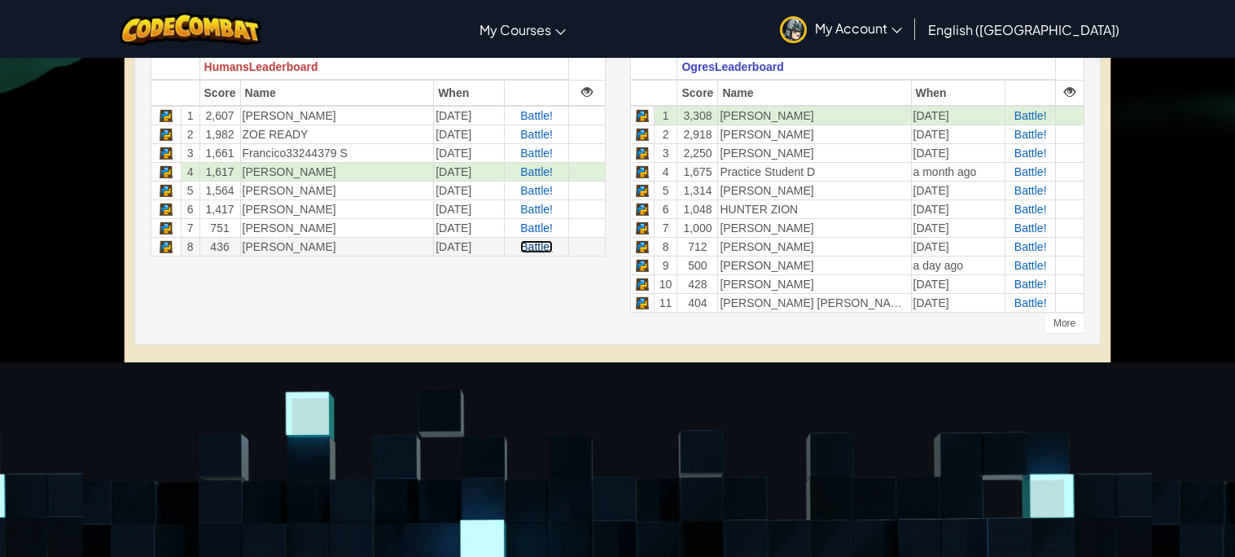
click at [529, 243] on span "Battle!" at bounding box center [536, 246] width 33 height 13
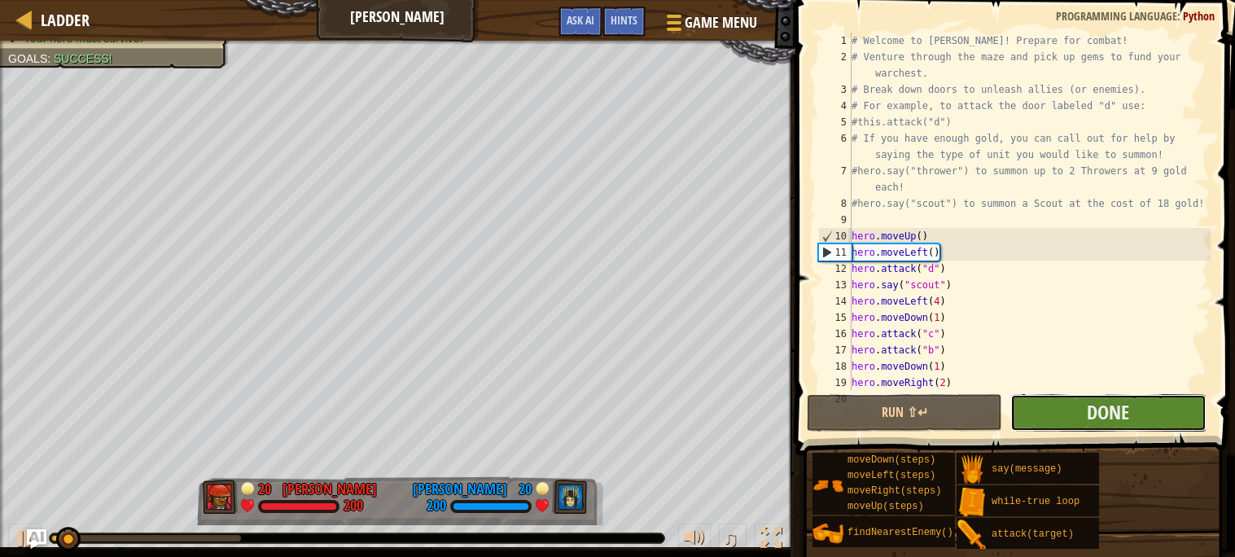
click at [1039, 426] on button "Done" at bounding box center [1107, 412] width 195 height 37
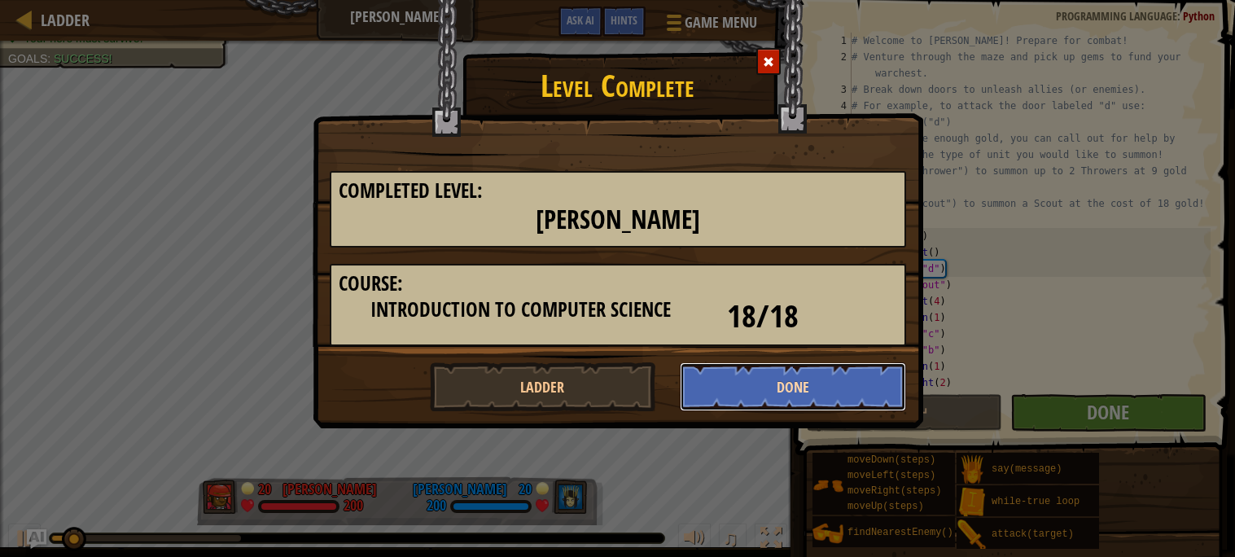
click at [771, 383] on button "Done" at bounding box center [793, 386] width 226 height 49
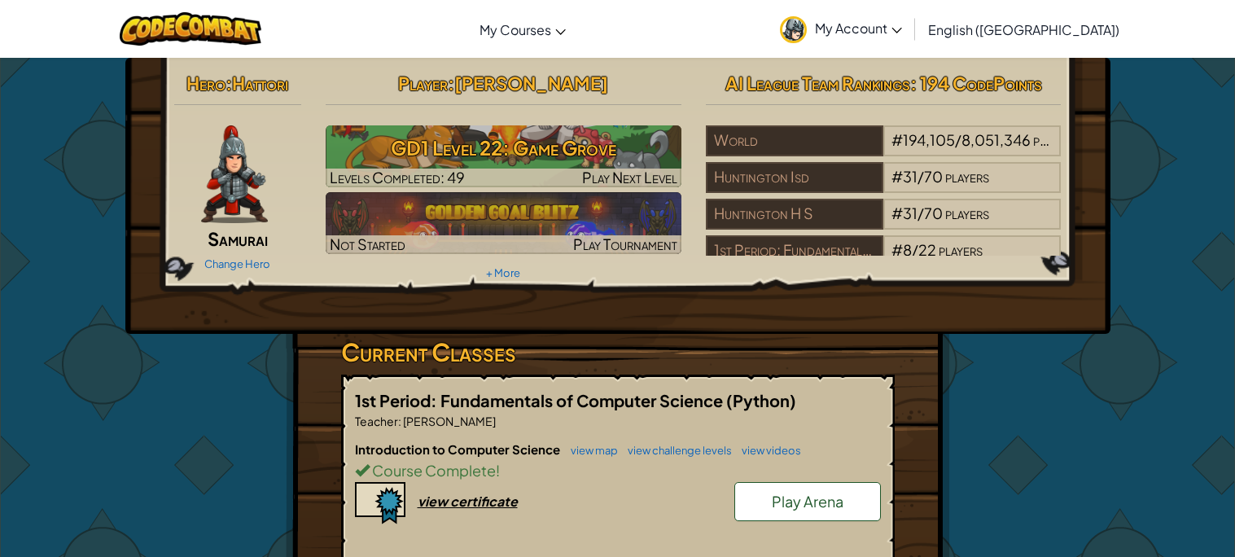
click at [769, 507] on link "Play Arena" at bounding box center [807, 501] width 146 height 39
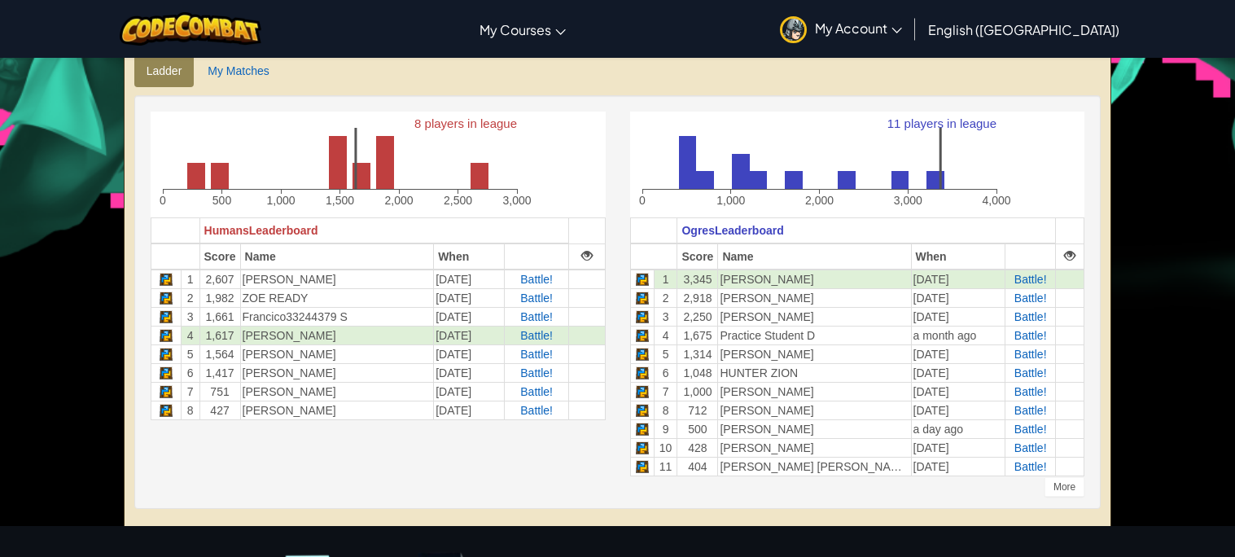
scroll to position [408, 0]
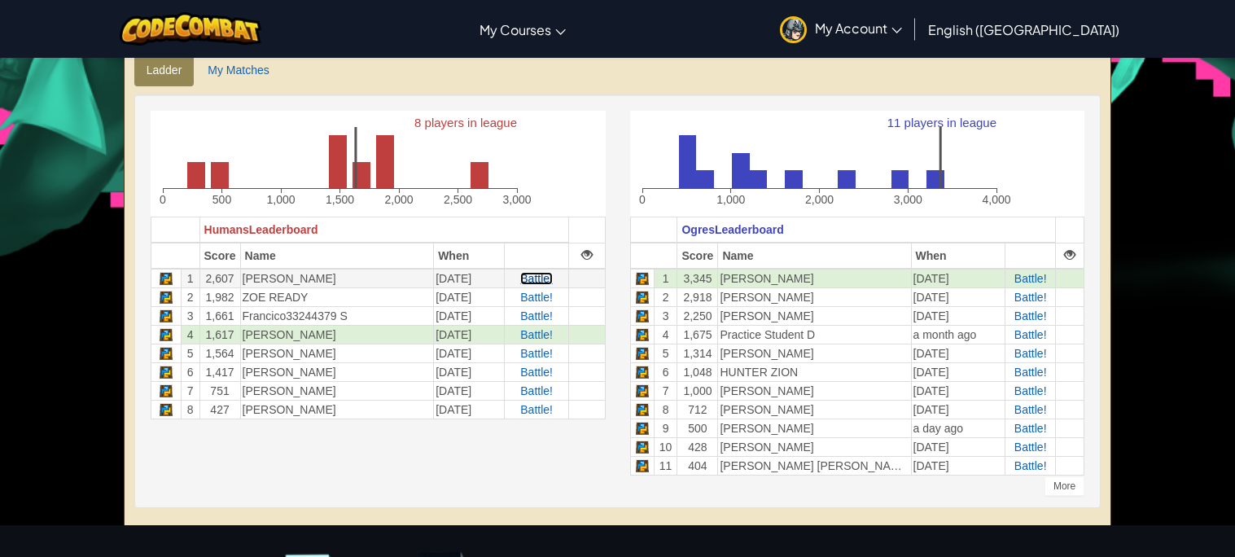
click at [540, 275] on span "Battle!" at bounding box center [536, 278] width 33 height 13
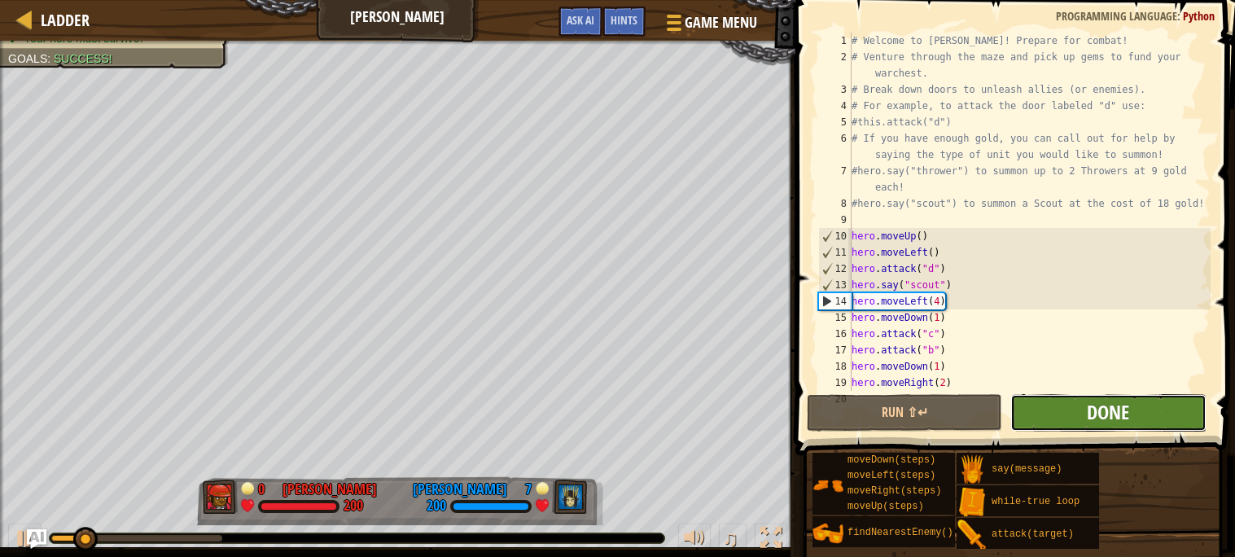
click at [1090, 408] on span "Done" at bounding box center [1108, 412] width 42 height 26
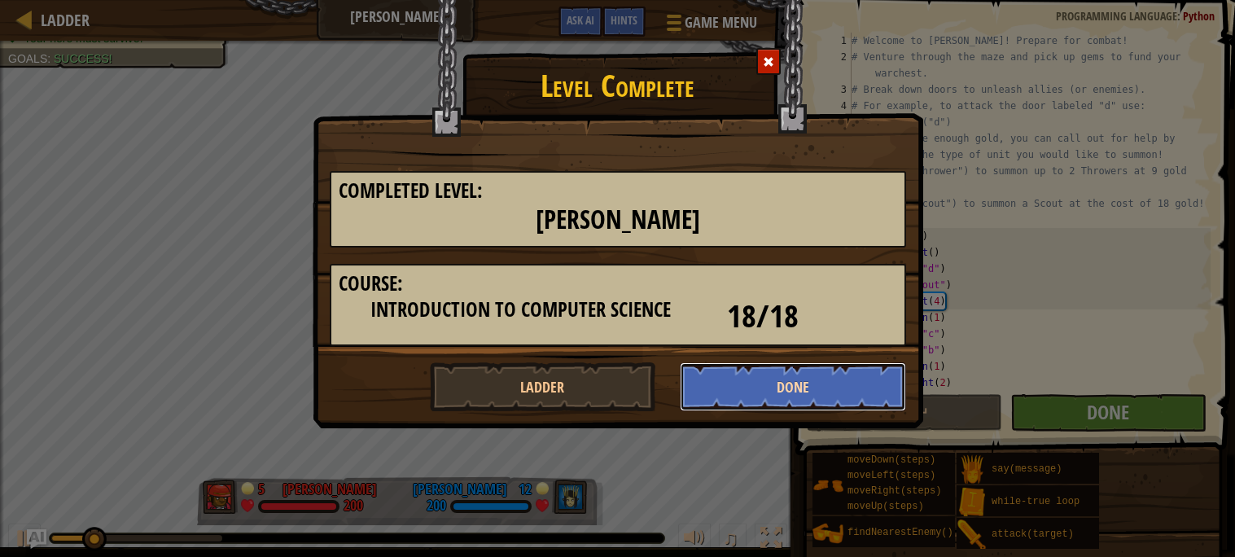
click at [799, 380] on button "Done" at bounding box center [793, 386] width 226 height 49
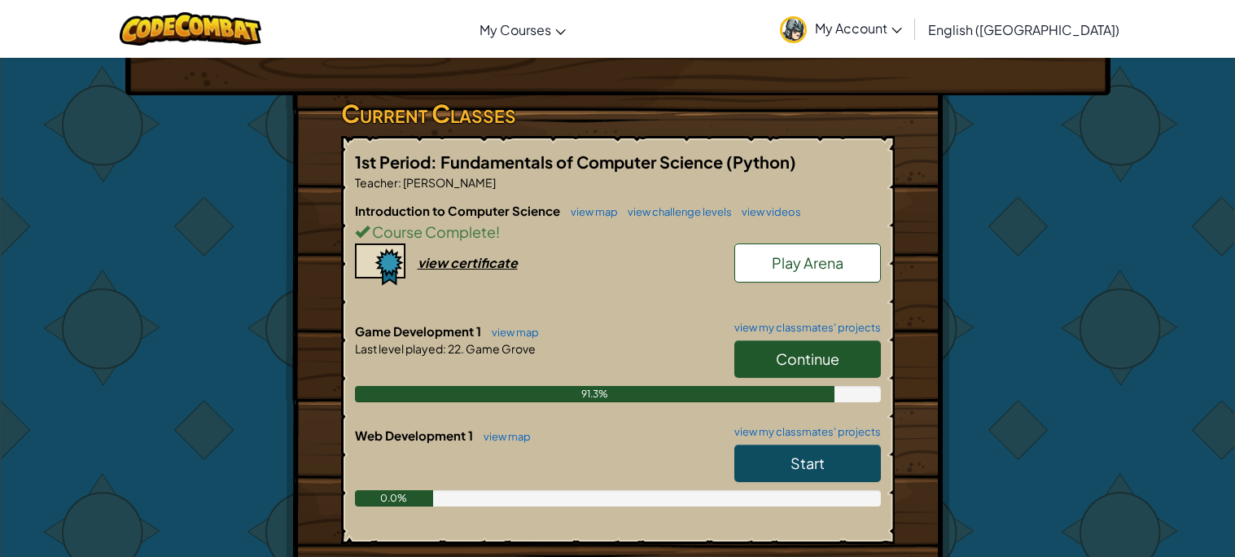
scroll to position [257, 0]
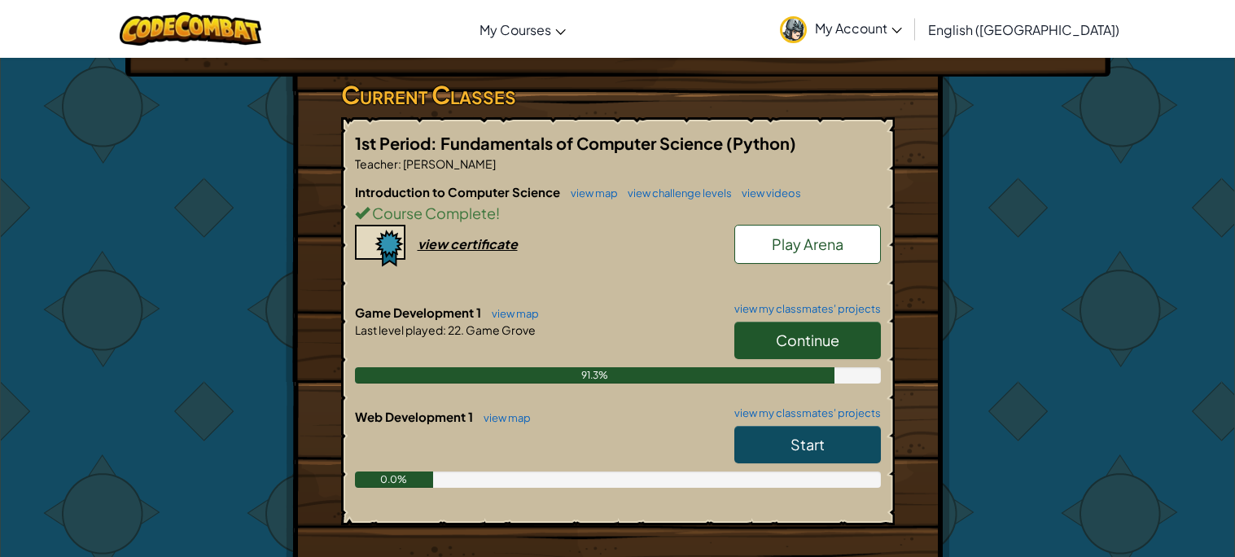
click at [786, 227] on link "Play Arena" at bounding box center [807, 244] width 146 height 39
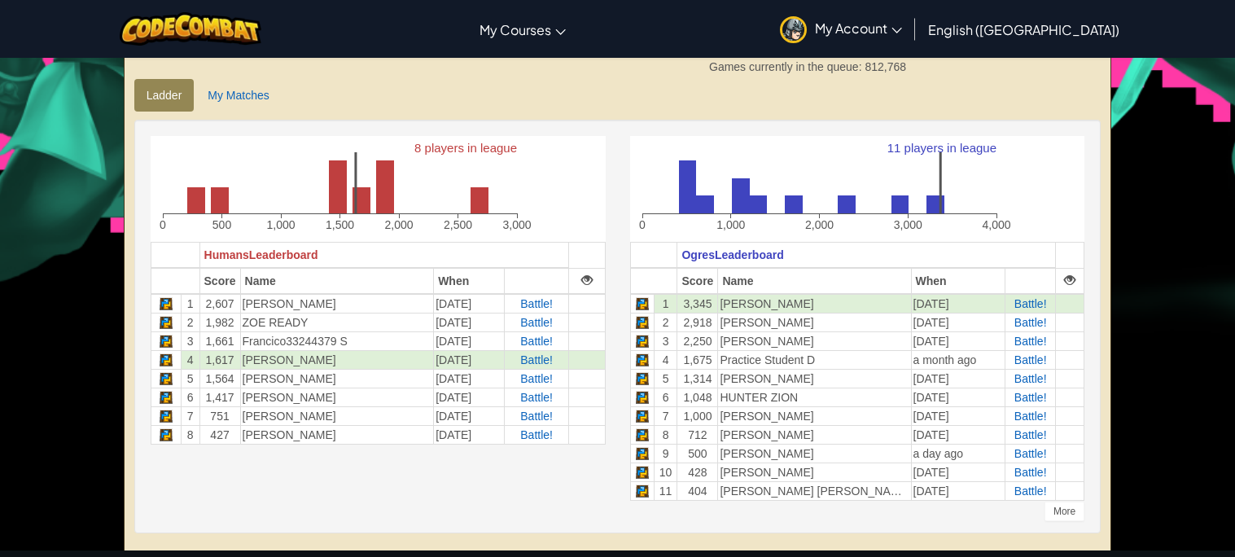
scroll to position [383, 0]
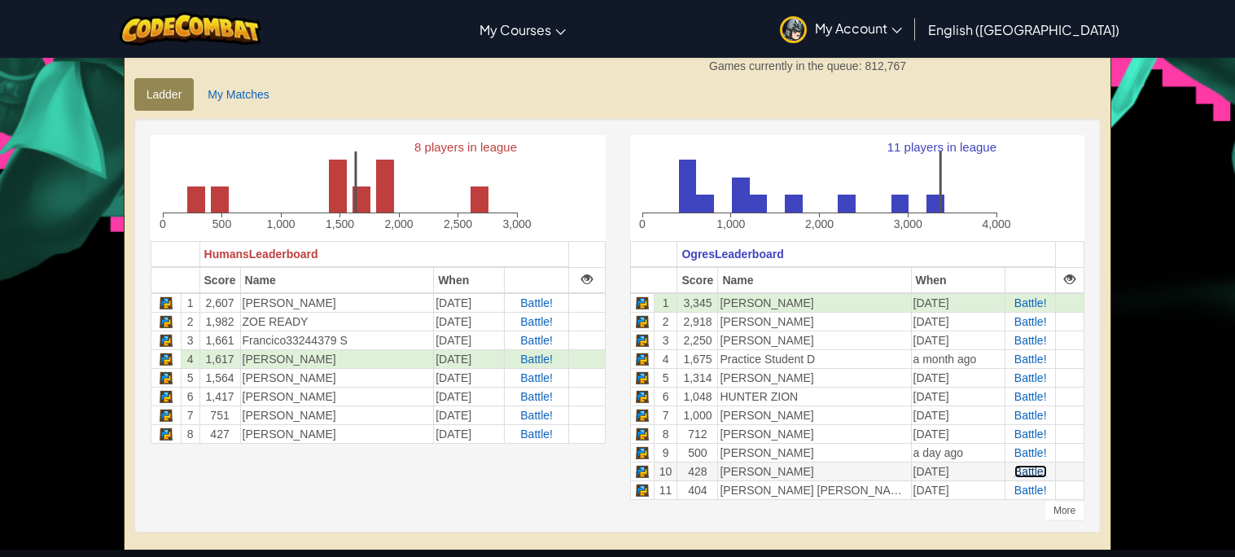
click at [1041, 475] on span "Battle!" at bounding box center [1030, 471] width 33 height 13
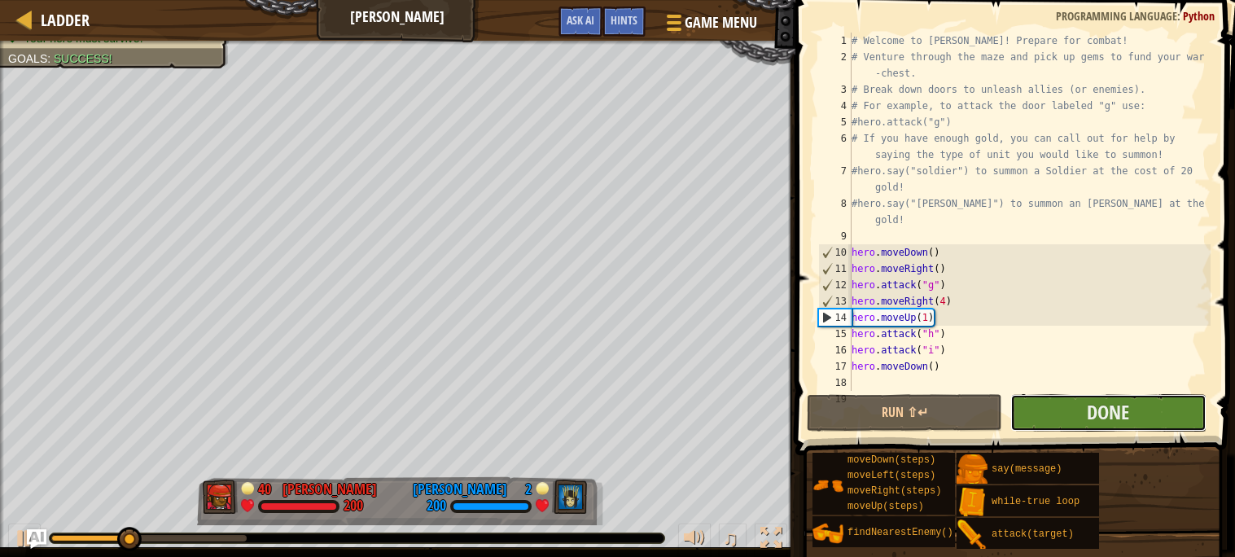
click at [1060, 399] on button "Done" at bounding box center [1107, 412] width 195 height 37
